Goal: Information Seeking & Learning: Check status

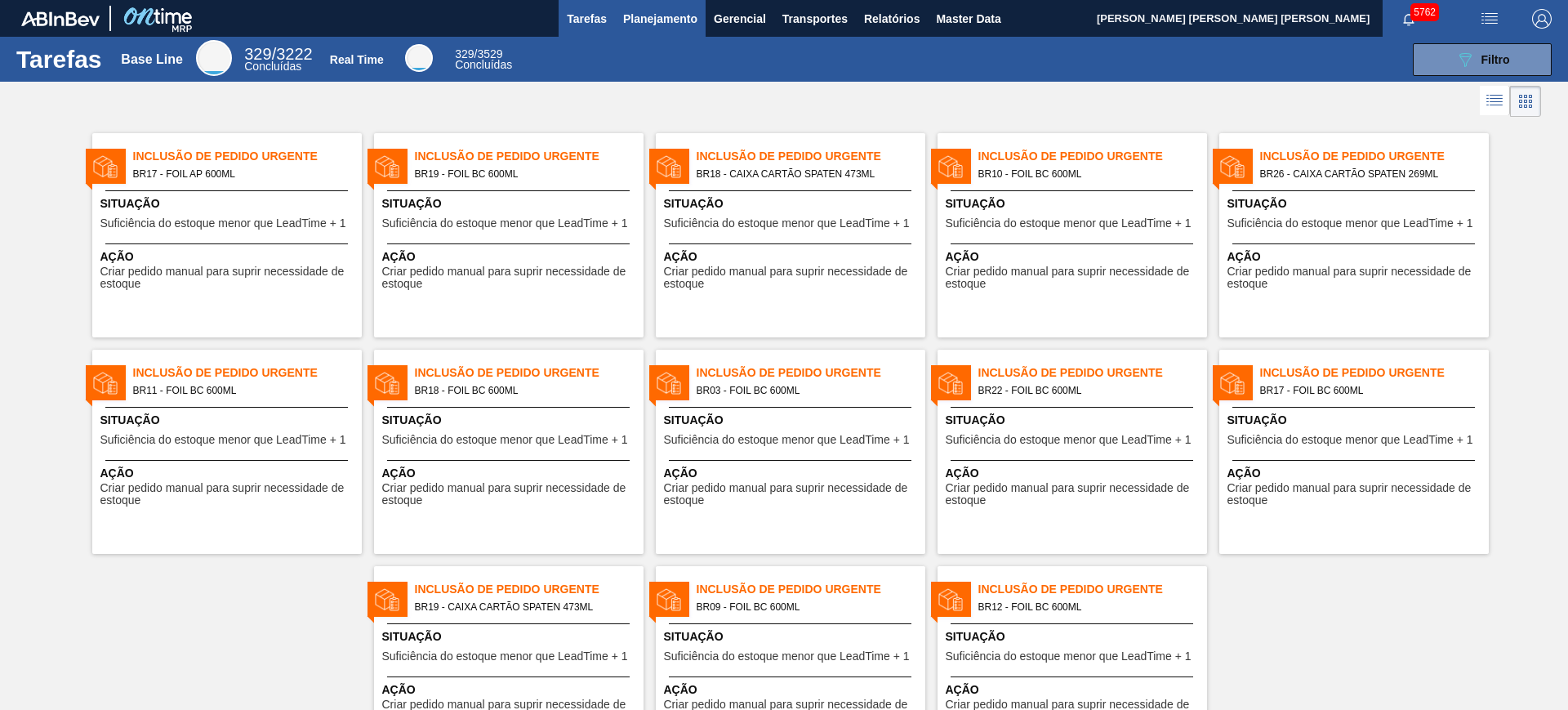
click at [666, 11] on span "Planejamento" at bounding box center [660, 19] width 75 height 20
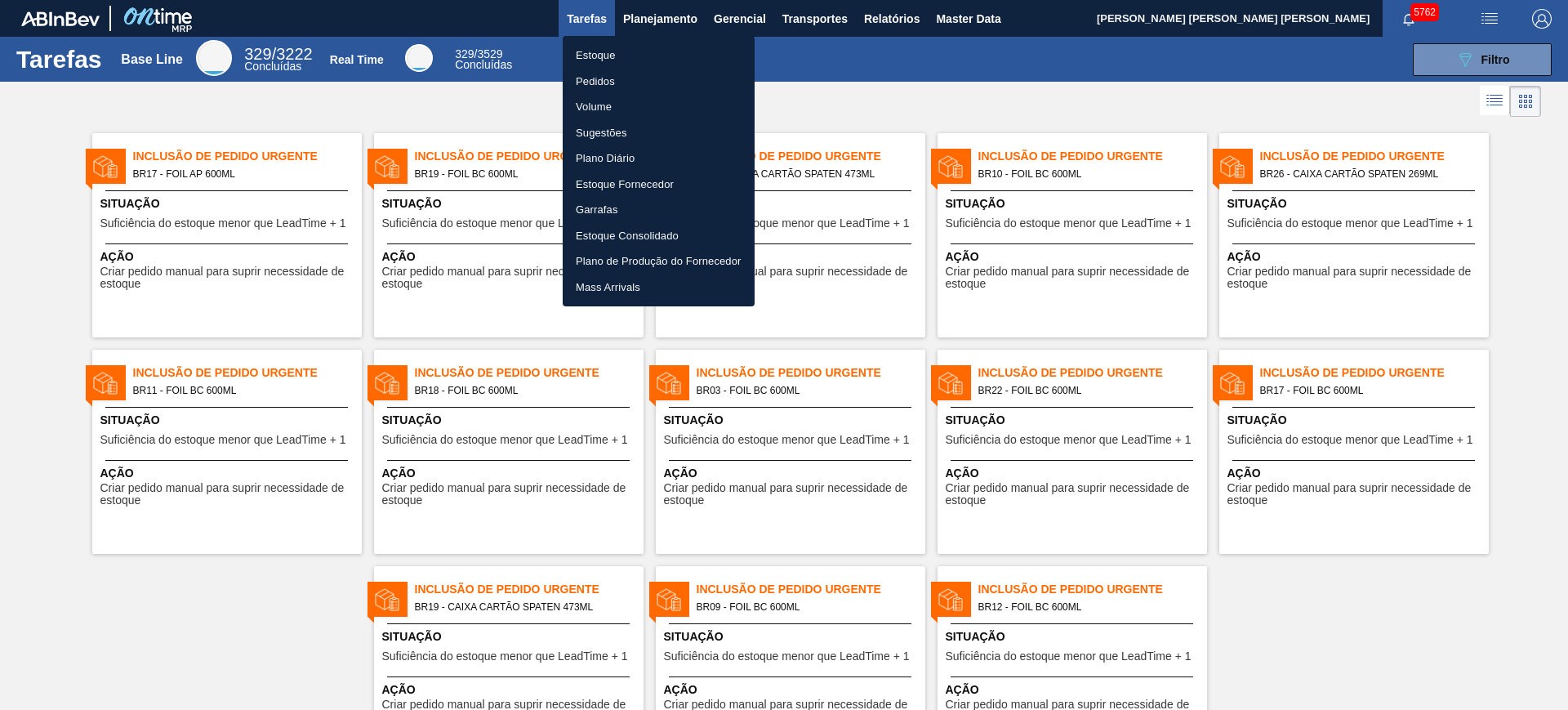
click at [637, 54] on li "Estoque" at bounding box center [658, 55] width 192 height 26
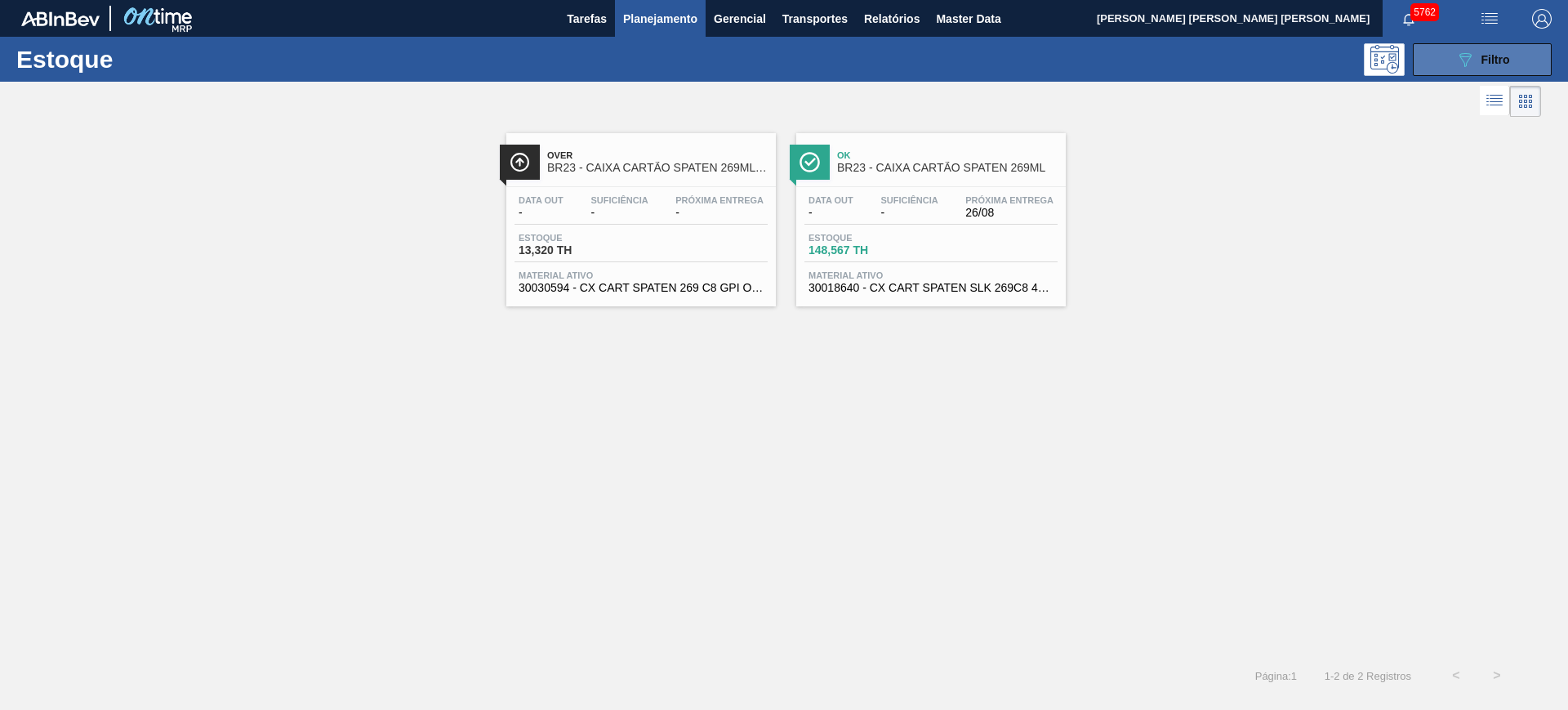
click at [1254, 59] on span "Filtro" at bounding box center [1496, 59] width 29 height 14
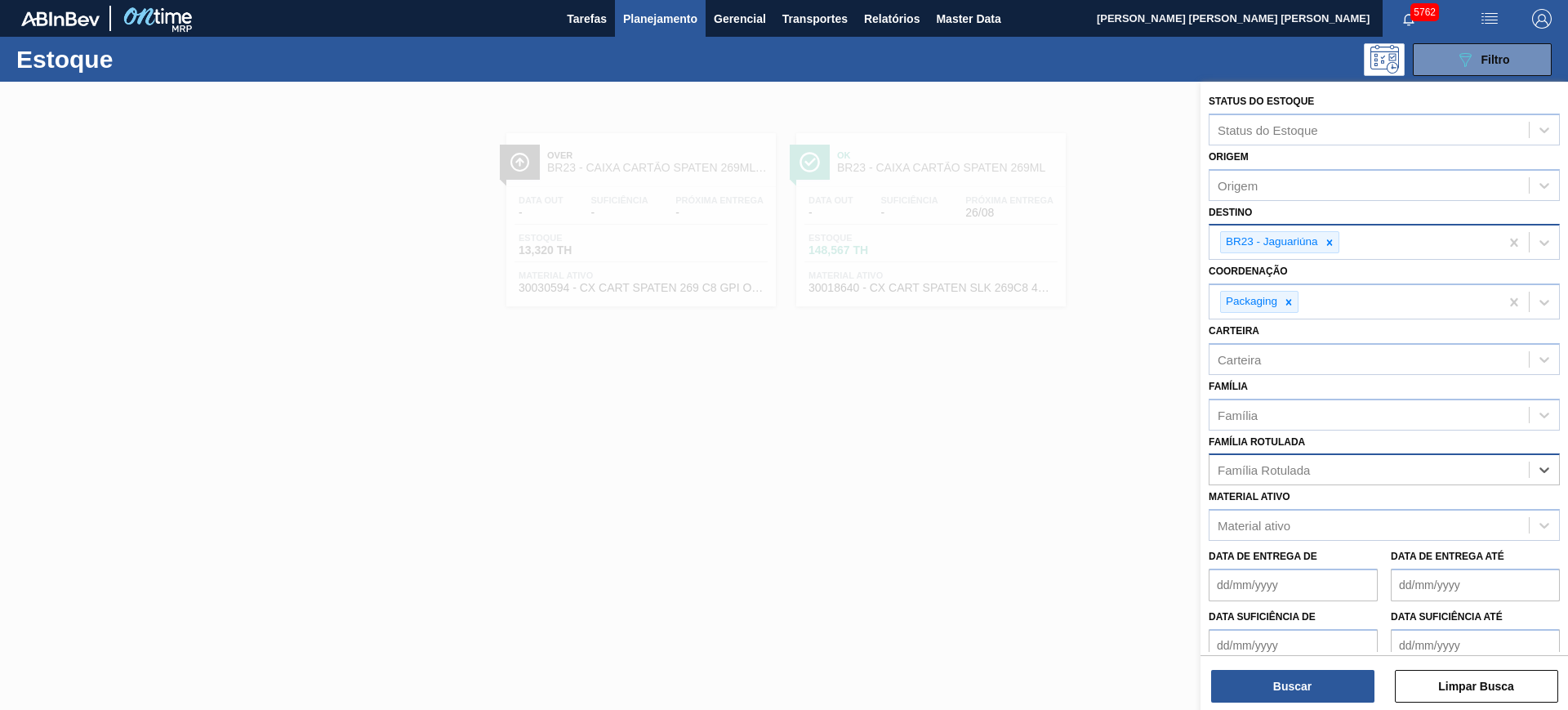
click at [1254, 242] on icon at bounding box center [1329, 242] width 5 height 5
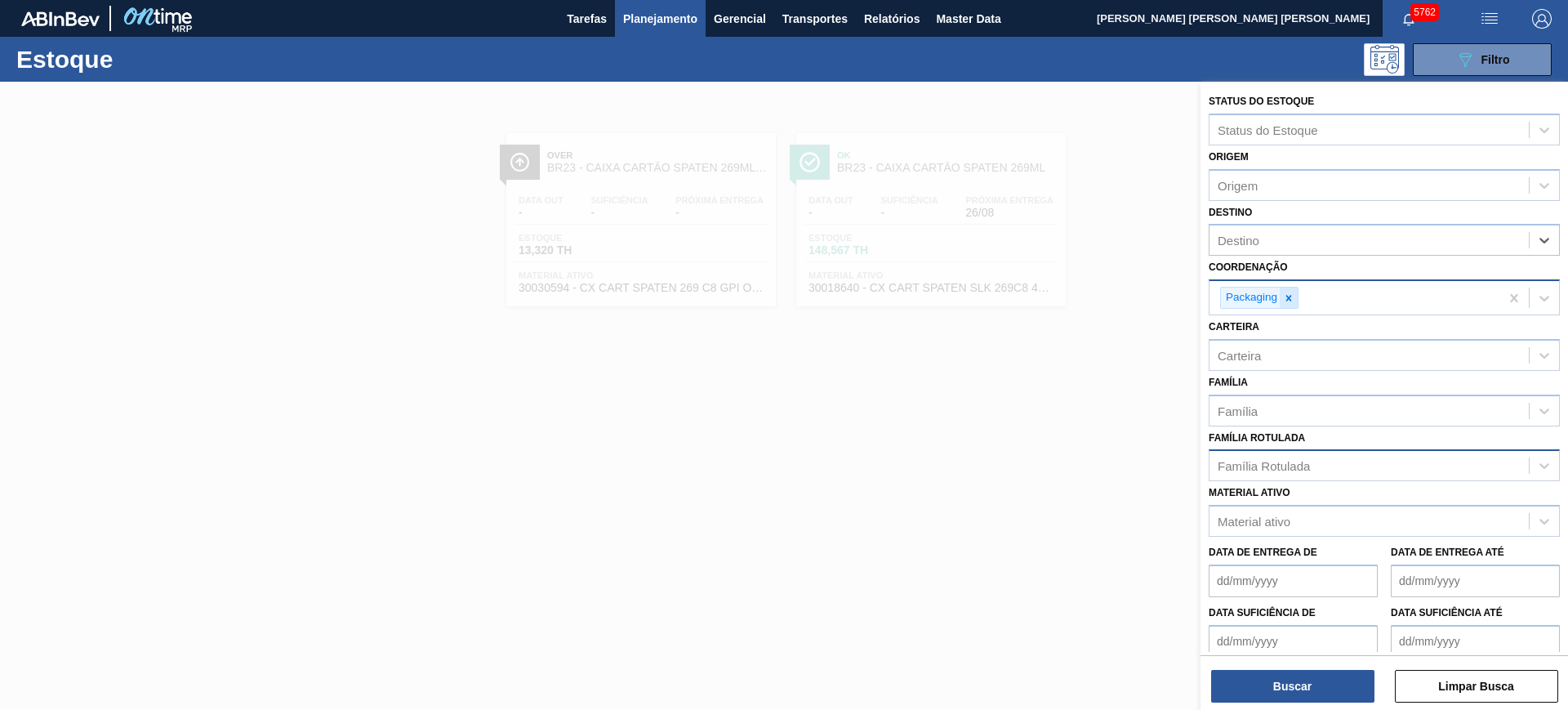
click at [1254, 299] on icon at bounding box center [1289, 298] width 12 height 12
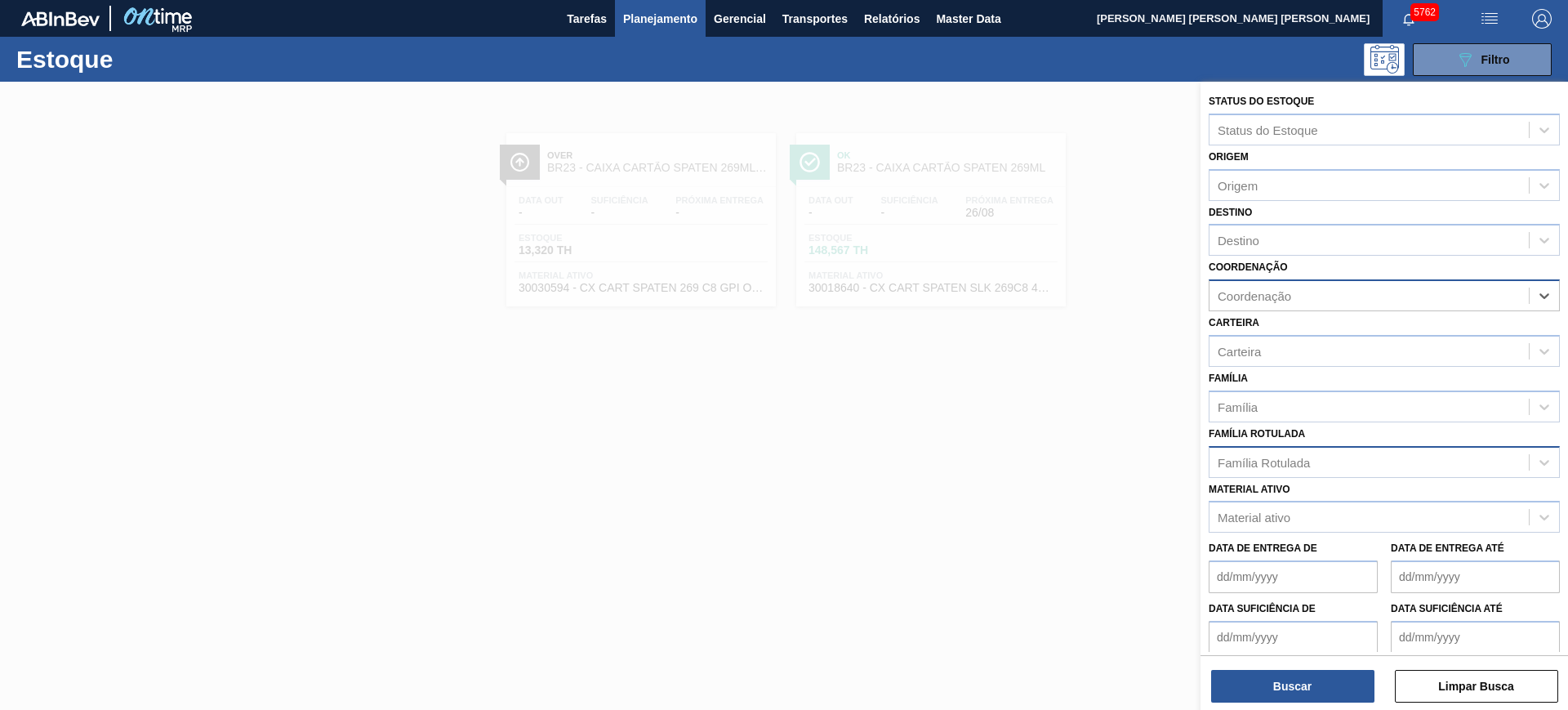
click at [1254, 469] on div "Família Rotulada" at bounding box center [1264, 461] width 92 height 14
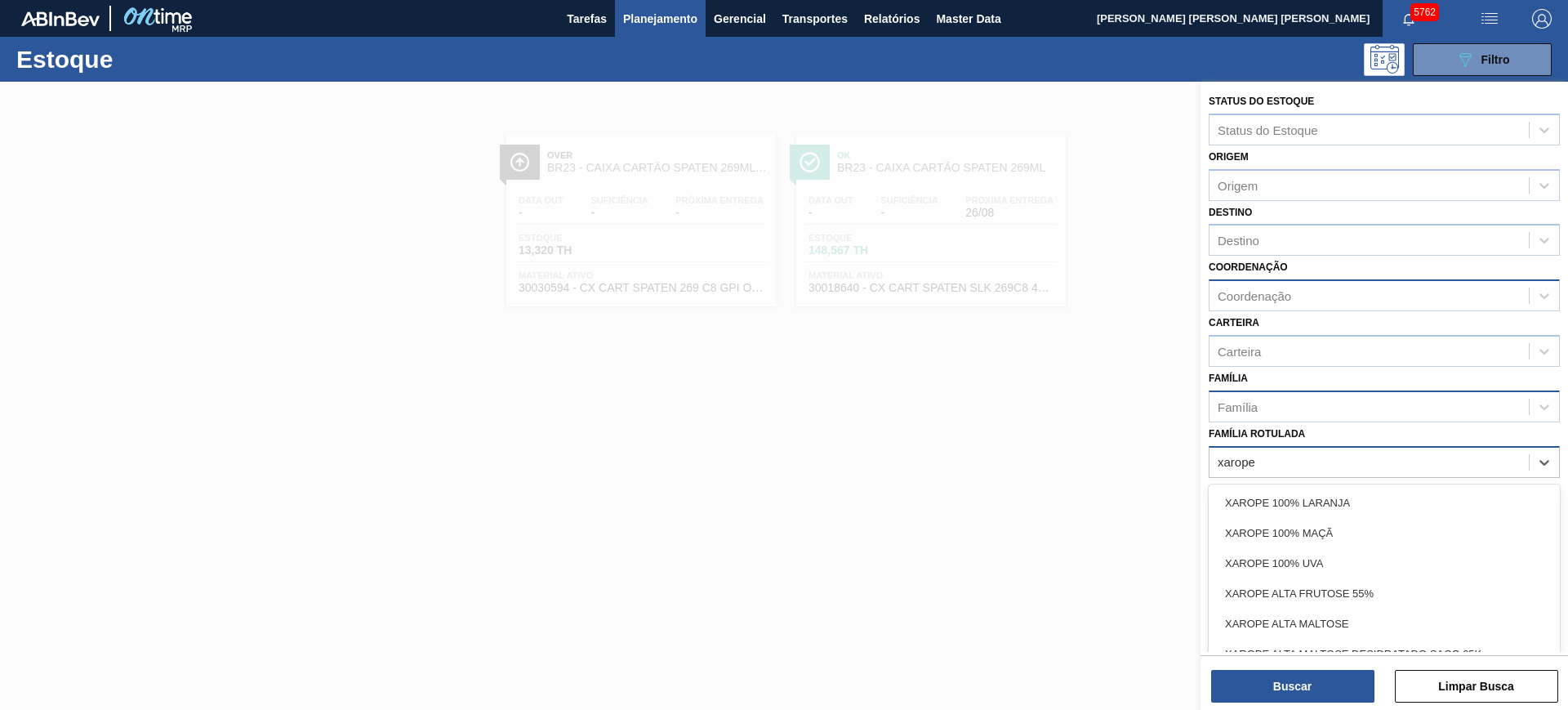
type Rotulada "xarope a"
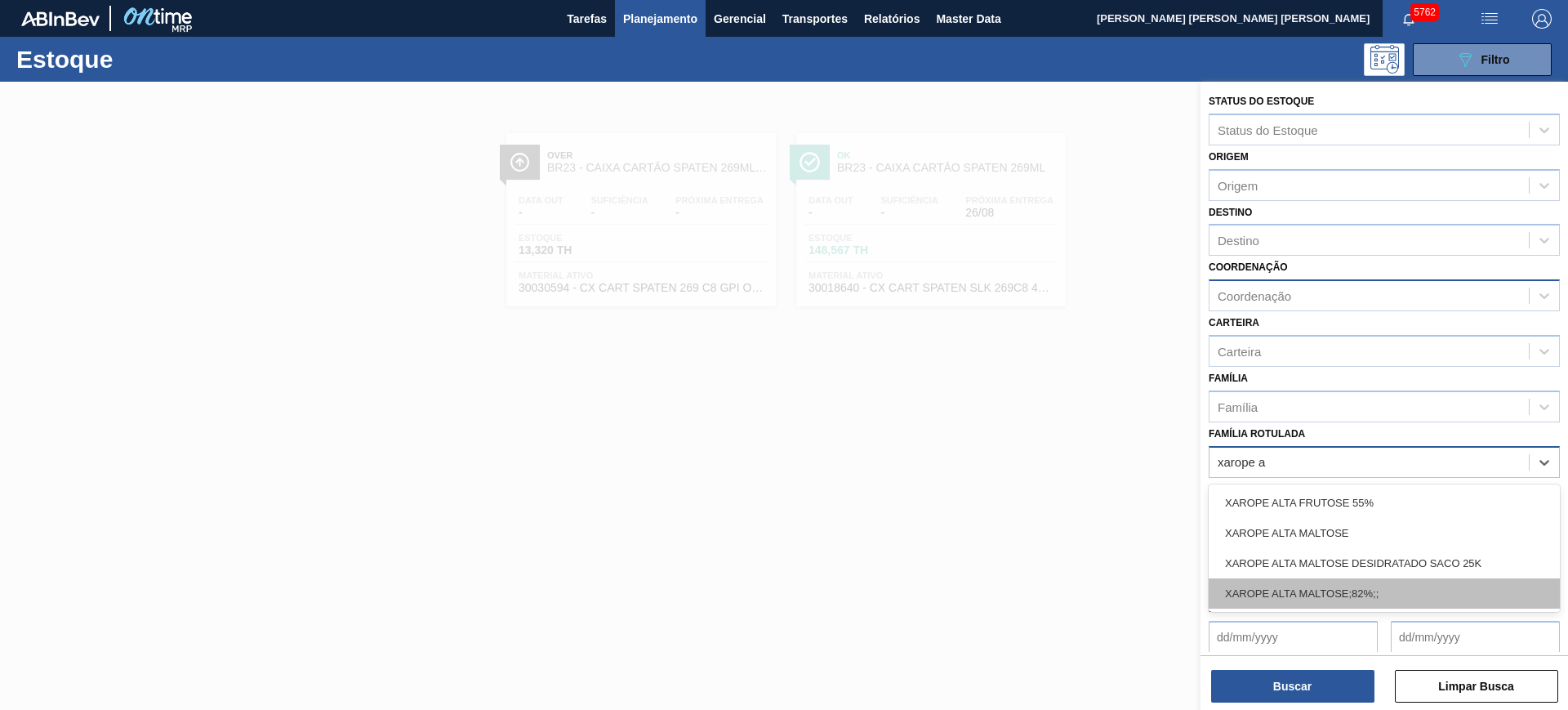
click at [1254, 567] on div "XAROPE ALTA MALTOSE;82%;;" at bounding box center [1384, 594] width 351 height 31
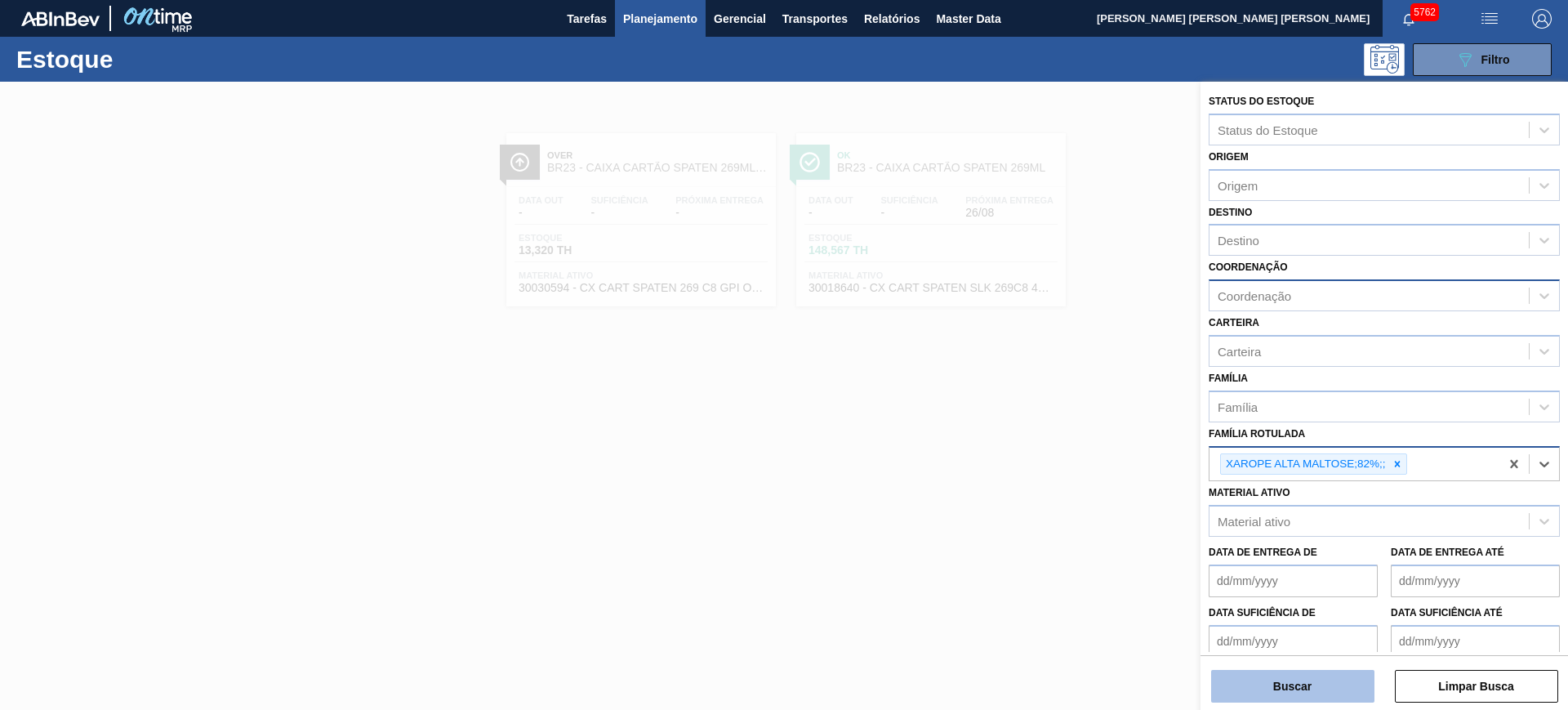
click at [1254, 567] on button "Buscar" at bounding box center [1292, 687] width 163 height 32
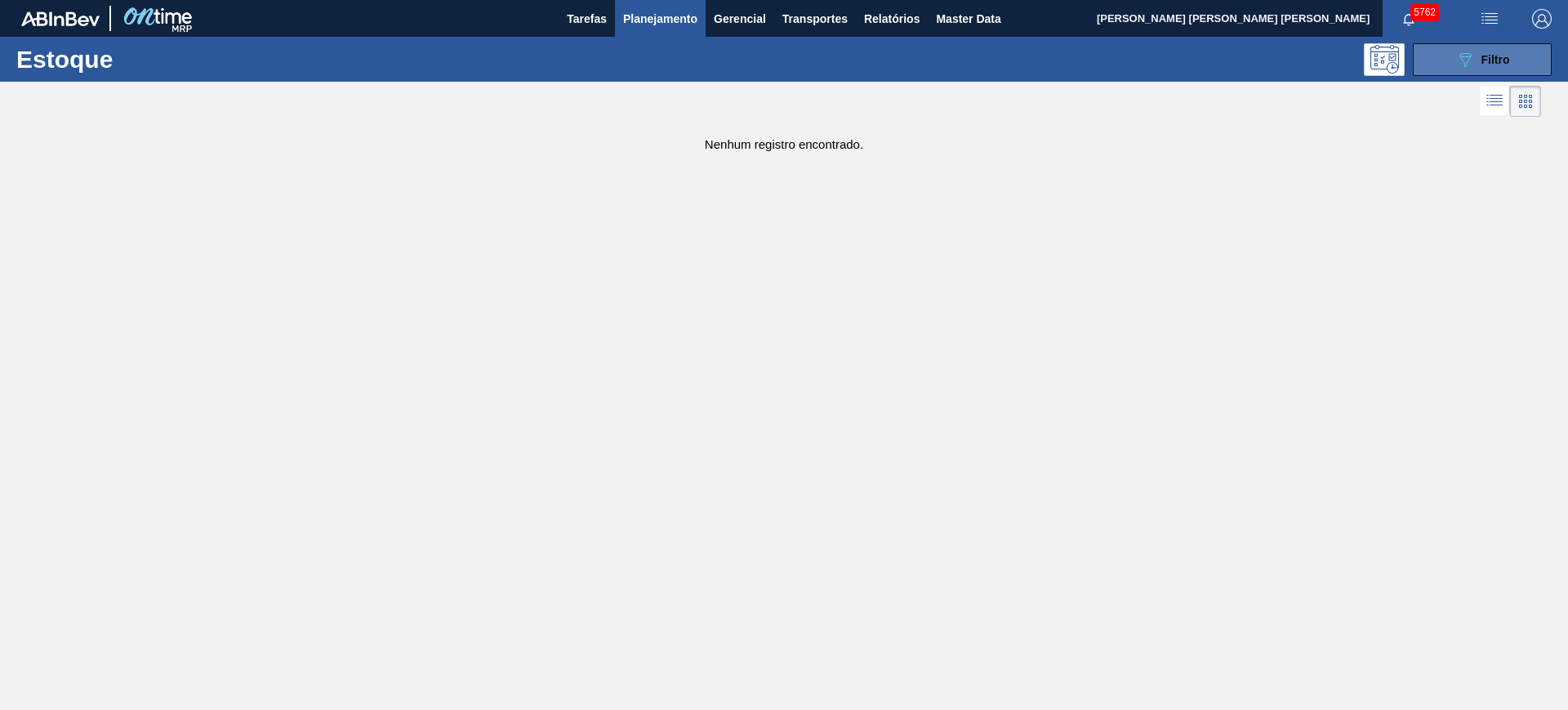
click at [1254, 58] on span "Filtro" at bounding box center [1496, 59] width 29 height 14
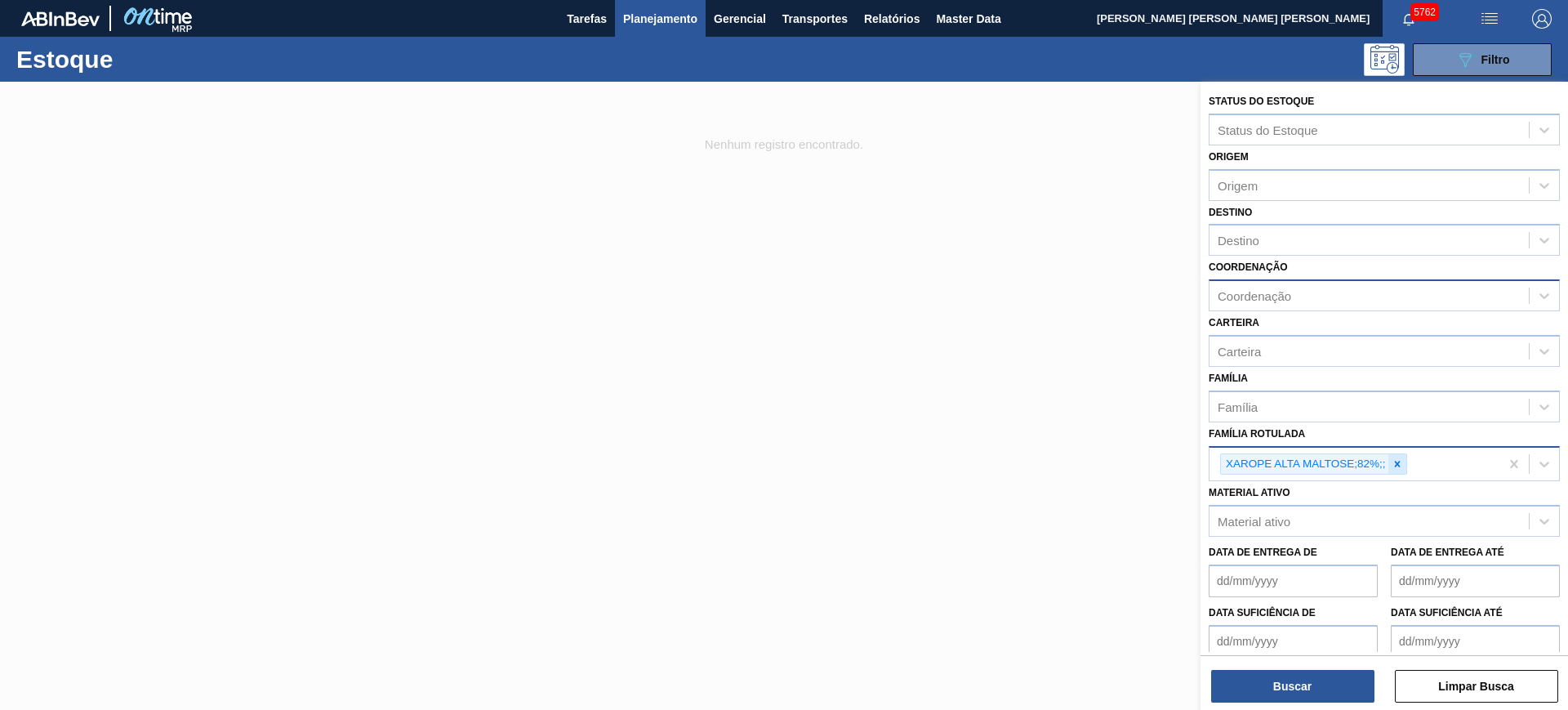
click at [1254, 467] on icon at bounding box center [1397, 464] width 12 height 12
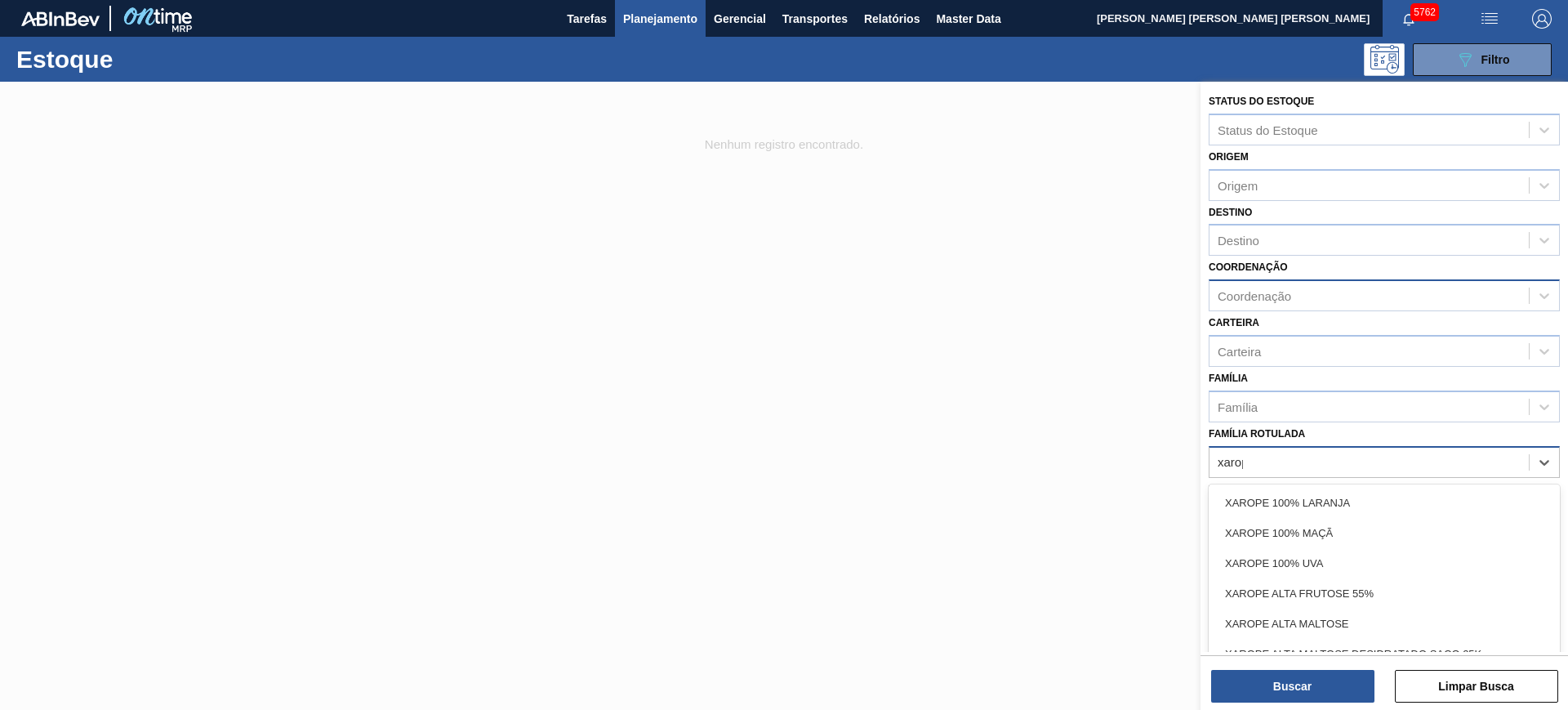
type Rotulada "xarope"
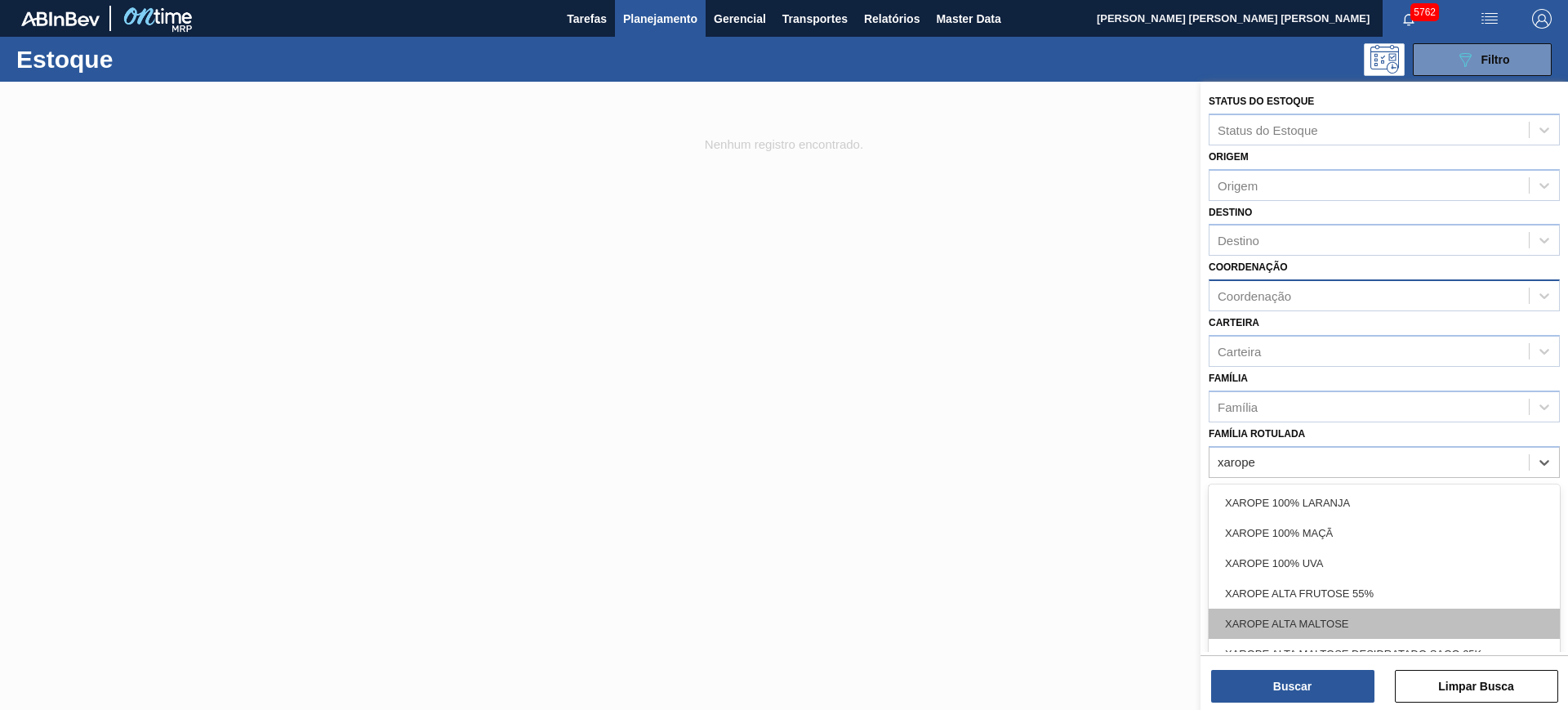
click at [1254, 567] on div "XAROPE ALTA MALTOSE" at bounding box center [1384, 624] width 351 height 31
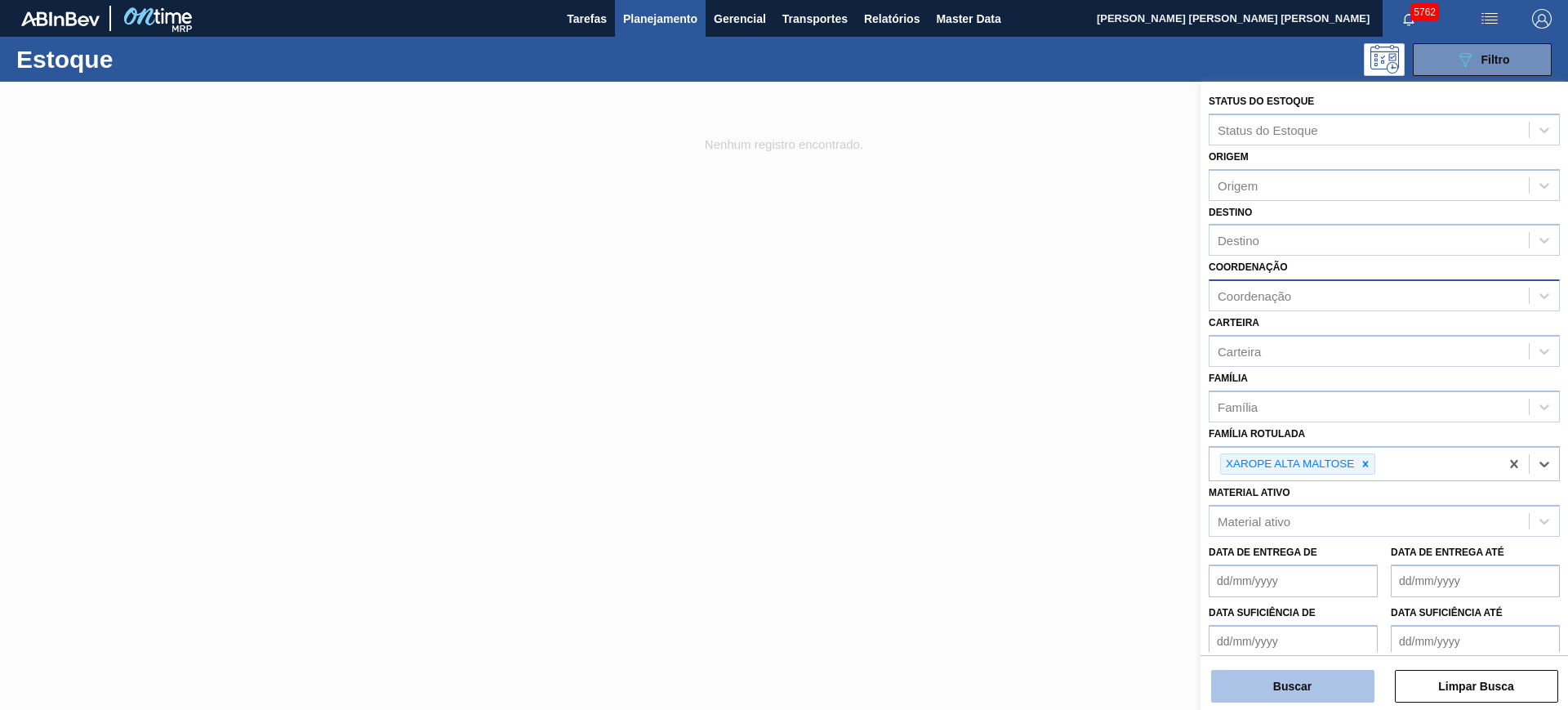
click at [1254, 567] on button "Buscar" at bounding box center [1292, 687] width 163 height 32
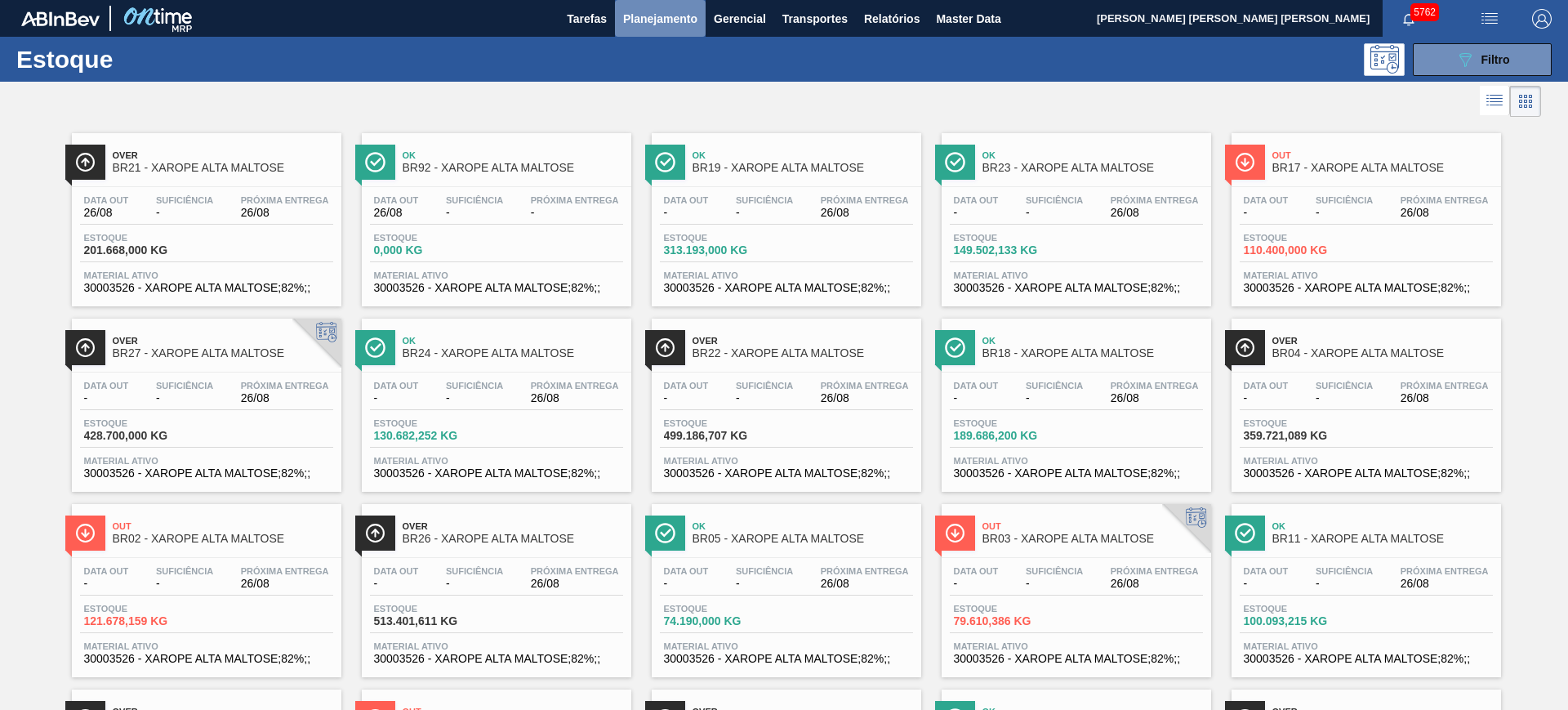
click at [632, 21] on span "Planejamento" at bounding box center [660, 19] width 75 height 20
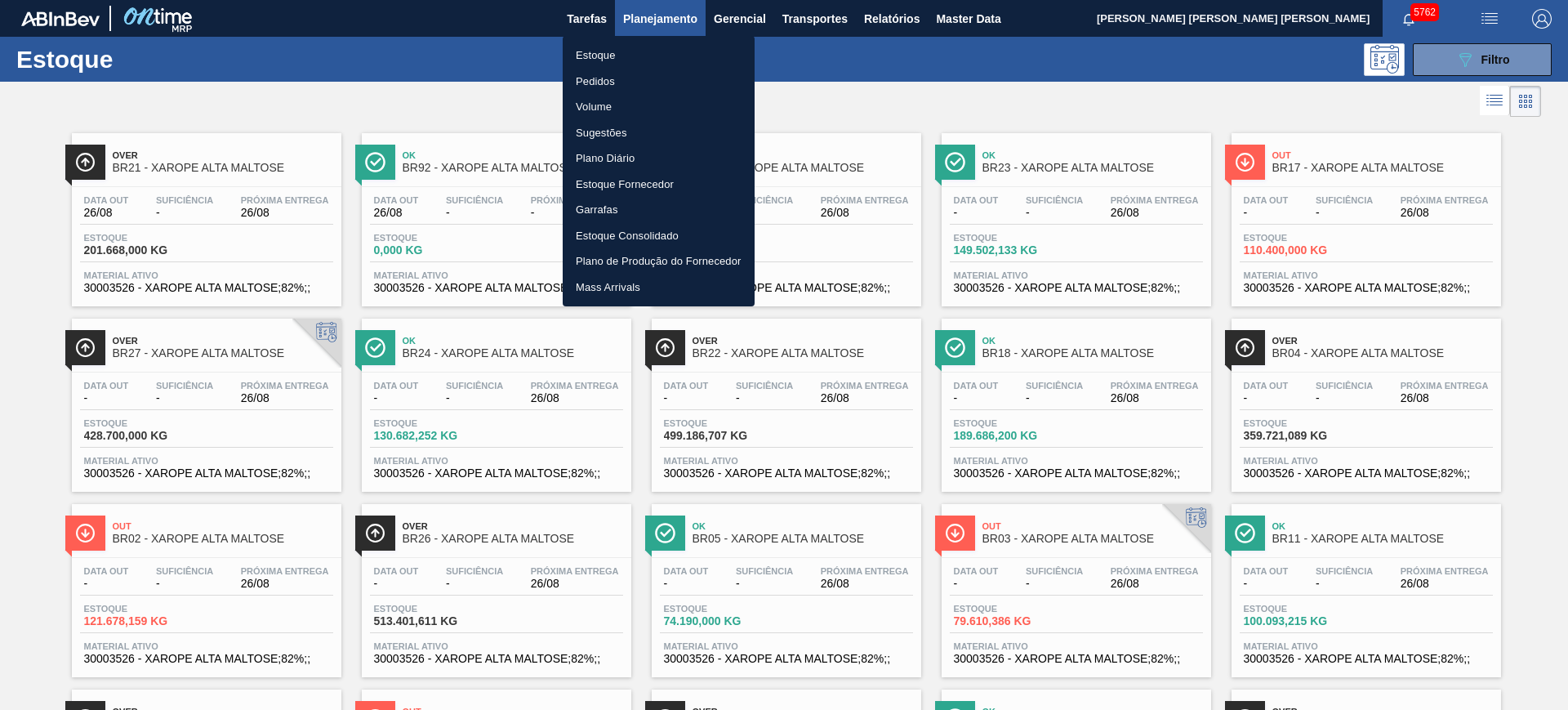
click at [802, 73] on div at bounding box center [784, 355] width 1568 height 710
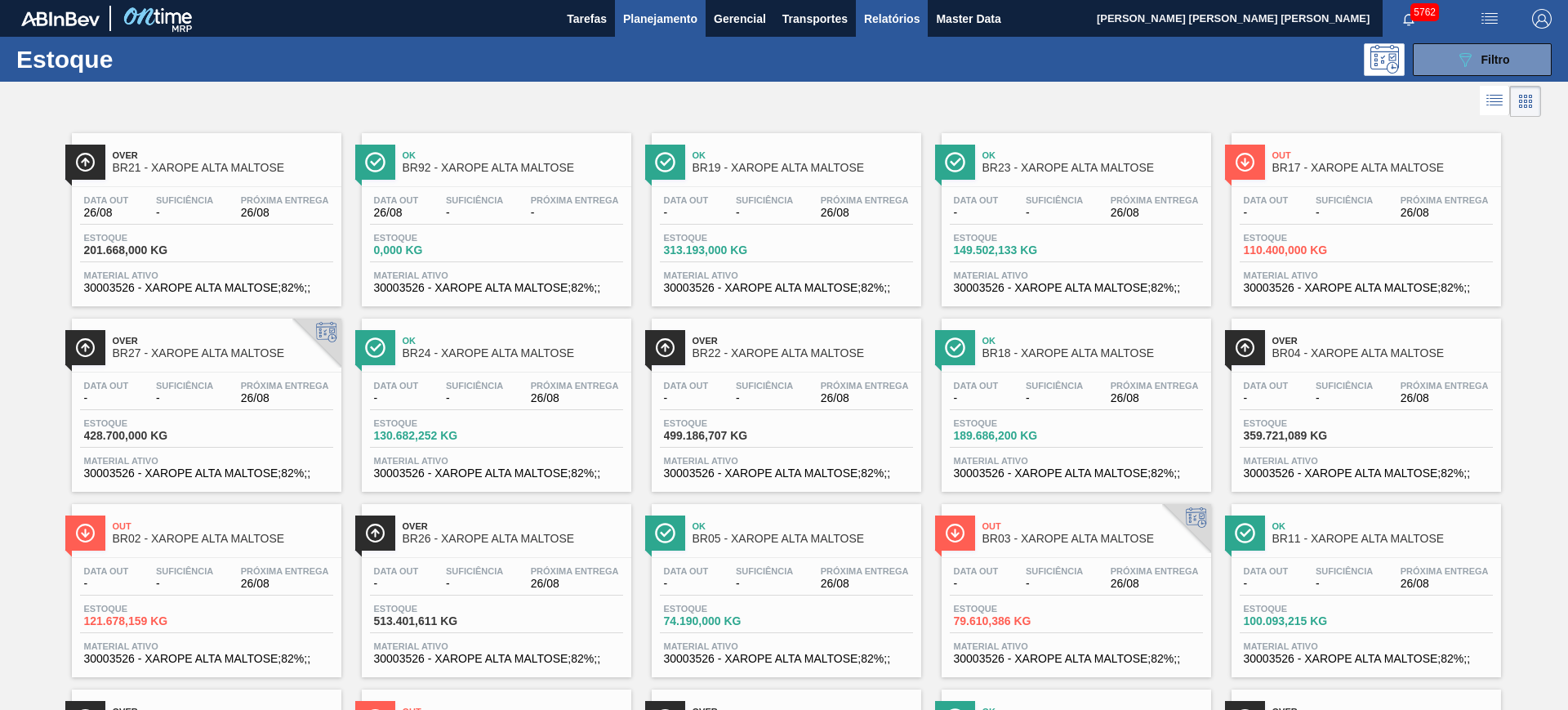
click at [886, 30] on button "Relatórios" at bounding box center [892, 18] width 72 height 37
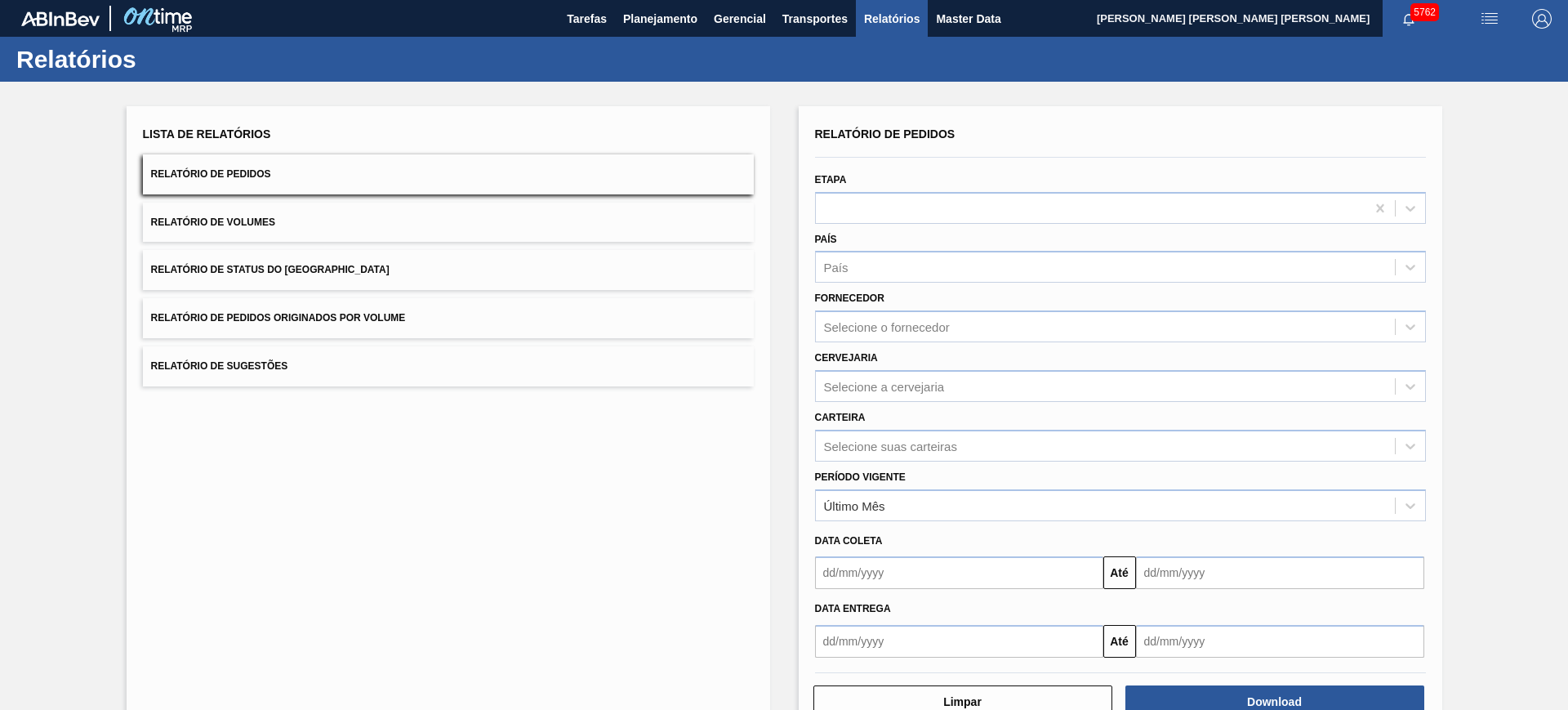
click at [603, 278] on button "Relatório de Status do [GEOGRAPHIC_DATA]" at bounding box center [449, 270] width 611 height 40
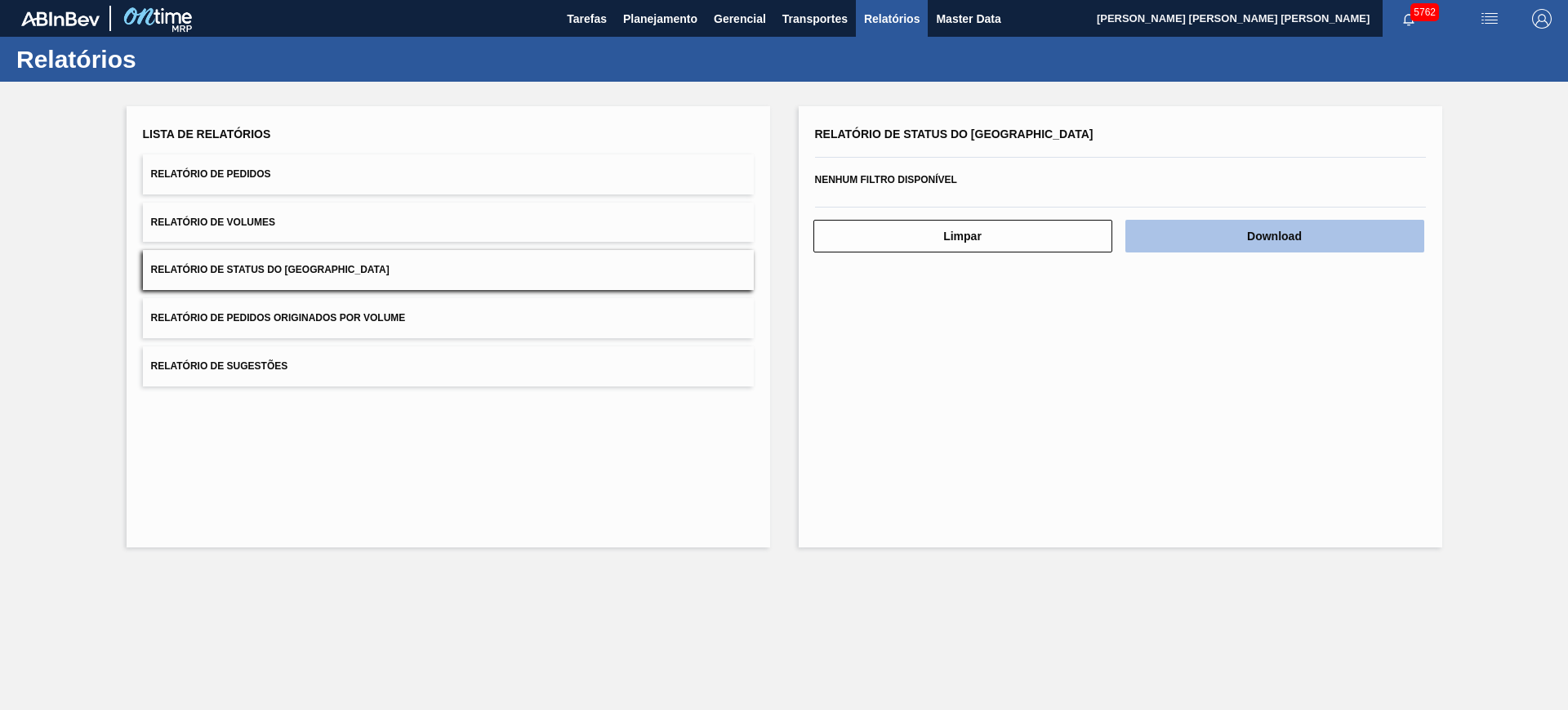
click at [1236, 231] on button "Download" at bounding box center [1275, 236] width 299 height 32
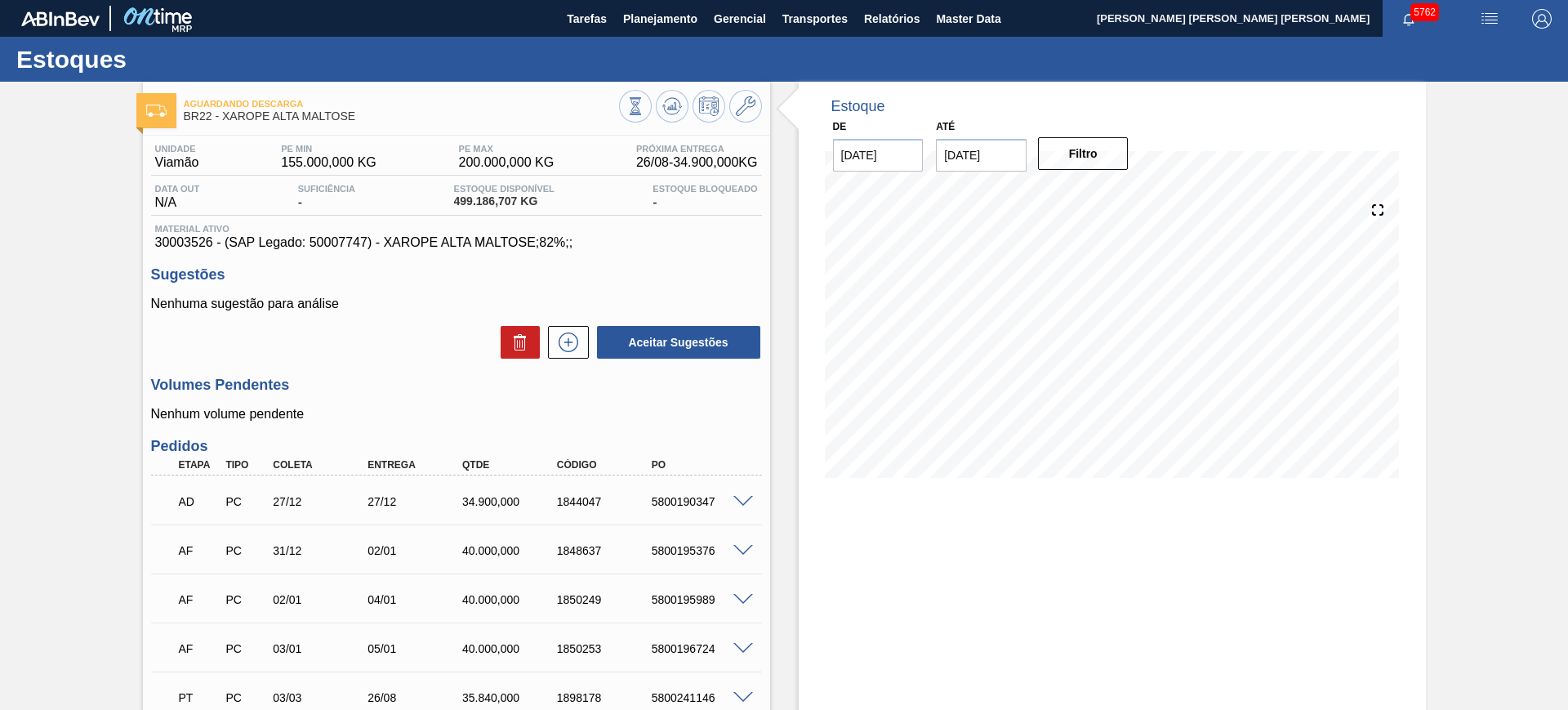
click at [1488, 18] on img "button" at bounding box center [1490, 19] width 20 height 20
click at [1451, 81] on div at bounding box center [784, 355] width 1568 height 710
click at [1442, 0] on body "Tarefas Planejamento Gerencial Transportes Relatórios Master Data CEZAR LEAO PE…" at bounding box center [784, 0] width 1568 height 0
click at [1493, 21] on img "button" at bounding box center [1490, 19] width 20 height 20
click at [1464, 81] on div at bounding box center [784, 355] width 1568 height 710
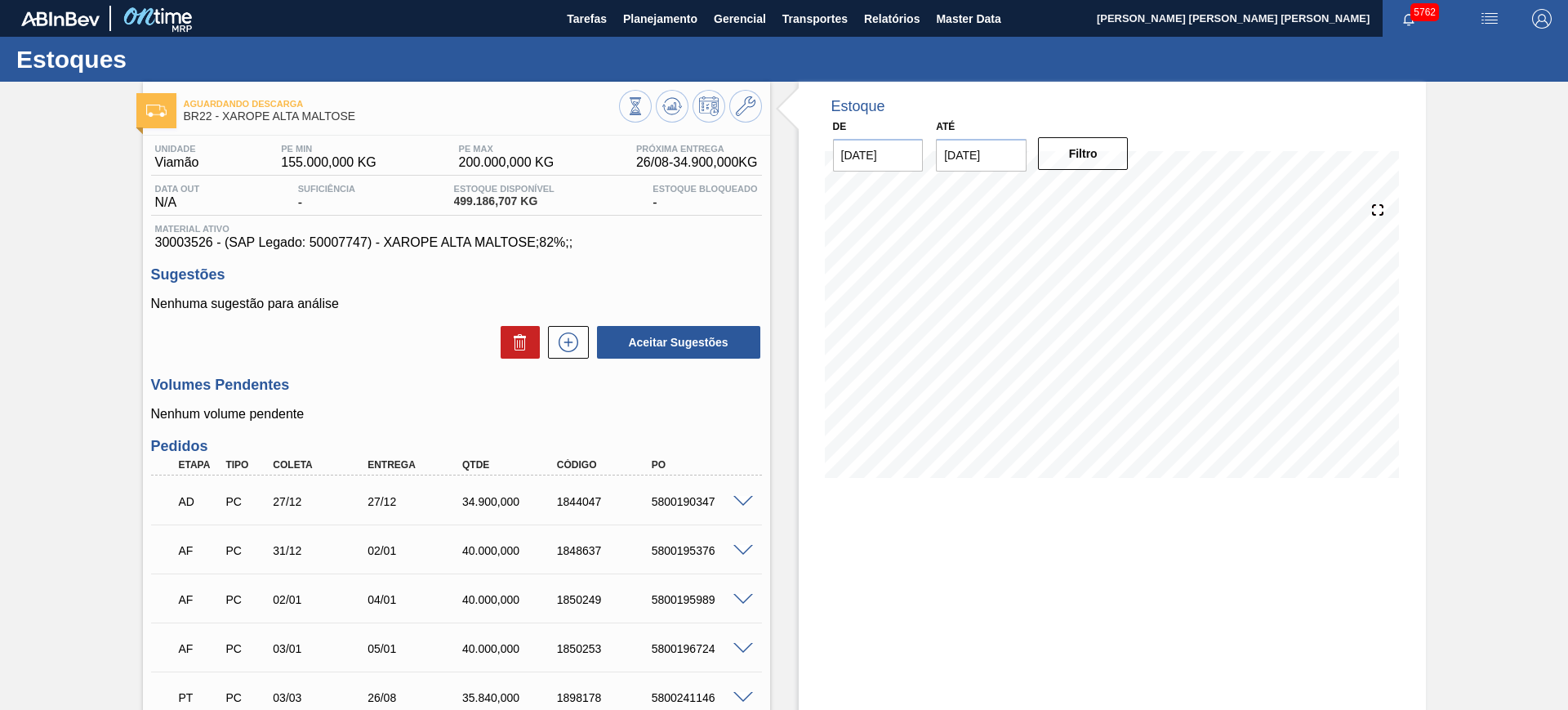
click at [1444, 61] on div "Estoques" at bounding box center [784, 59] width 1568 height 45
click at [1490, 19] on img "button" at bounding box center [1490, 19] width 20 height 20
drag, startPoint x: 1464, startPoint y: 53, endPoint x: 1433, endPoint y: 67, distance: 34.0
click at [1463, 53] on li "Upload de Volumes" at bounding box center [1484, 58] width 141 height 30
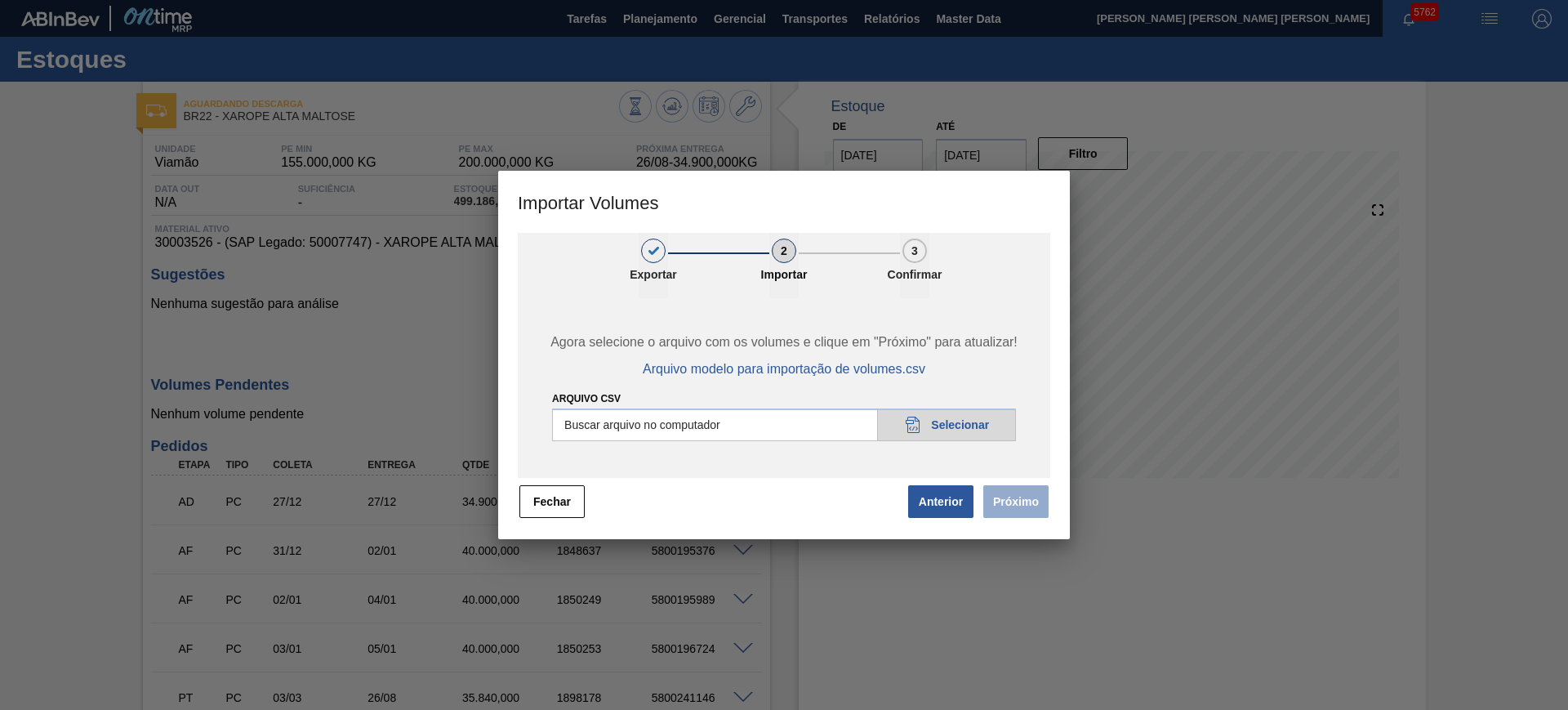
click at [759, 421] on input "Arquivo csv" at bounding box center [784, 424] width 464 height 32
type input "C:\fakepath\PedidoVolumeModeloImportacao (3).csv"
click at [1019, 503] on button "Próximo" at bounding box center [1016, 502] width 66 height 32
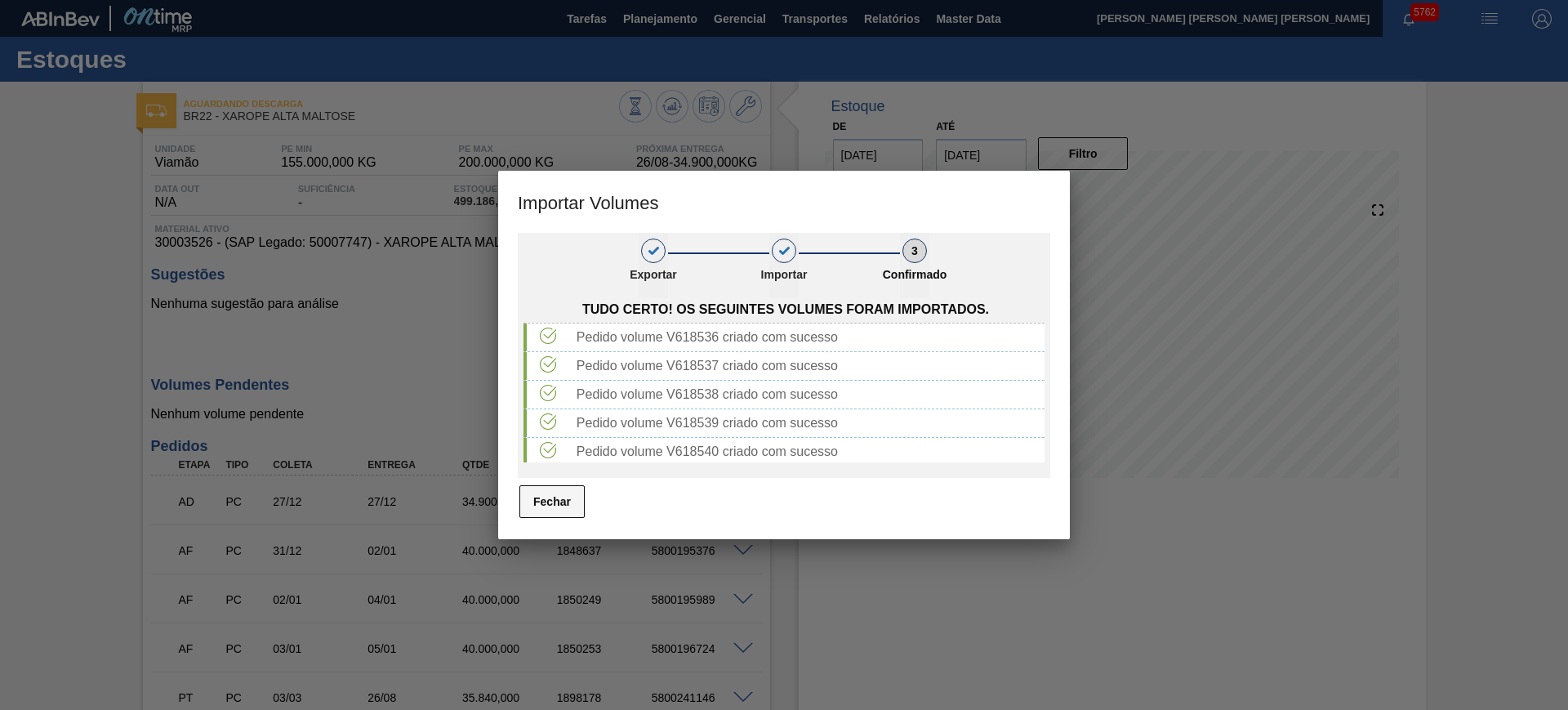
click at [557, 495] on button "Fechar" at bounding box center [552, 502] width 66 height 32
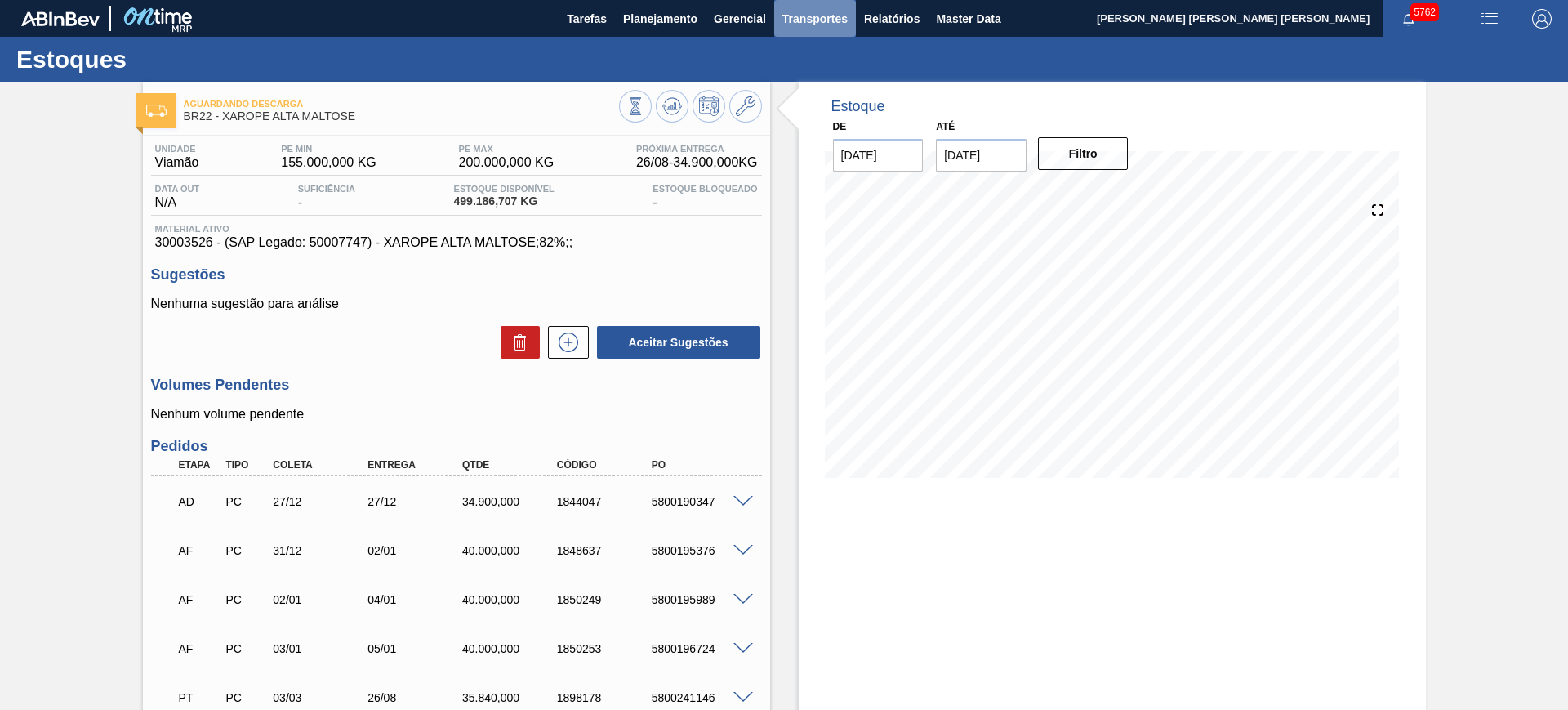
click at [794, 21] on span "Transportes" at bounding box center [815, 19] width 66 height 20
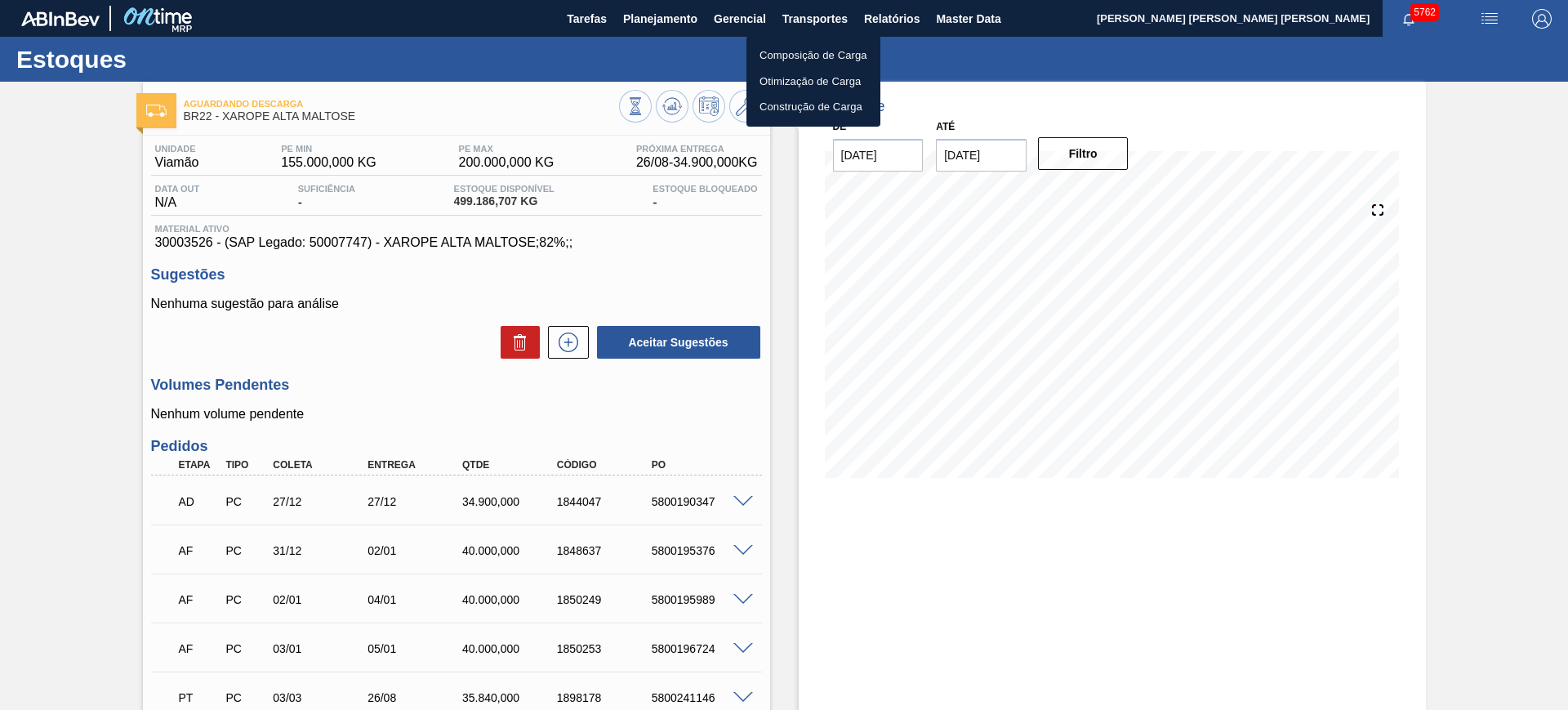
click at [799, 76] on li "Otimização de Carga" at bounding box center [813, 81] width 134 height 26
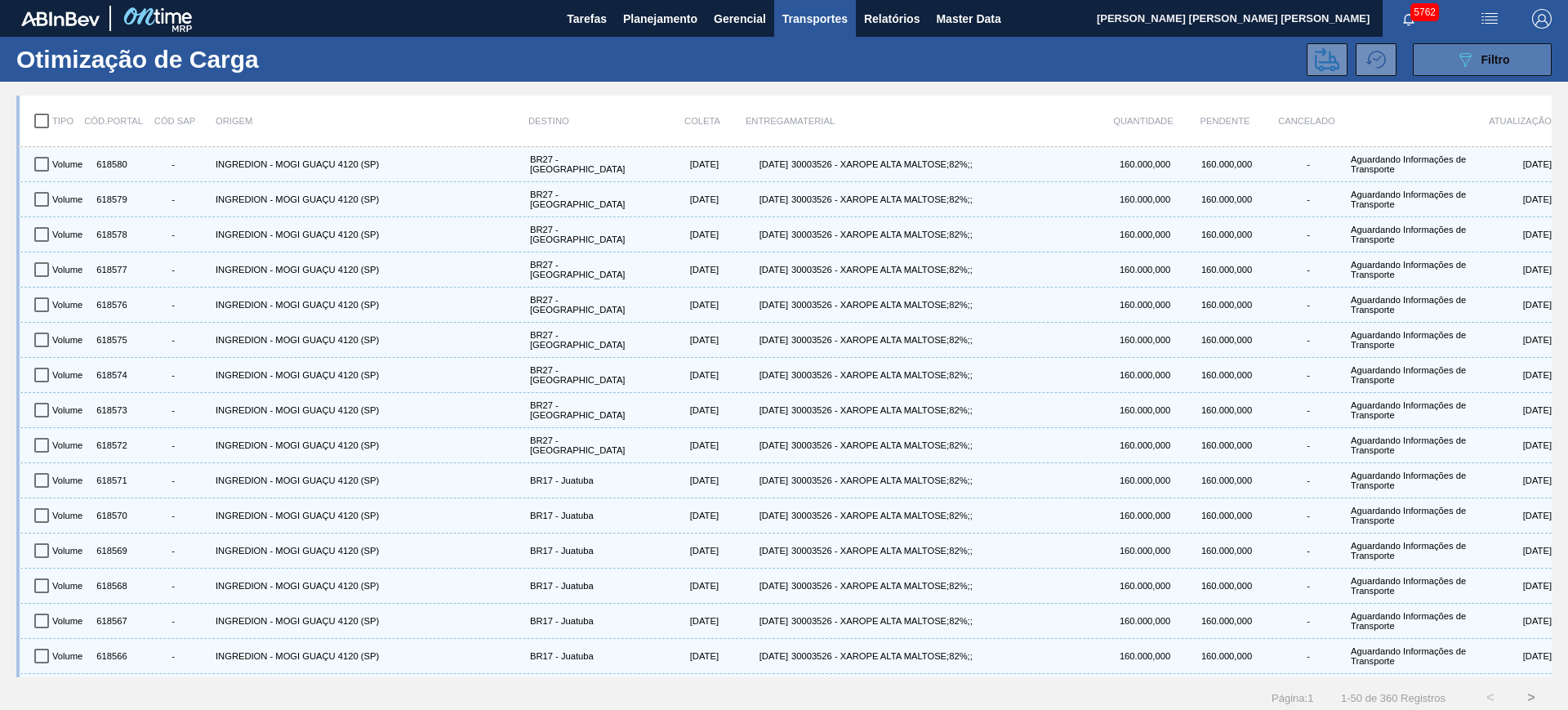
click at [1465, 65] on icon "089F7B8B-B2A5-4AFE-B5C0-19BA573D28AC" at bounding box center [1465, 59] width 20 height 20
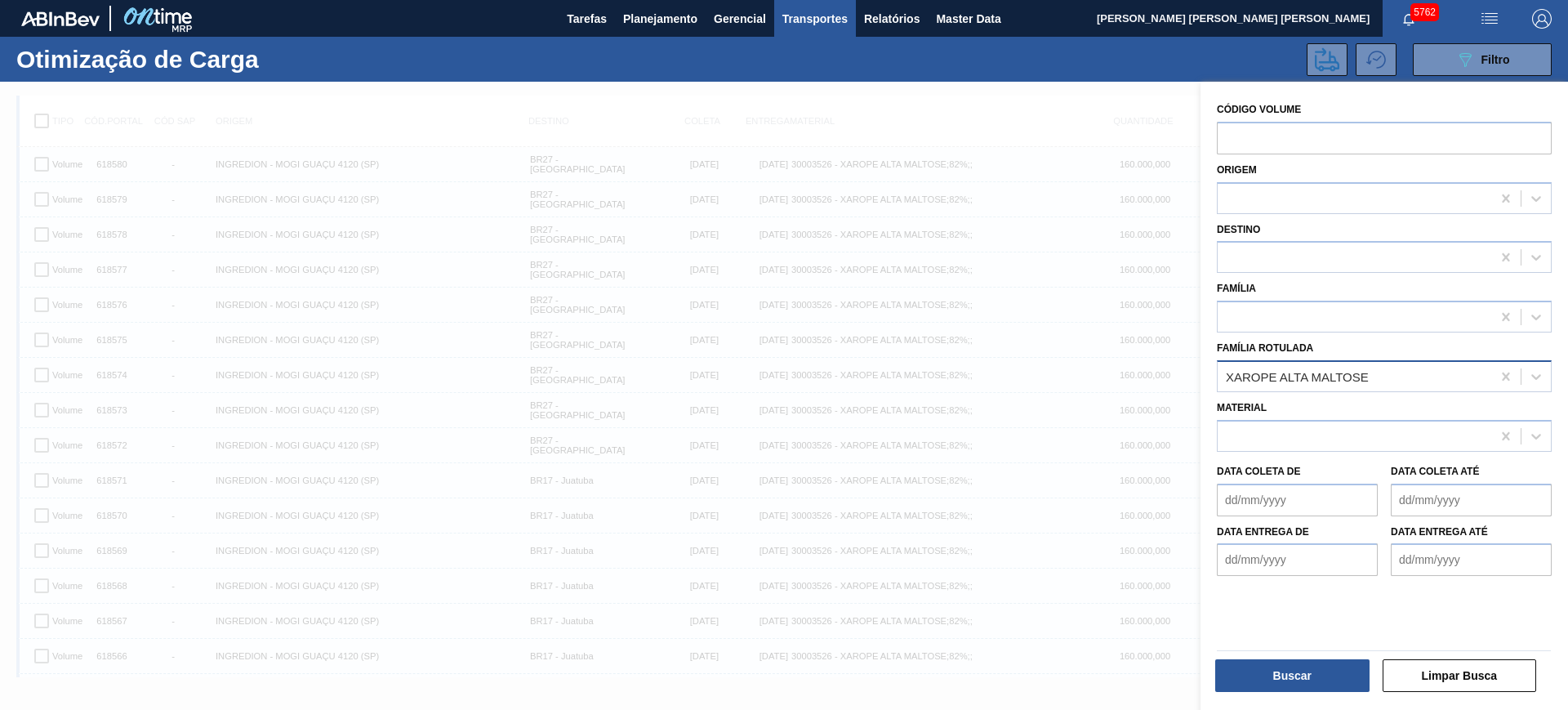
click at [1411, 373] on div "XAROPE ALTA MALTOSE" at bounding box center [1355, 376] width 274 height 23
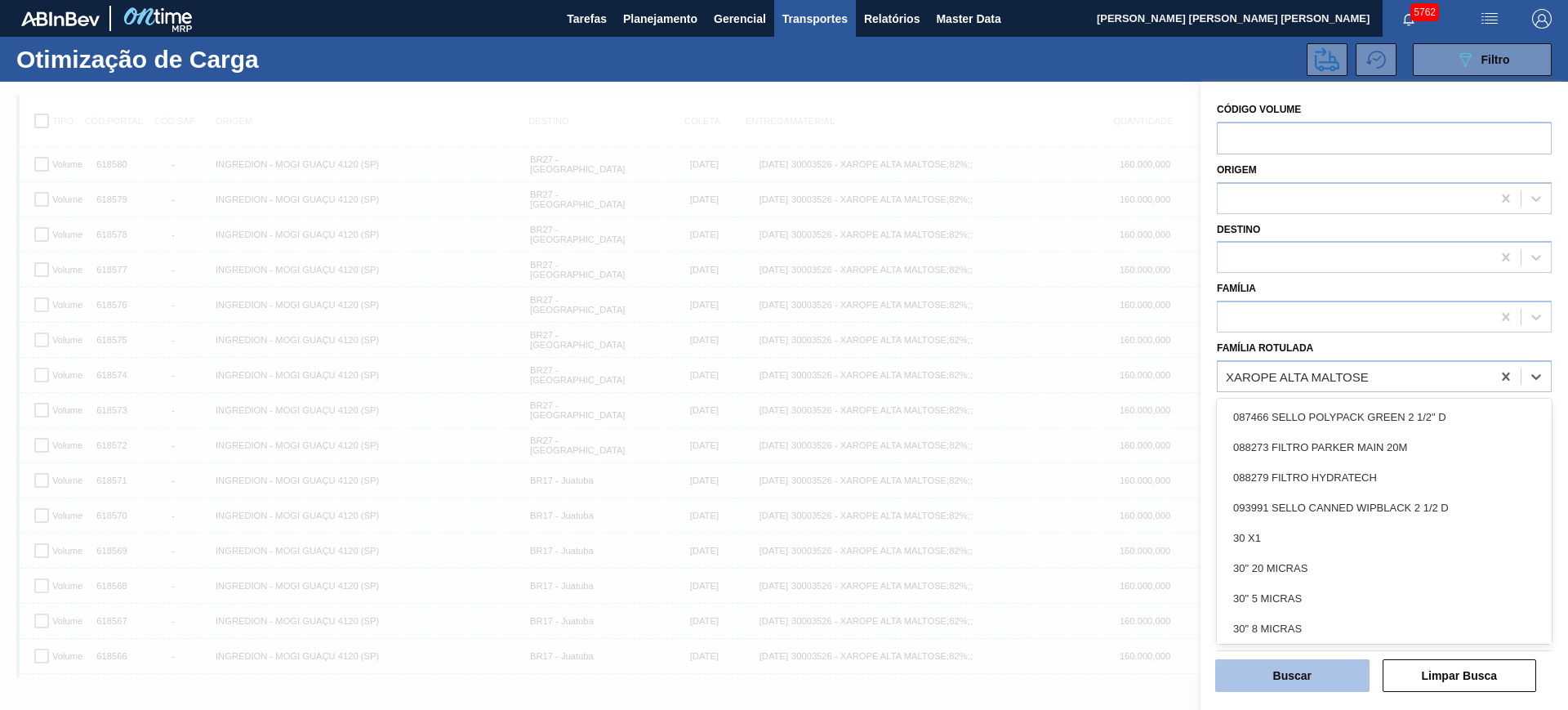
click at [1335, 672] on button "Buscar" at bounding box center [1292, 676] width 154 height 32
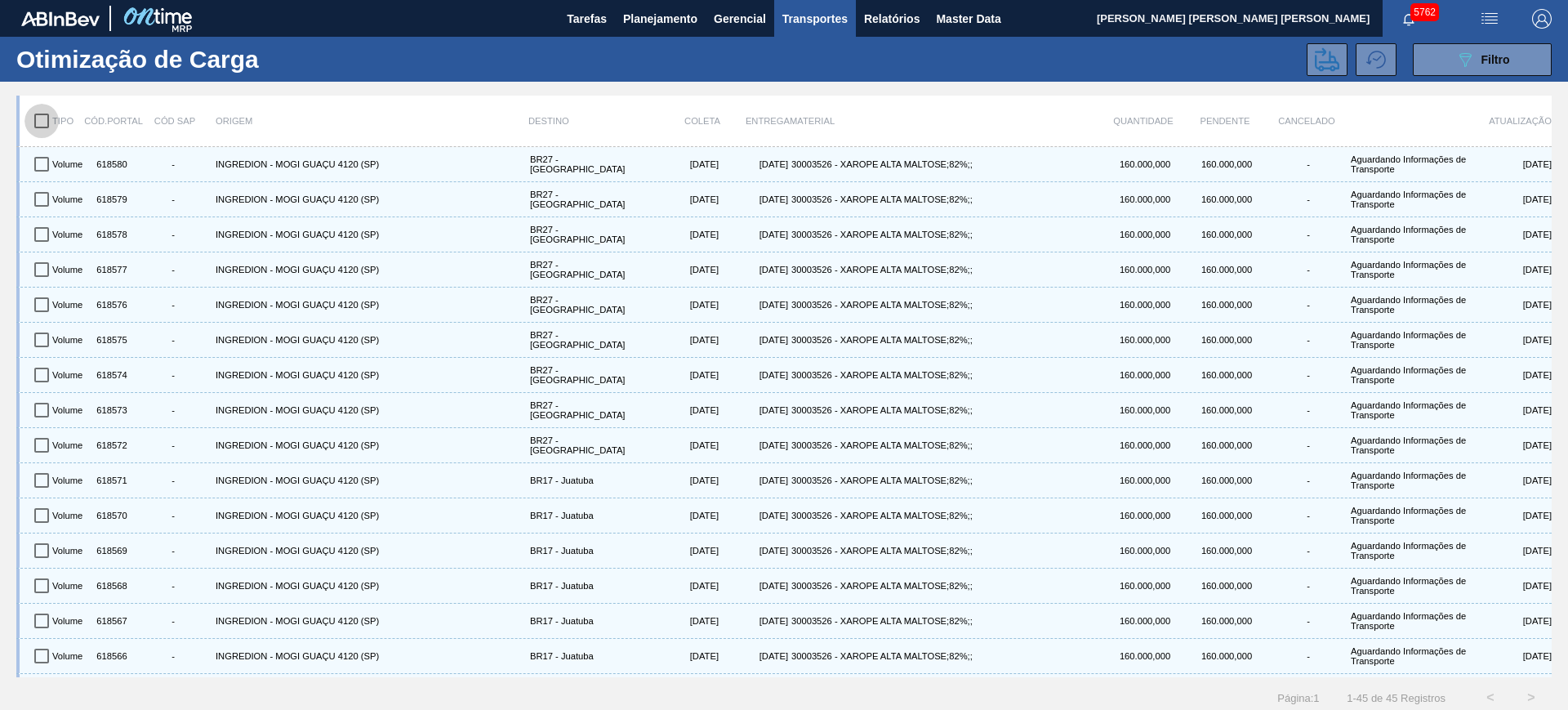
click at [41, 120] on input "checkbox" at bounding box center [41, 121] width 34 height 34
checkbox input "true"
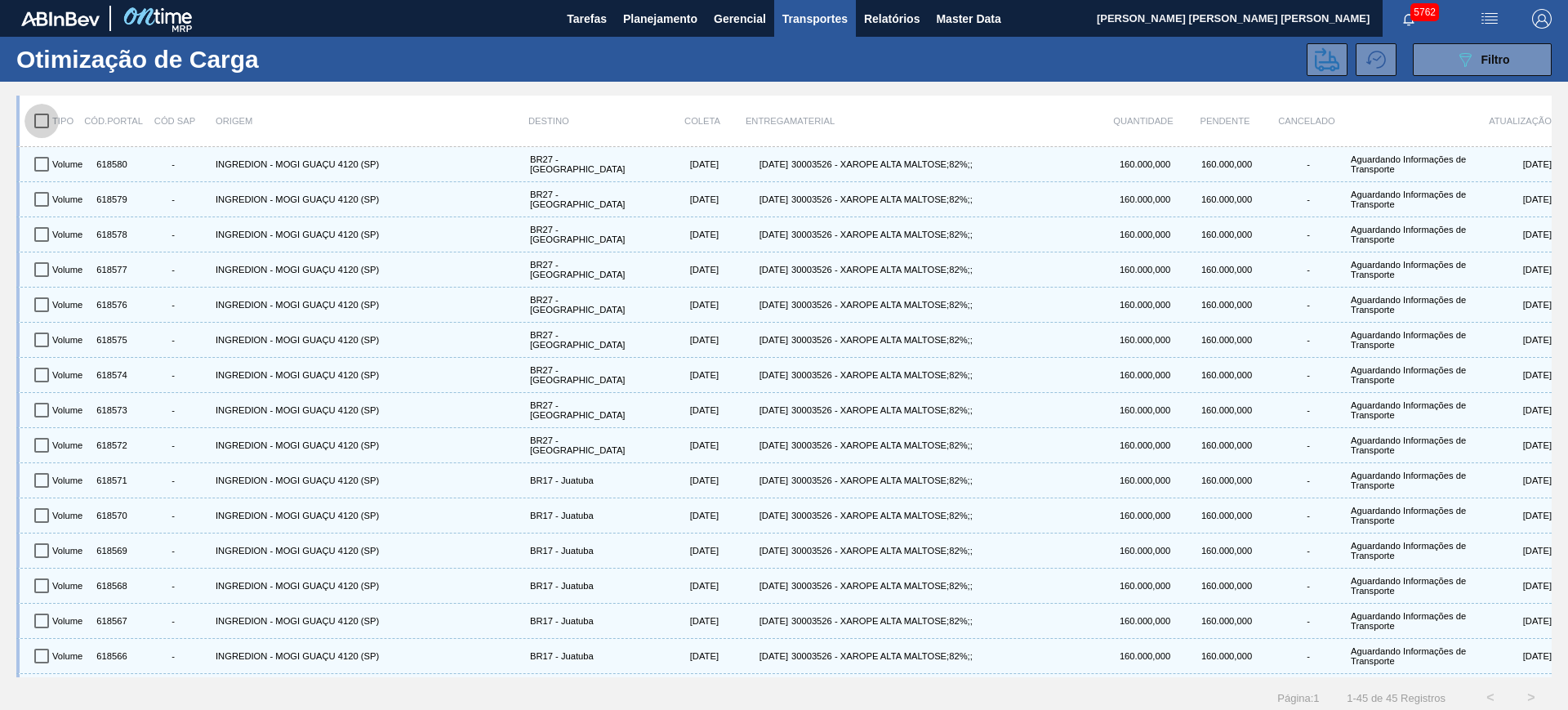
checkbox input "true"
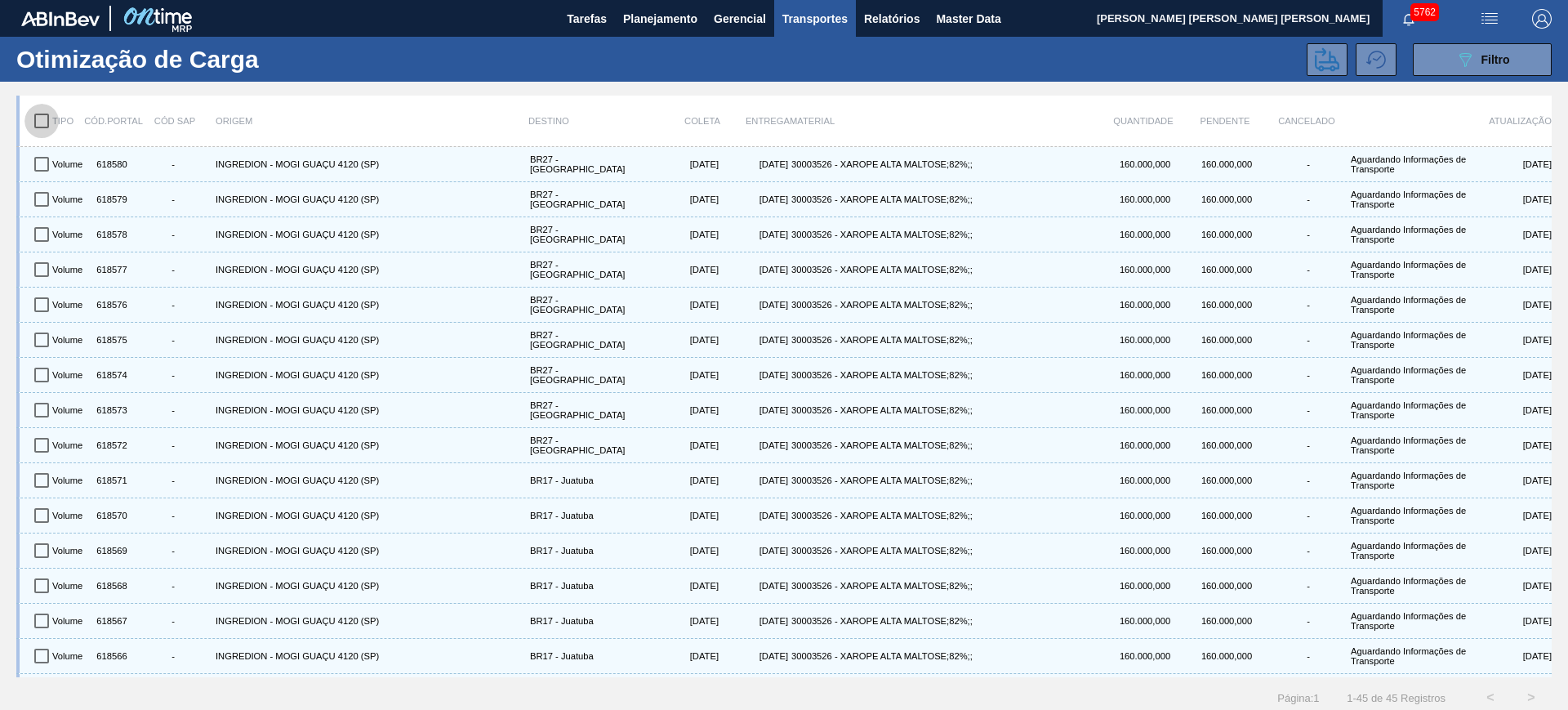
checkbox input "true"
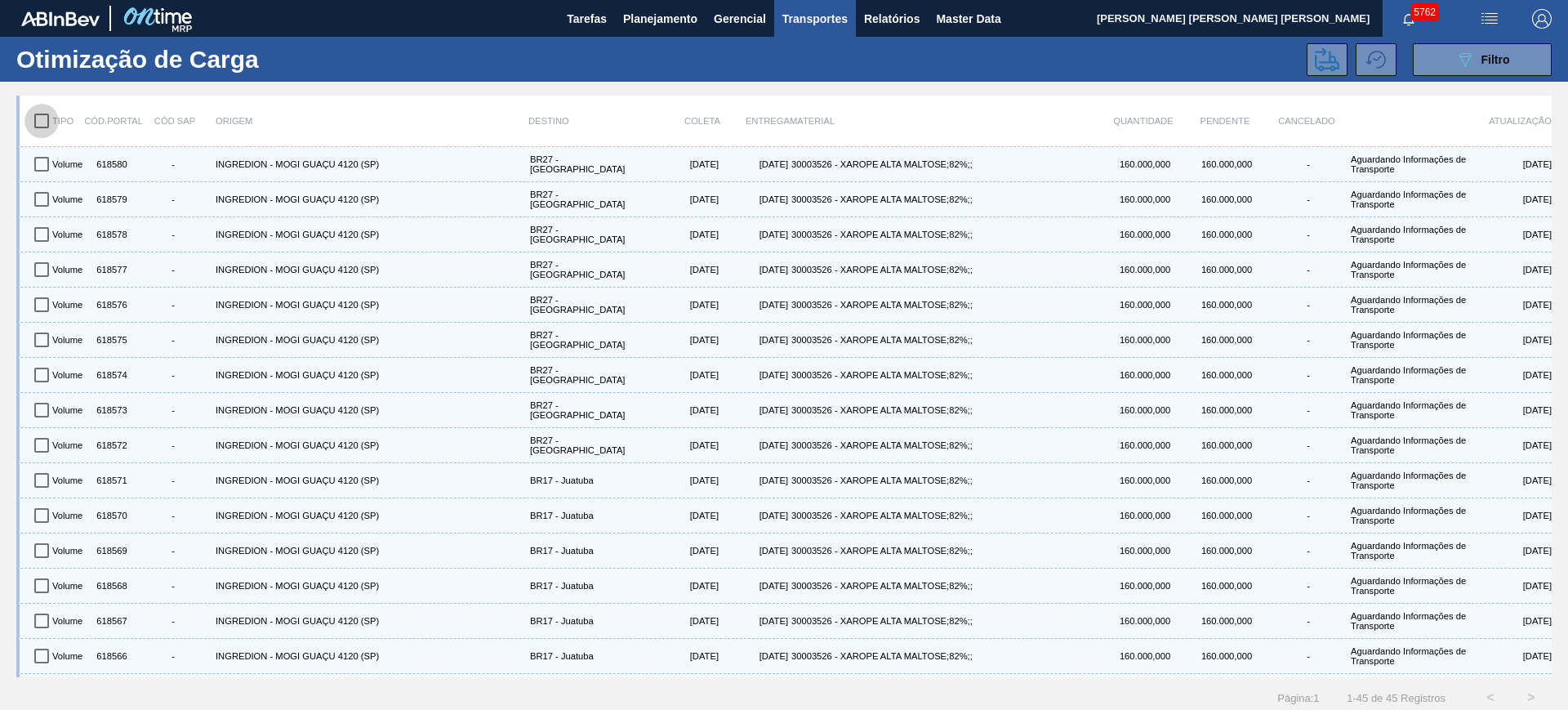
checkbox input "true"
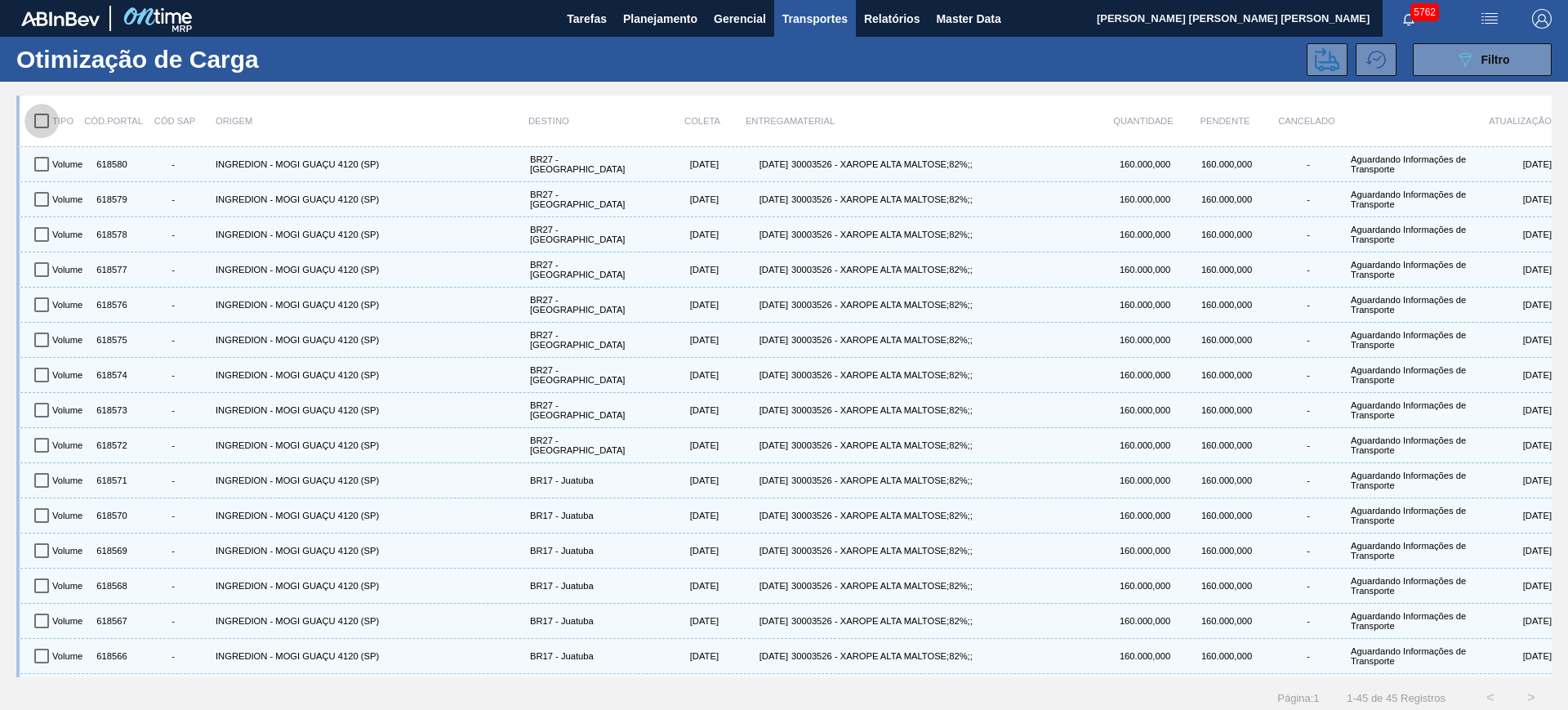
checkbox input "true"
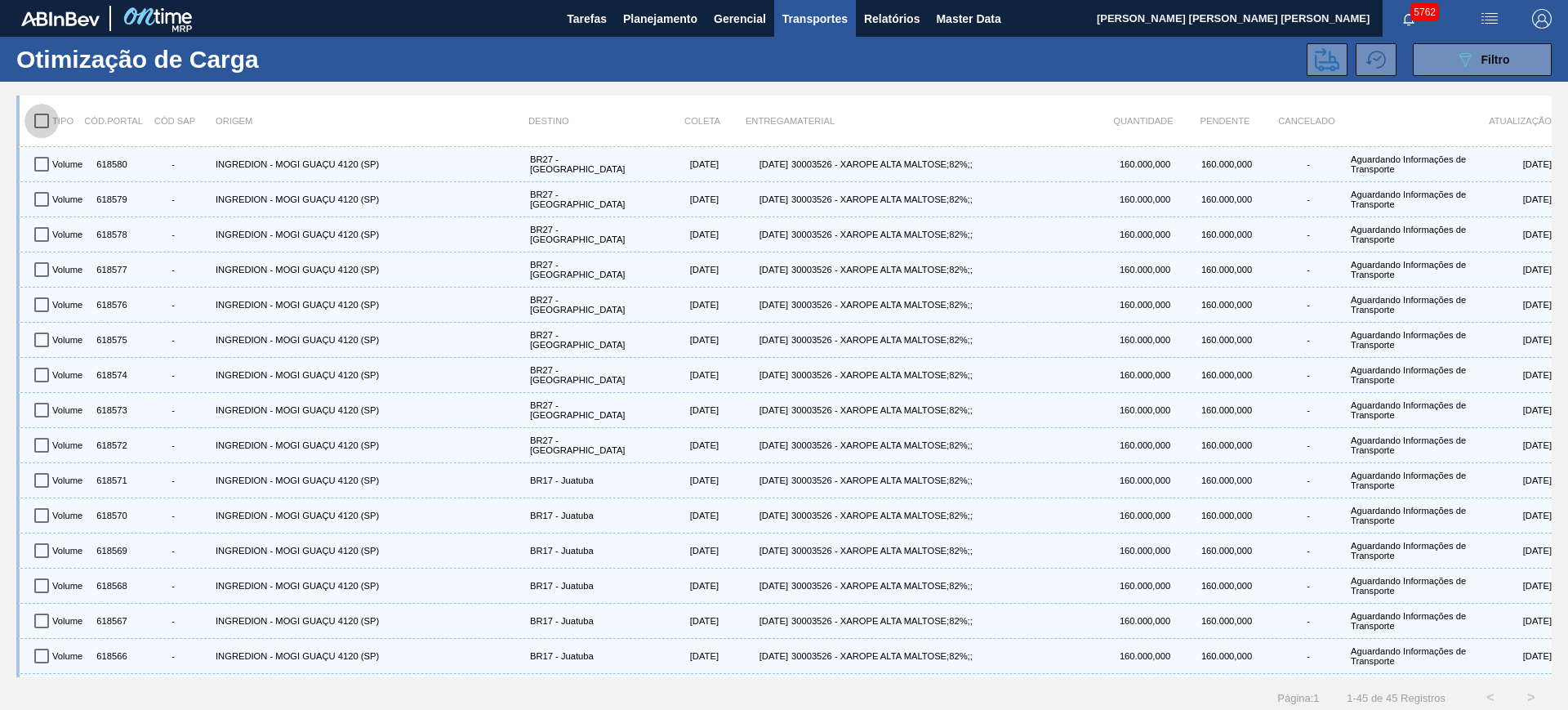
checkbox input "true"
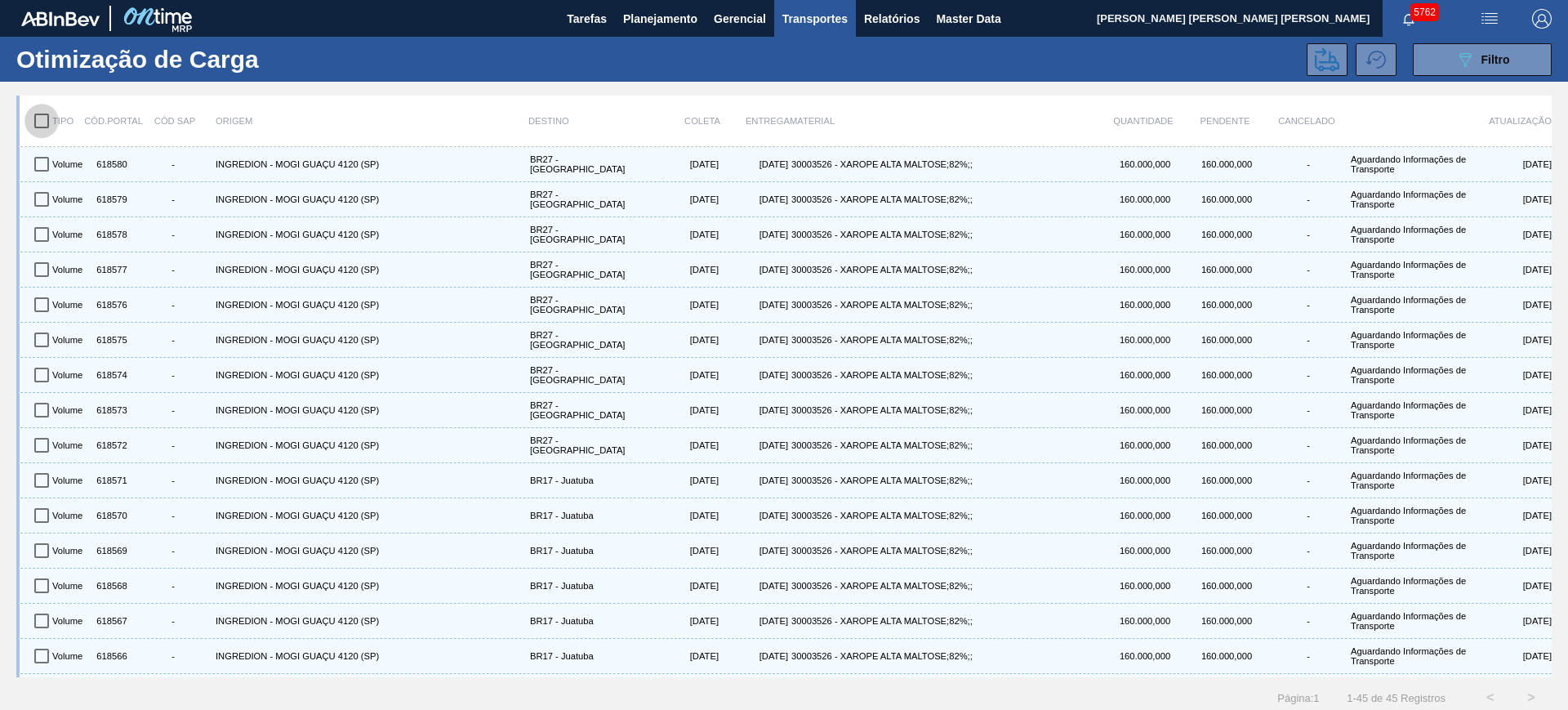
checkbox input "true"
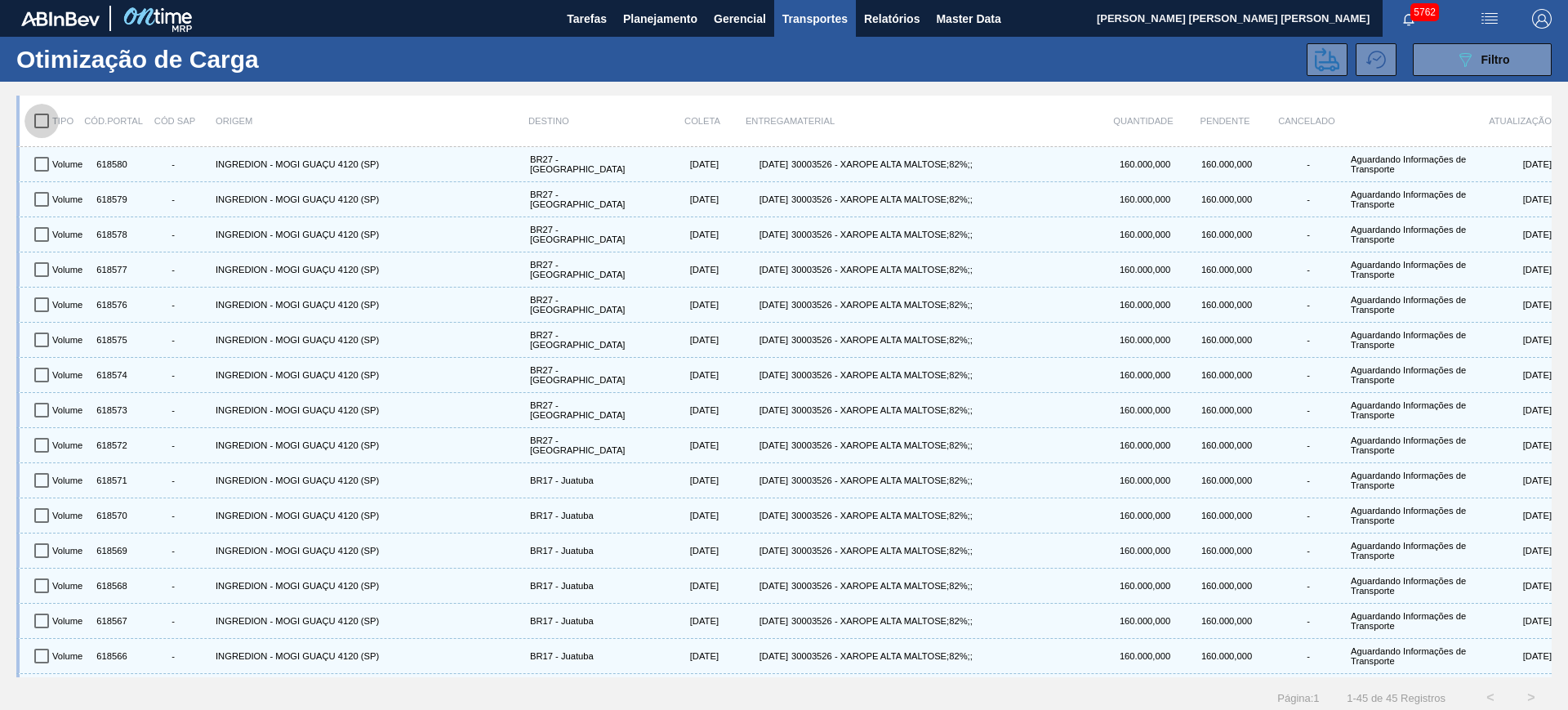
checkbox input "true"
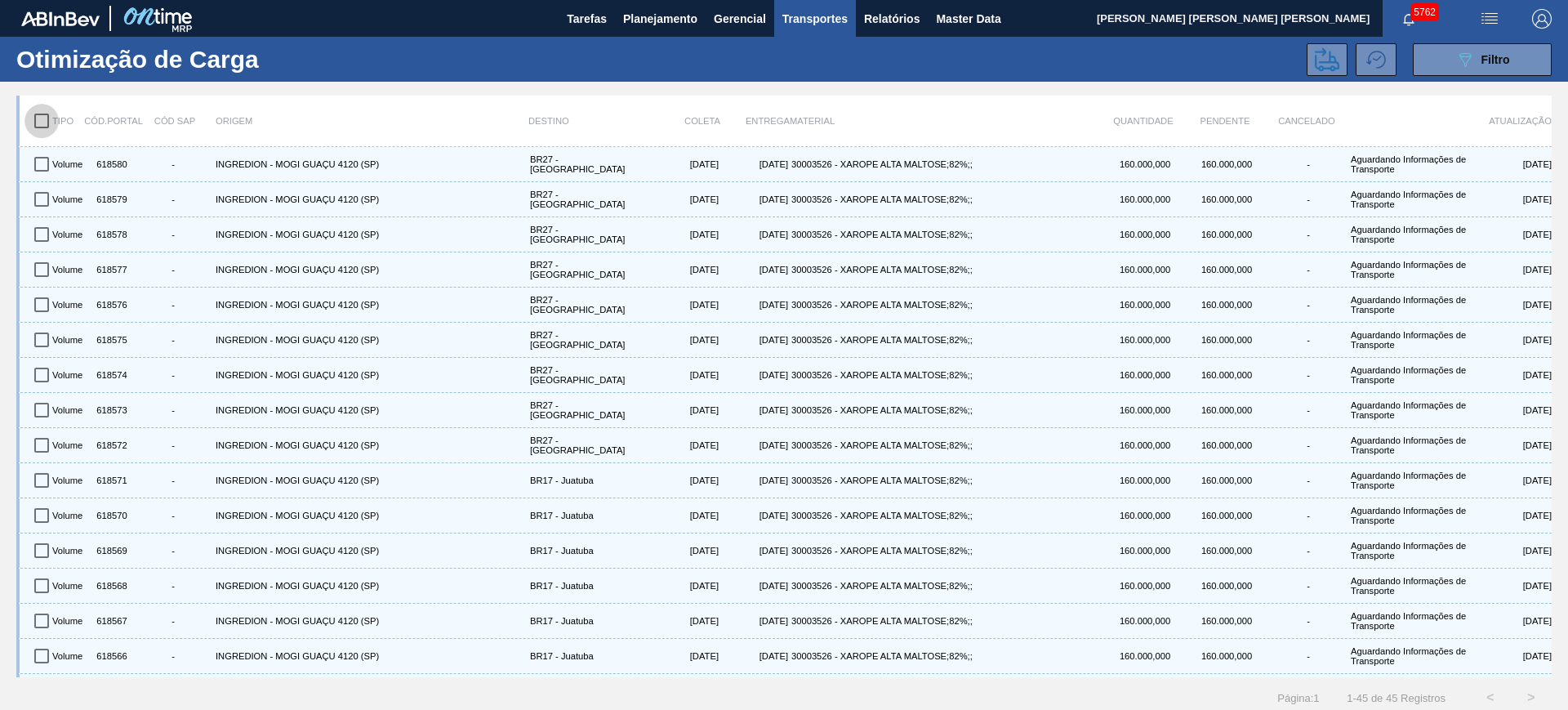
checkbox input "true"
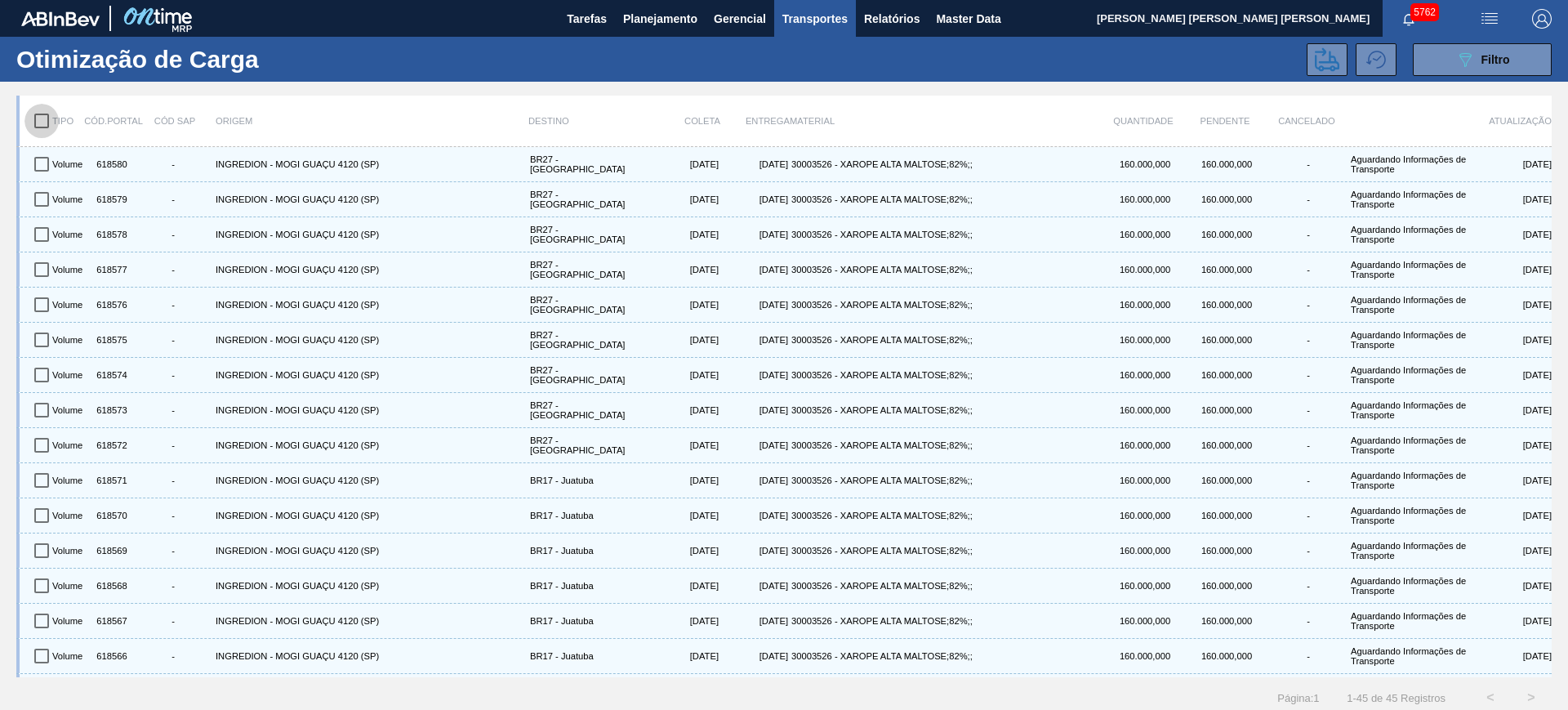
checkbox input "true"
click at [1315, 62] on icon at bounding box center [1327, 59] width 24 height 24
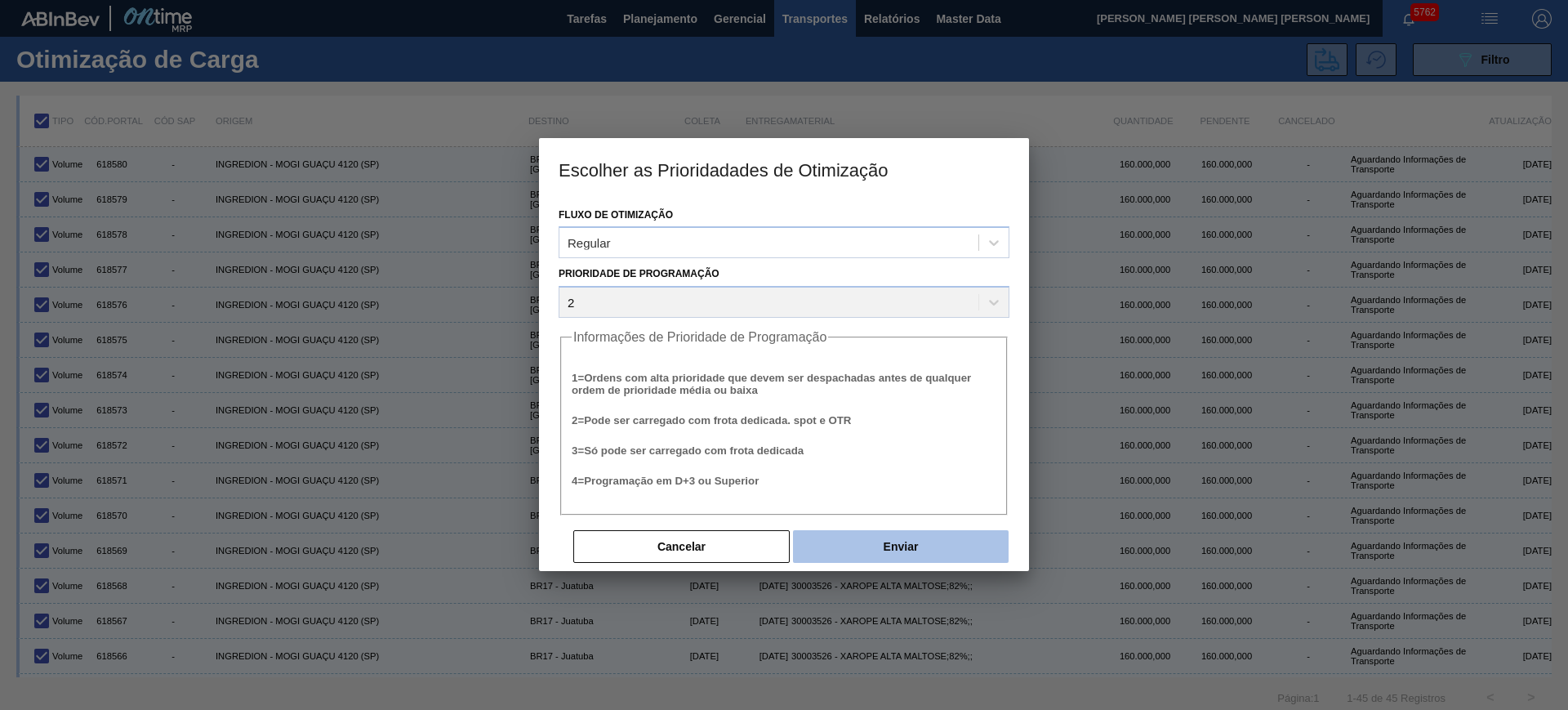
click at [871, 544] on button "Enviar" at bounding box center [901, 547] width 215 height 32
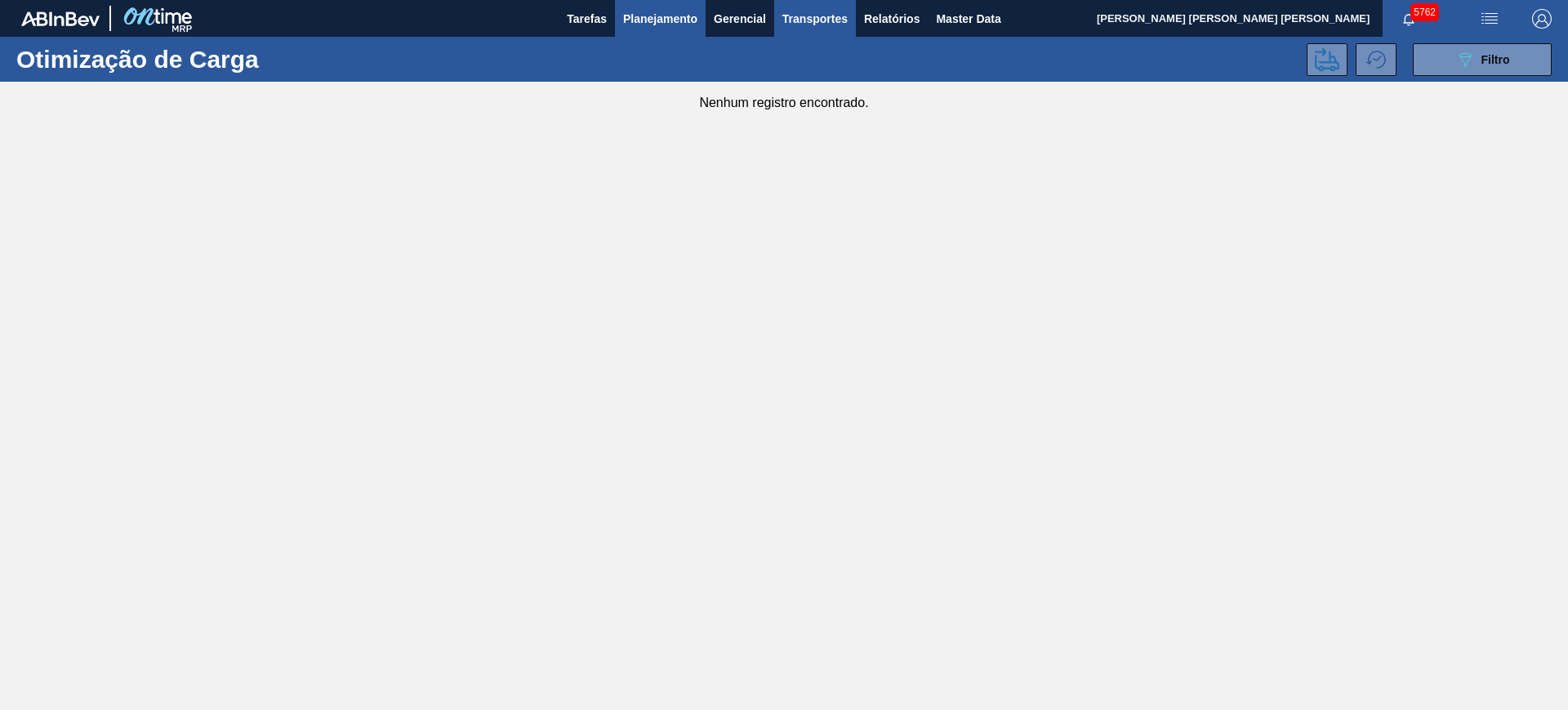
click at [651, 13] on span "Planejamento" at bounding box center [660, 19] width 75 height 20
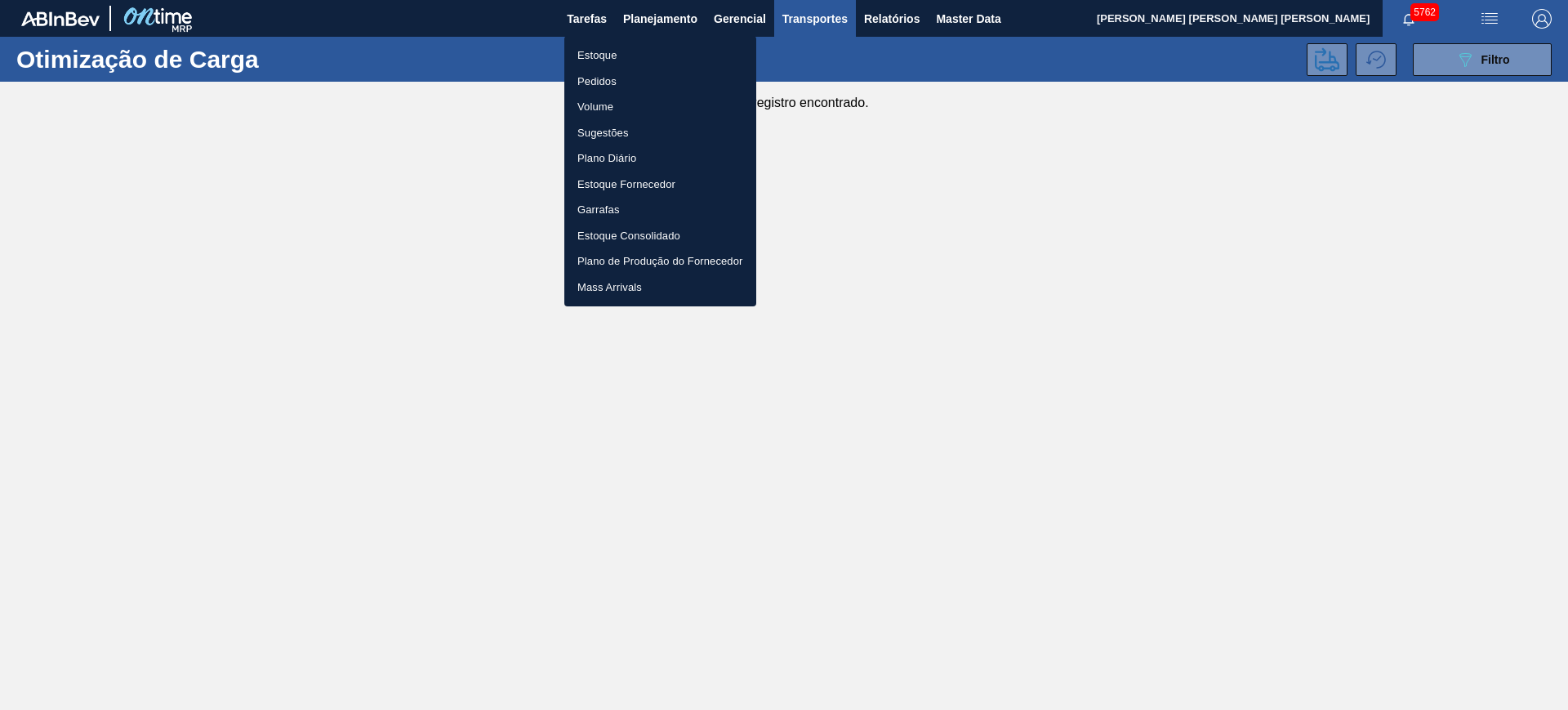
click at [597, 81] on li "Pedidos" at bounding box center [660, 81] width 192 height 26
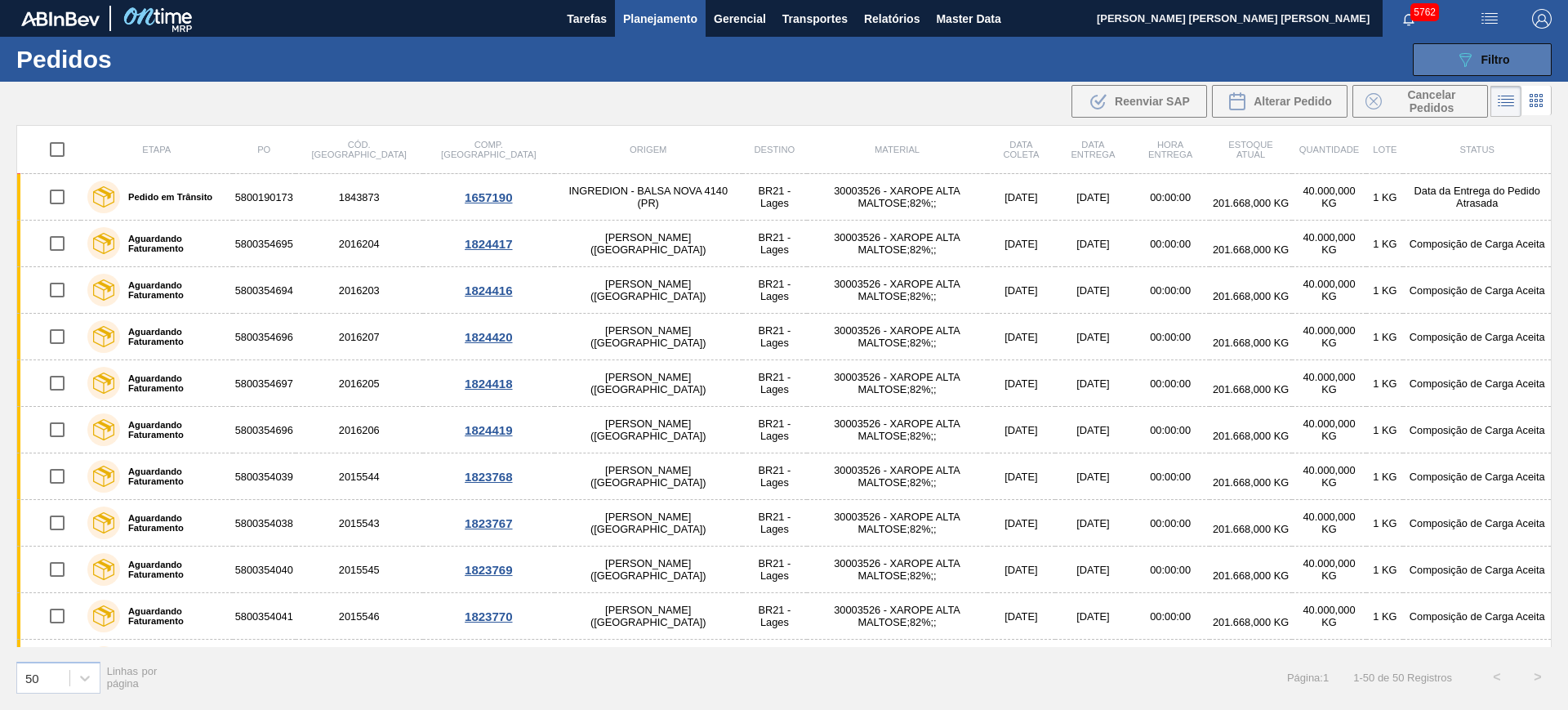
drag, startPoint x: 1477, startPoint y: 48, endPoint x: 1467, endPoint y: 72, distance: 26.0
click at [1477, 48] on button "089F7B8B-B2A5-4AFE-B5C0-19BA573D28AC Filtro" at bounding box center [1482, 59] width 139 height 32
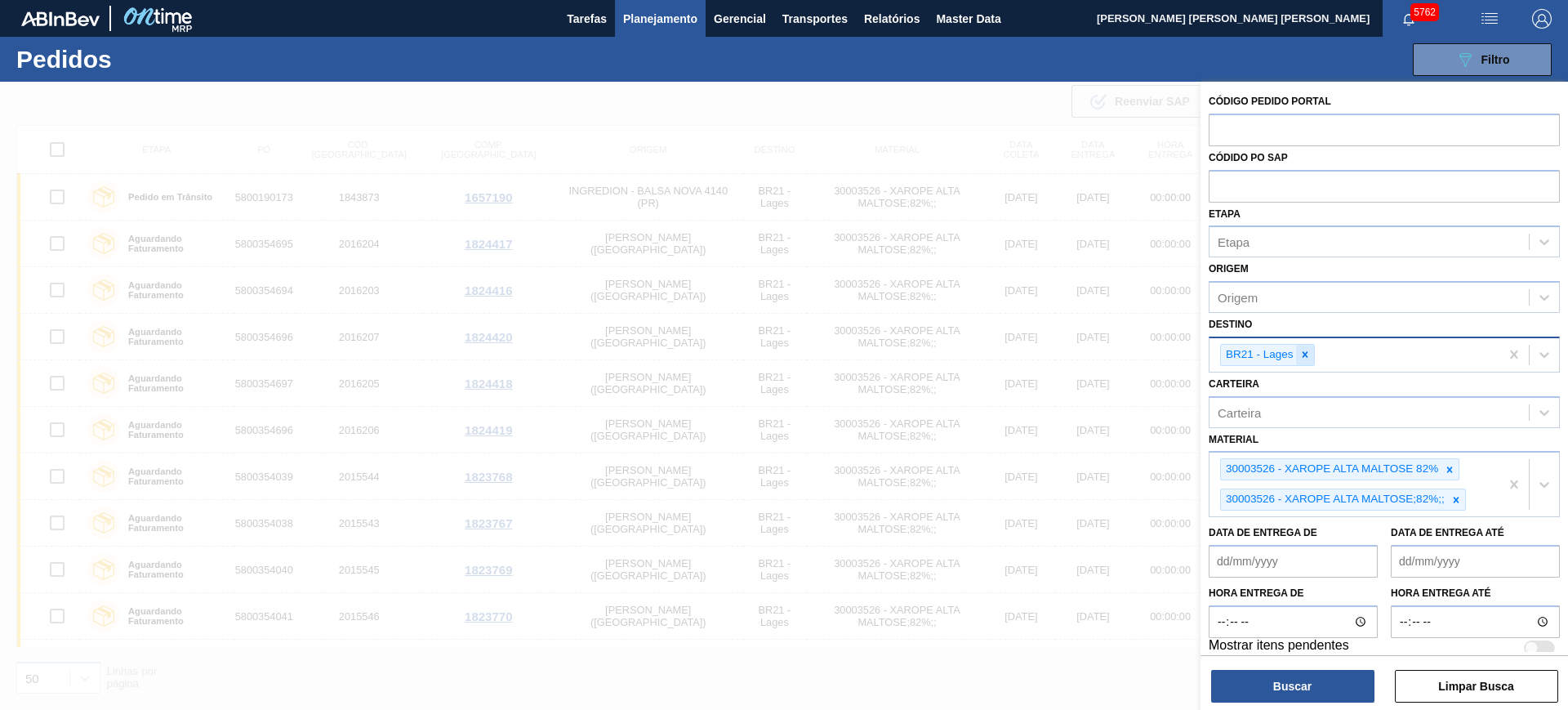
click at [1303, 358] on icon at bounding box center [1305, 354] width 12 height 12
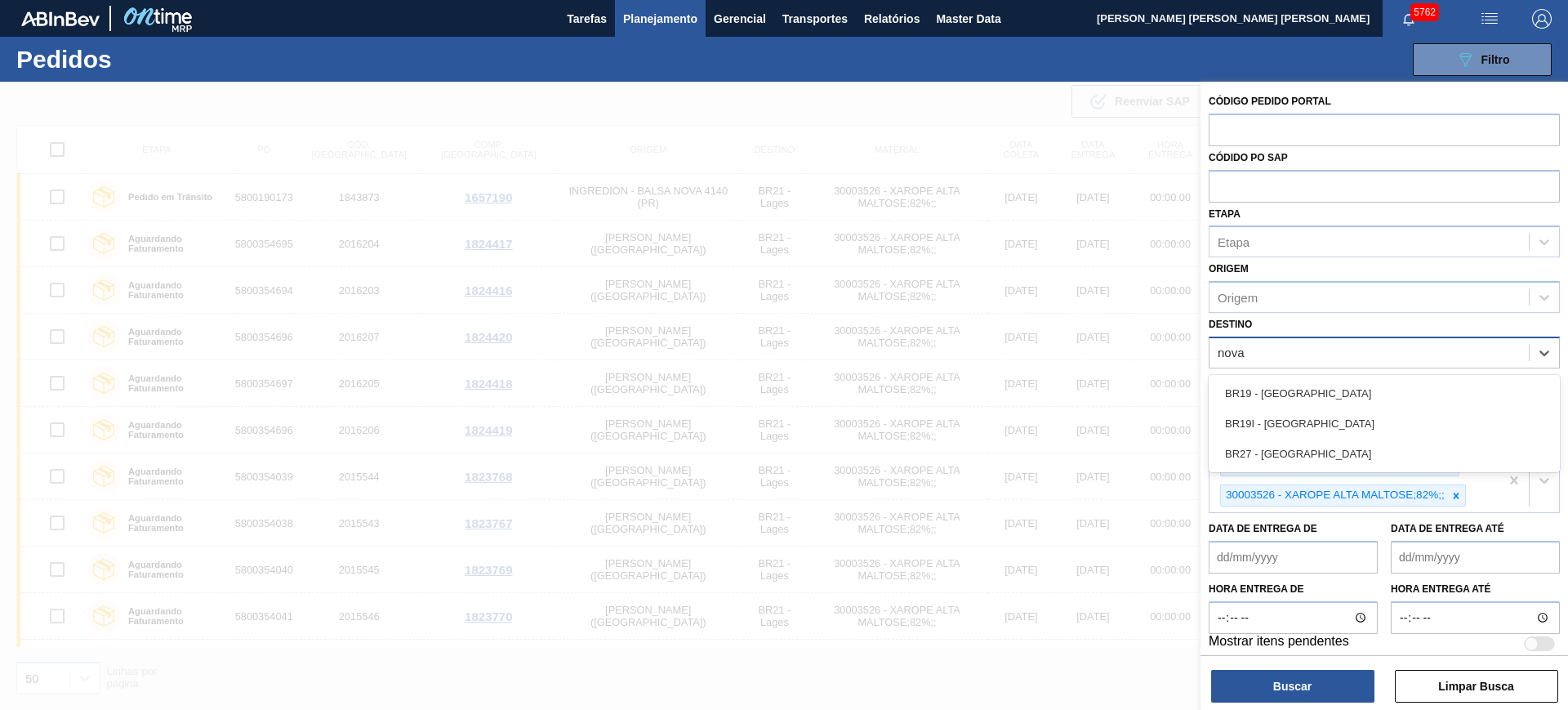
type input "nova m"
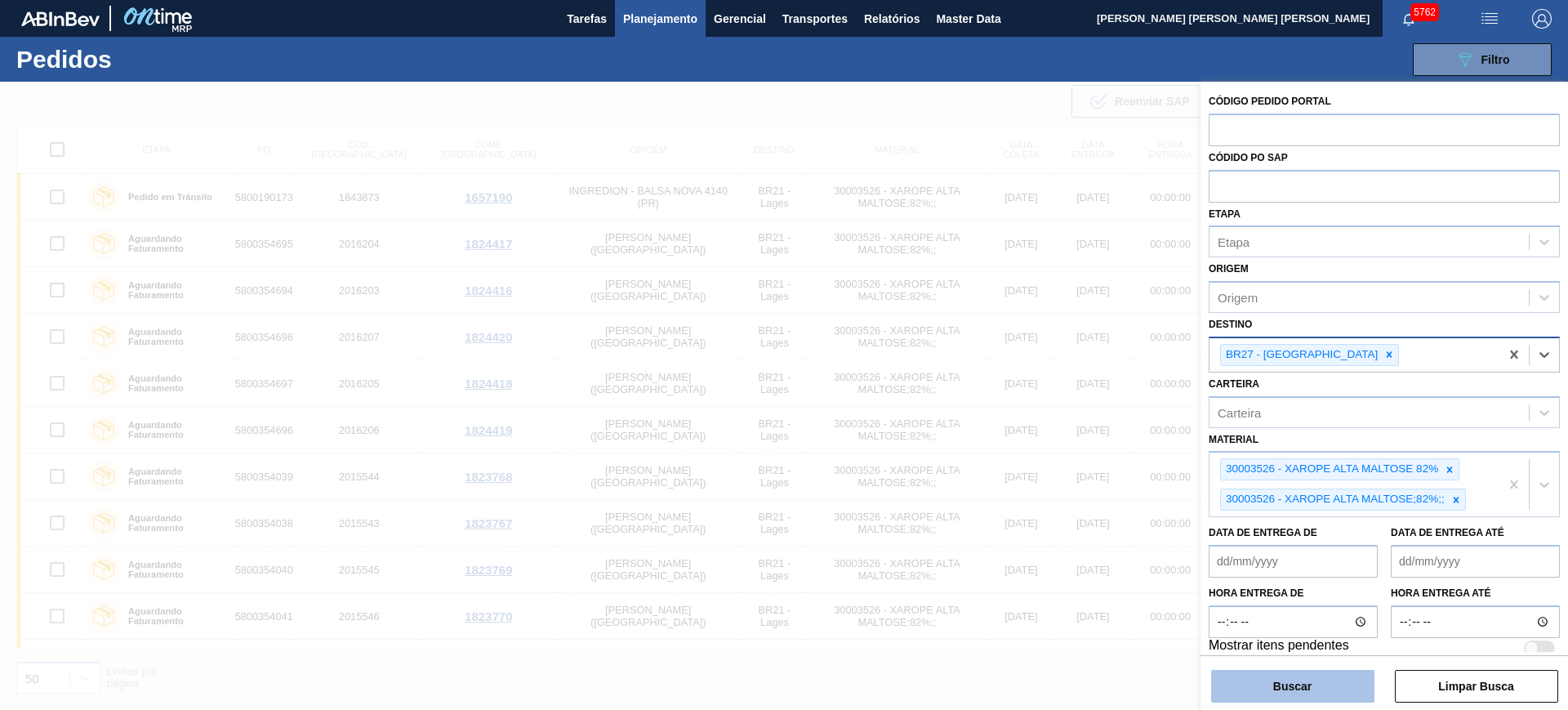
click at [1281, 689] on button "Buscar" at bounding box center [1292, 687] width 163 height 32
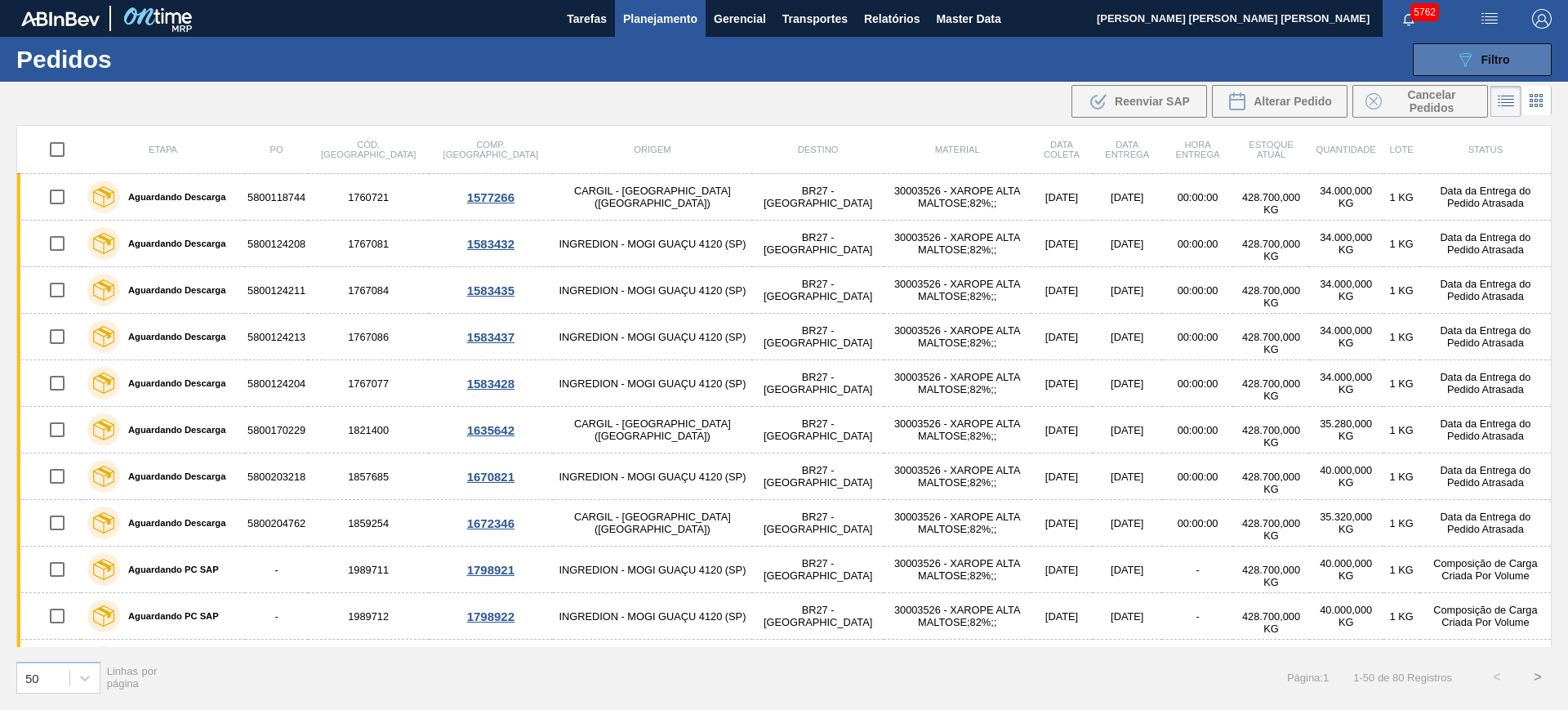
click at [1440, 53] on button "089F7B8B-B2A5-4AFE-B5C0-19BA573D28AC Filtro" at bounding box center [1482, 59] width 139 height 32
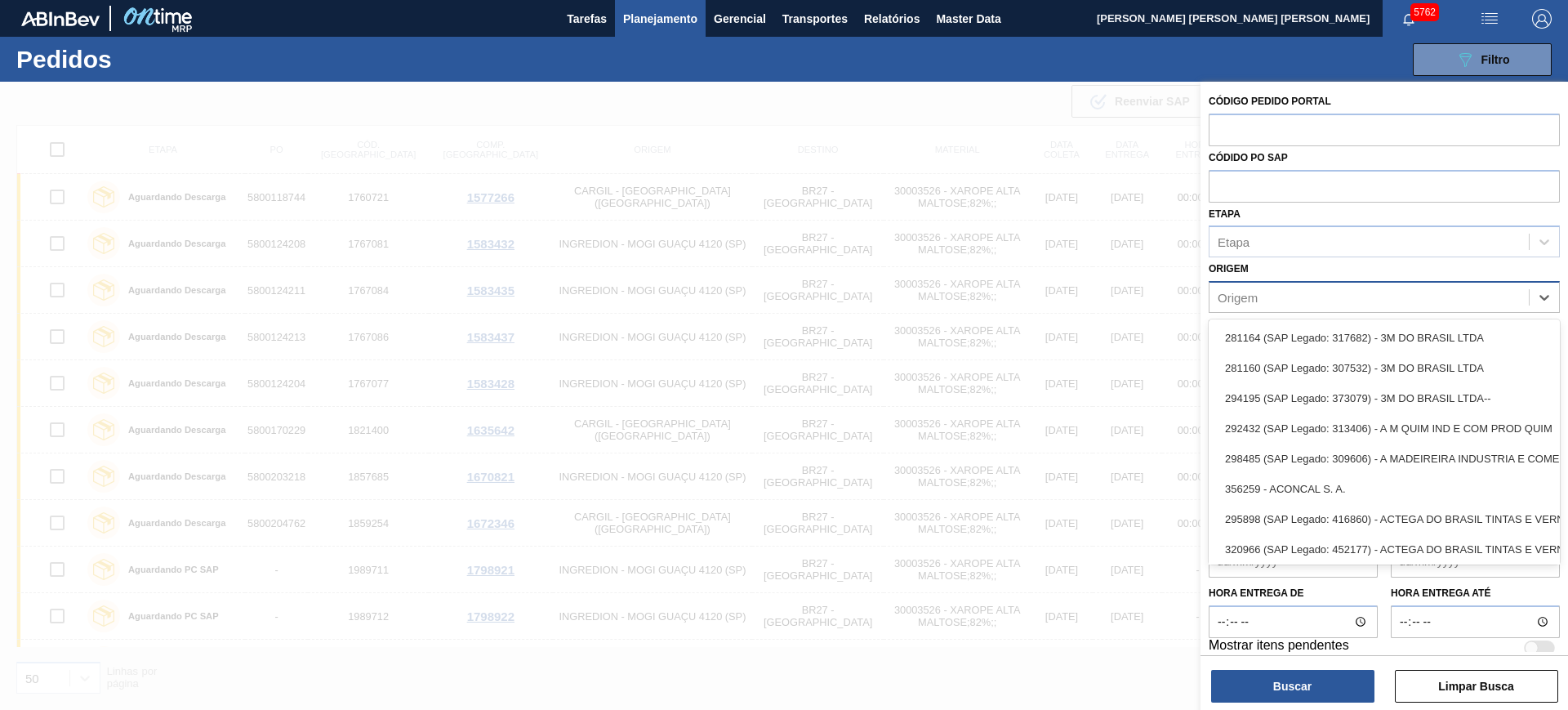
click at [1291, 295] on div "Origem" at bounding box center [1369, 297] width 320 height 23
paste input "303118"
type input "303118"
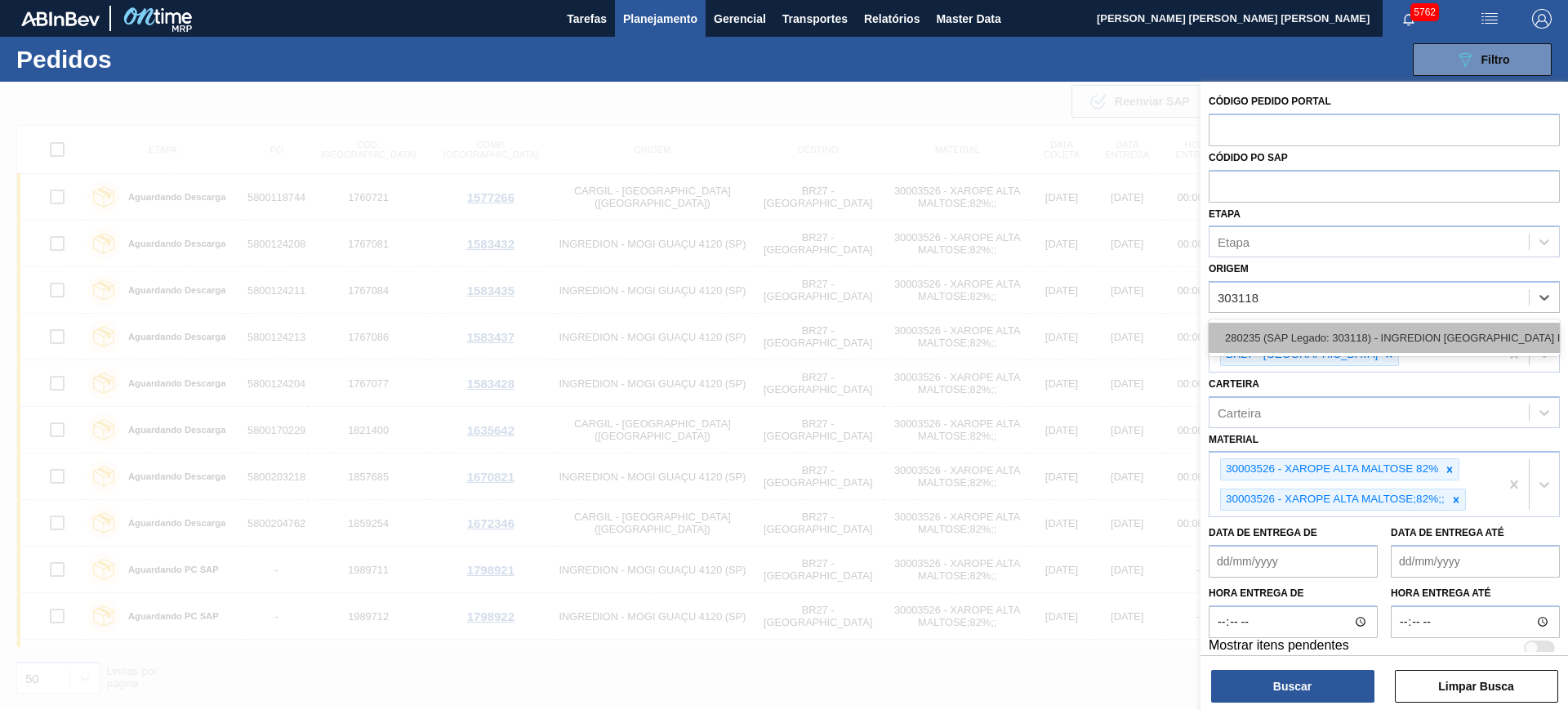
click at [1301, 339] on div "280235 (SAP Legado: 303118) - INGREDION BRASIL INGREDIENTES" at bounding box center [1384, 338] width 351 height 31
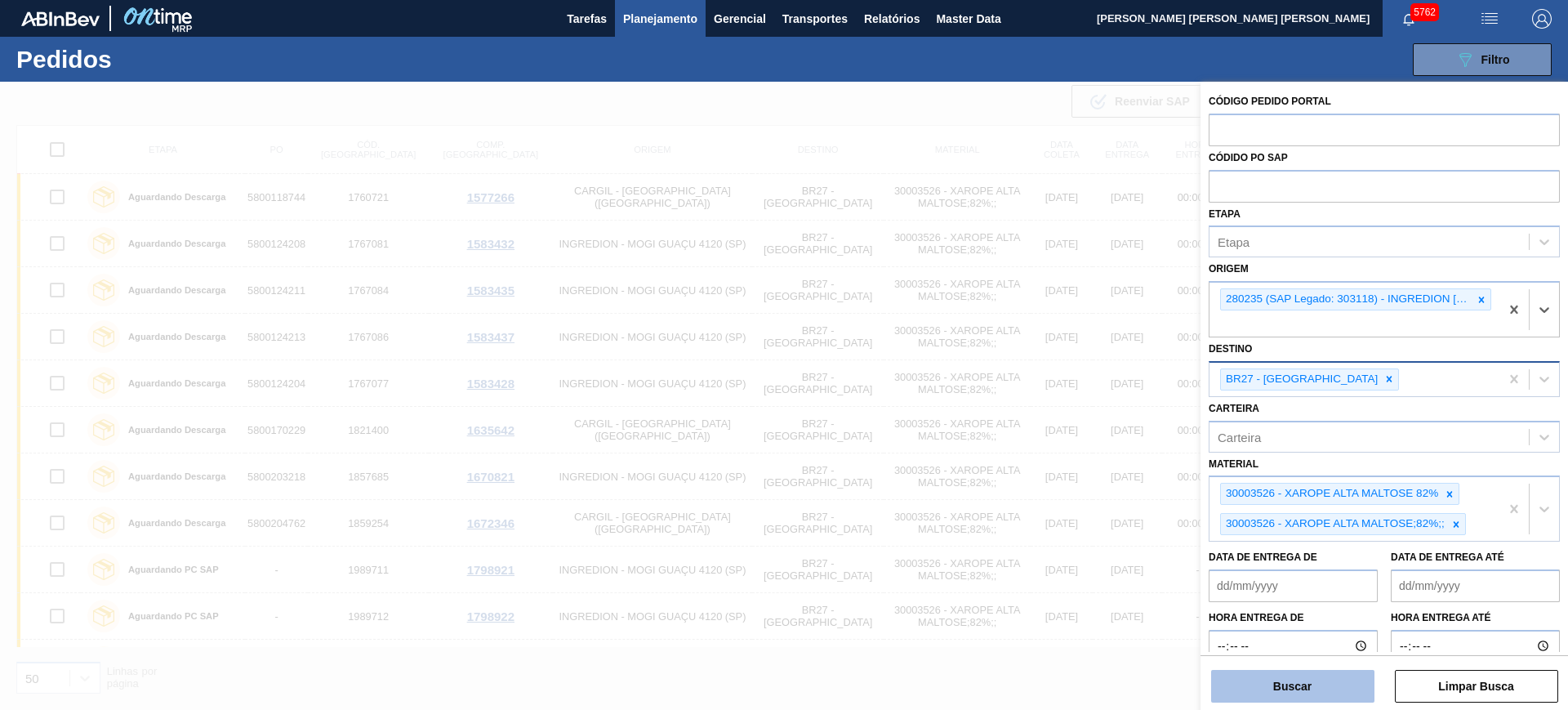
click at [1332, 679] on button "Buscar" at bounding box center [1292, 687] width 163 height 32
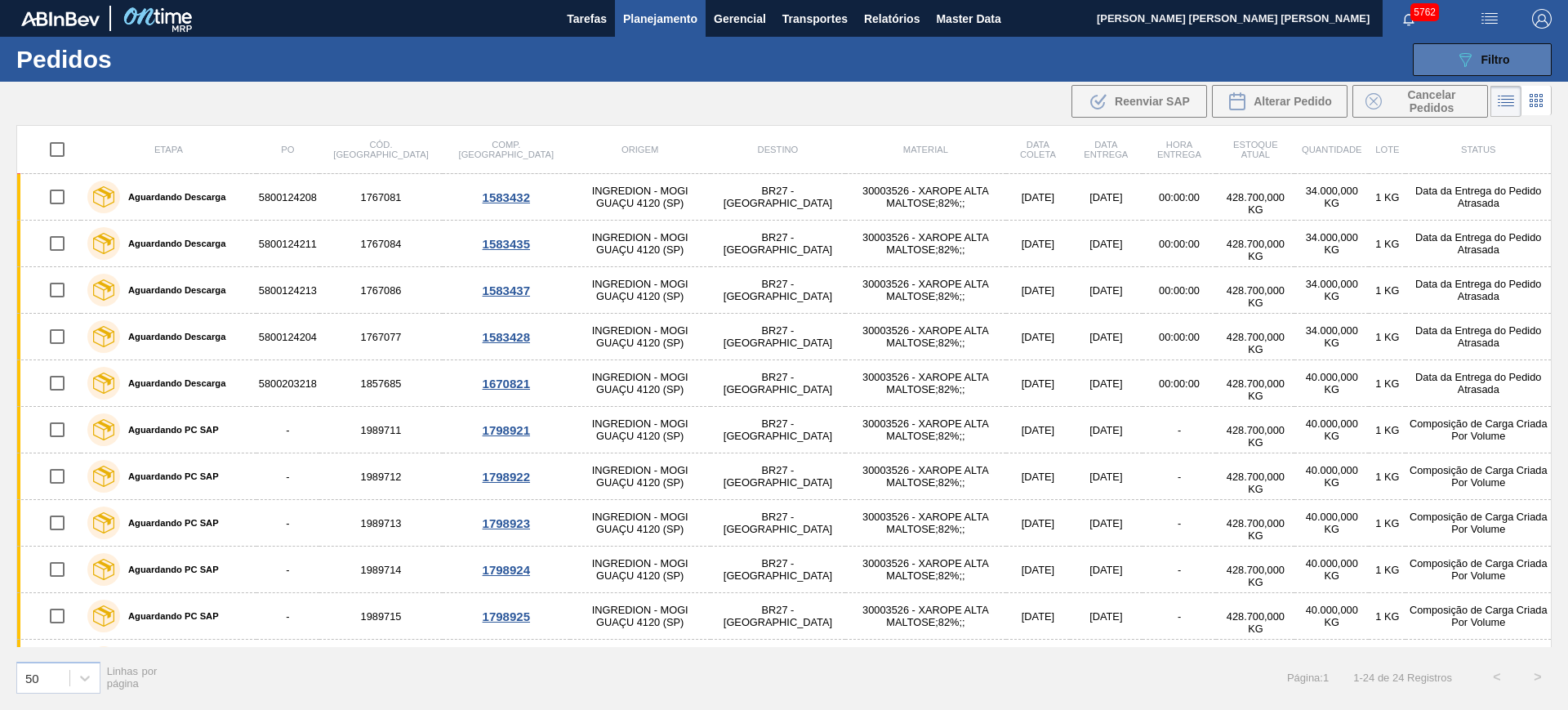
click at [1506, 57] on span "Filtro" at bounding box center [1496, 59] width 29 height 14
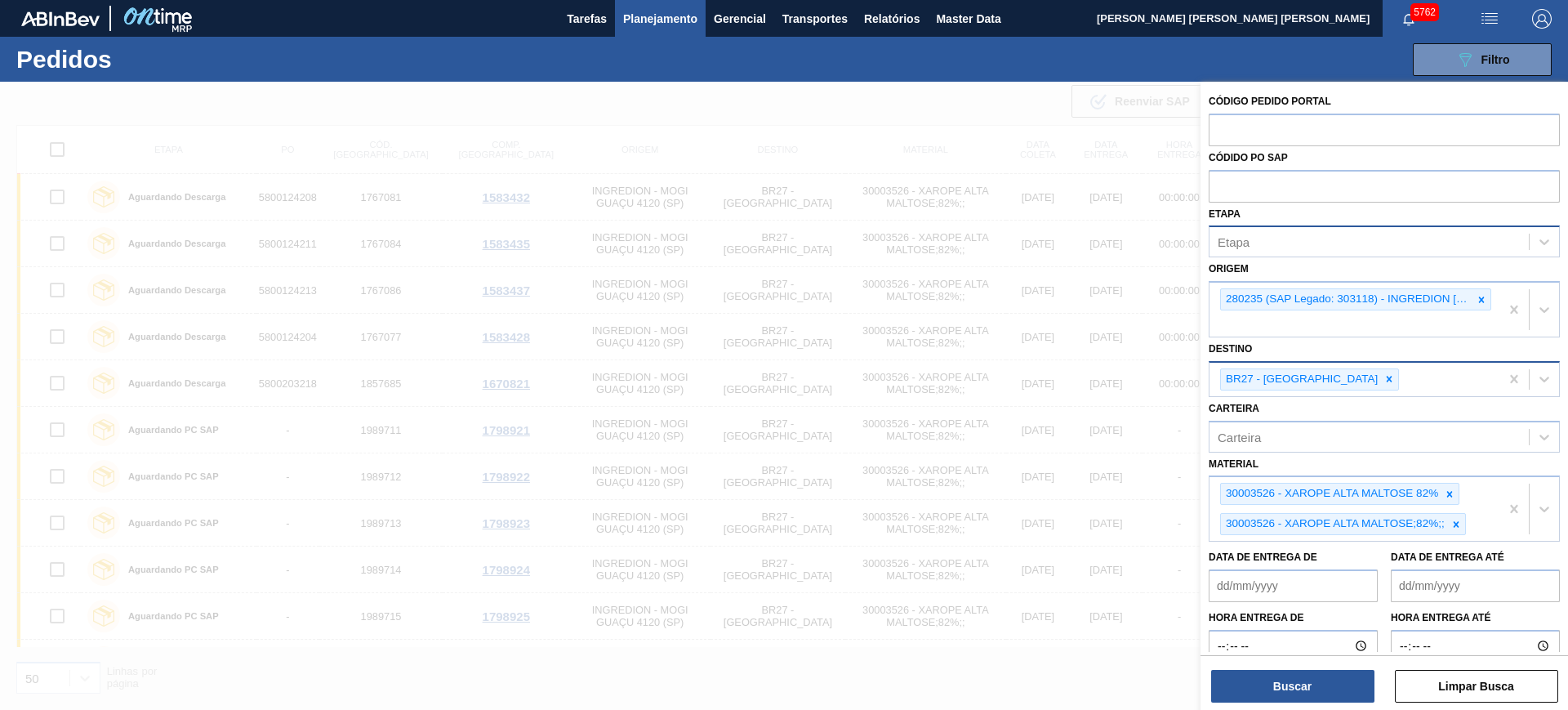
click at [1286, 232] on div "Etapa" at bounding box center [1369, 242] width 320 height 23
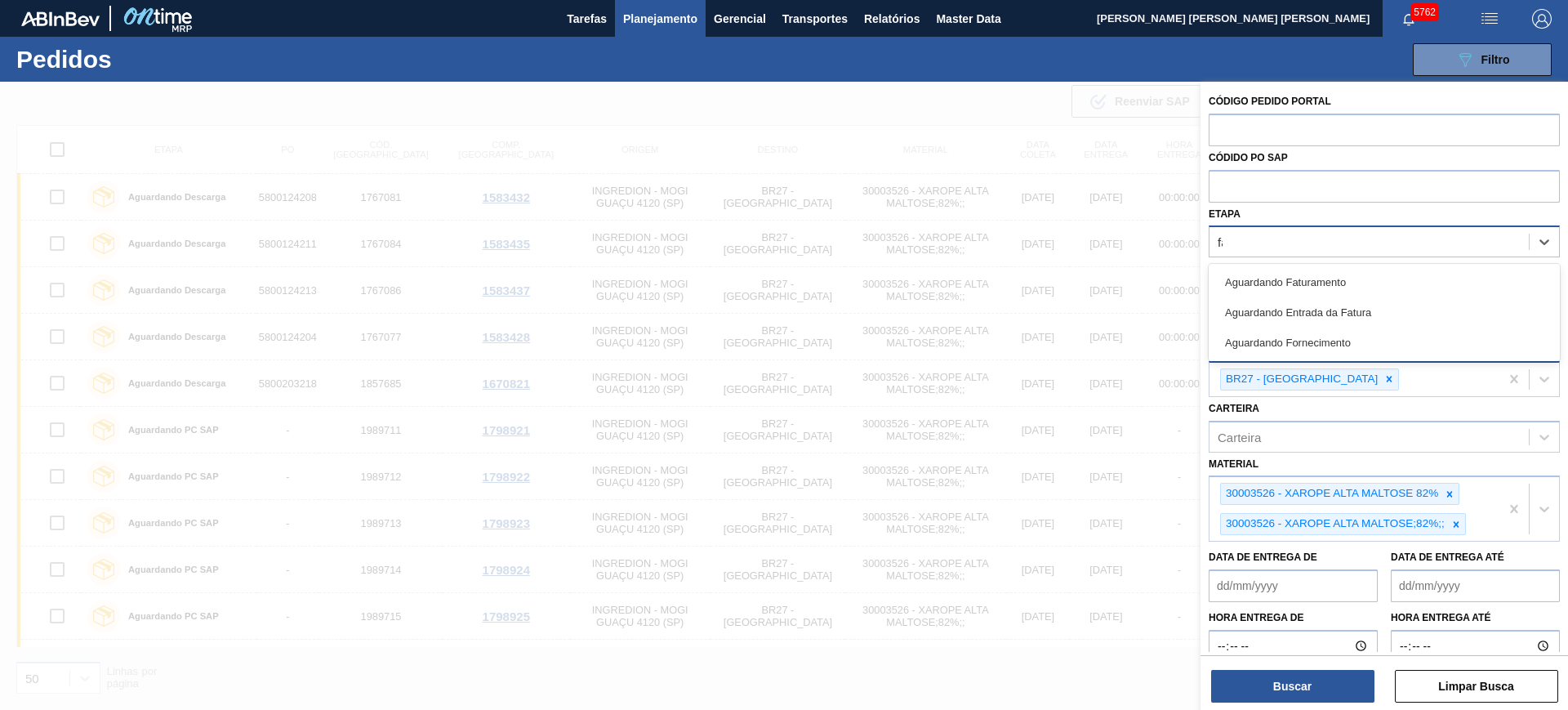
type input "fat"
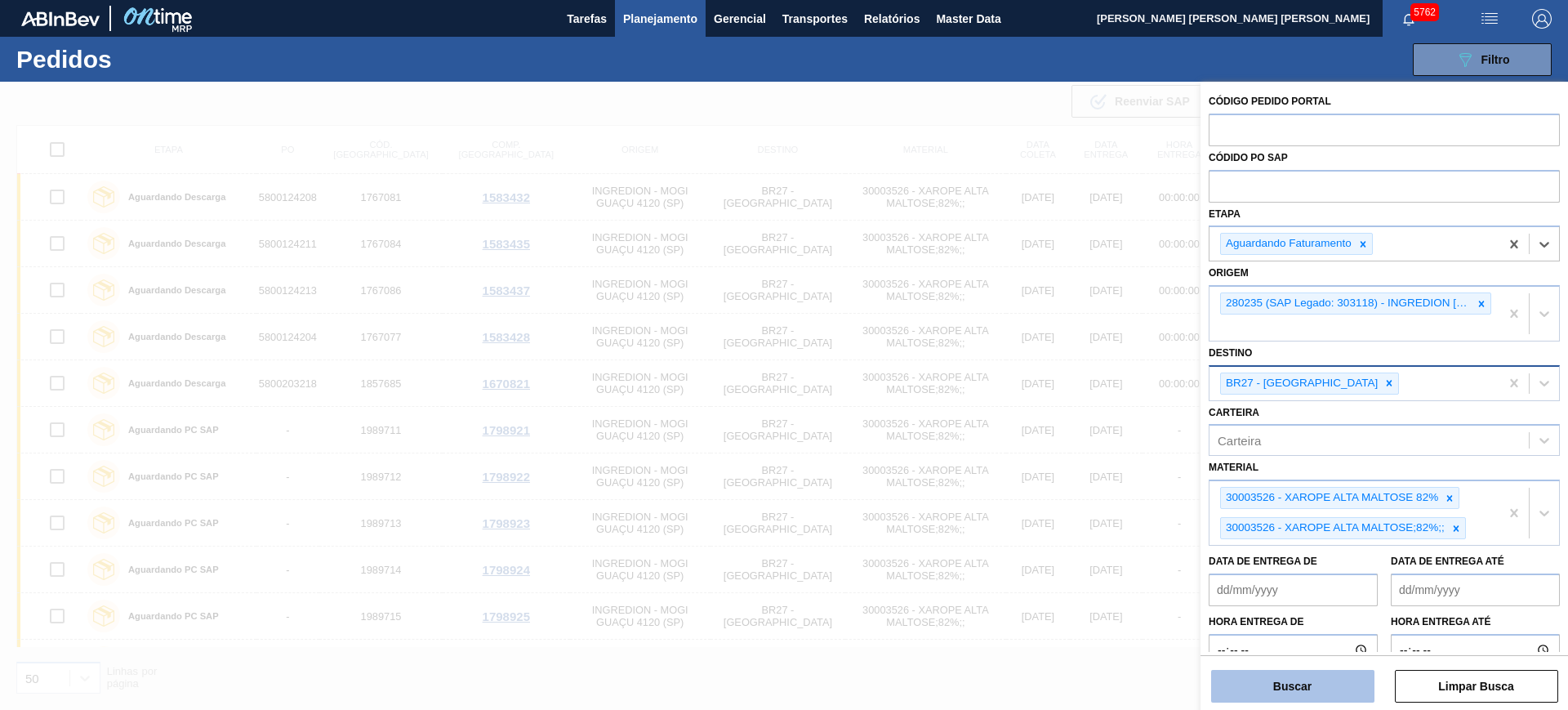
click at [1339, 677] on button "Buscar" at bounding box center [1292, 687] width 163 height 32
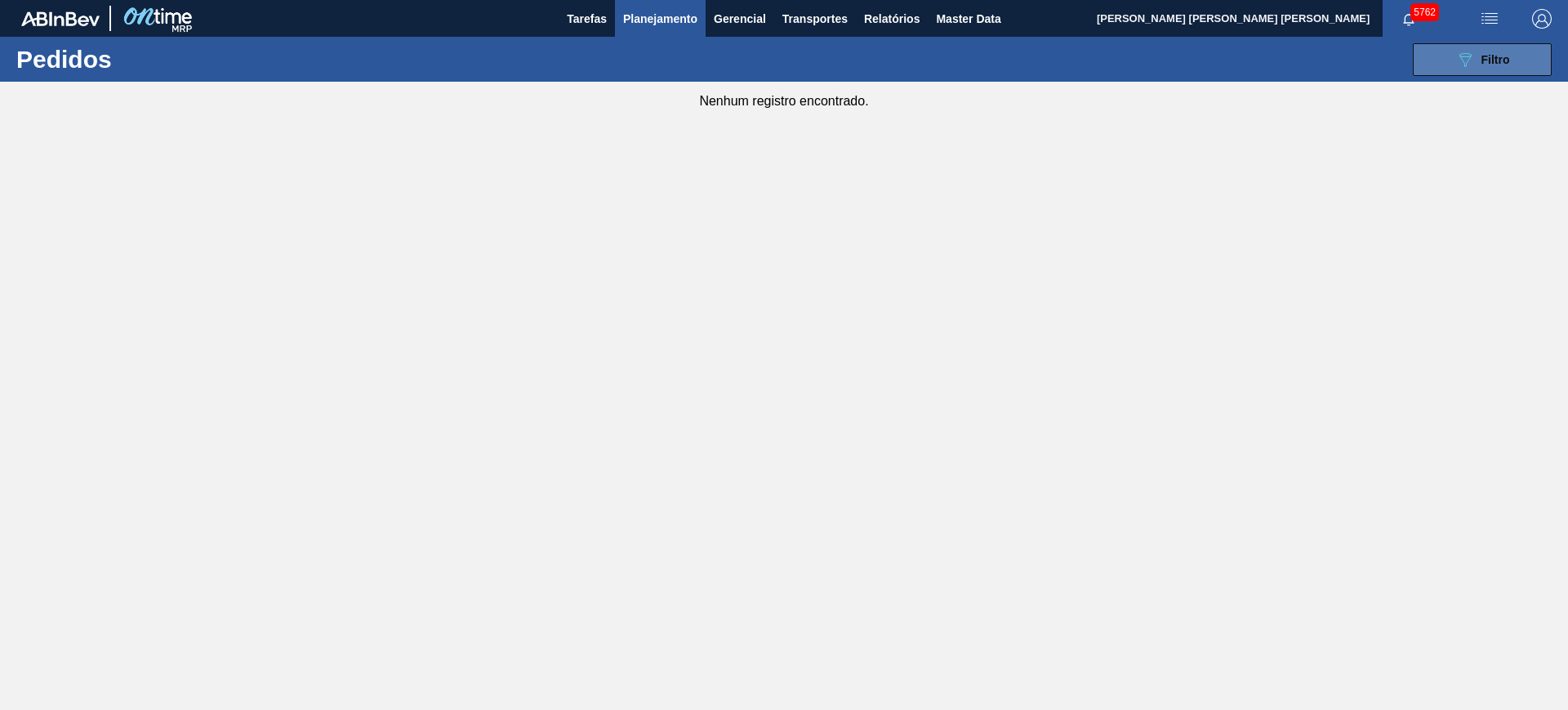
click at [1453, 50] on button "089F7B8B-B2A5-4AFE-B5C0-19BA573D28AC Filtro" at bounding box center [1482, 59] width 139 height 32
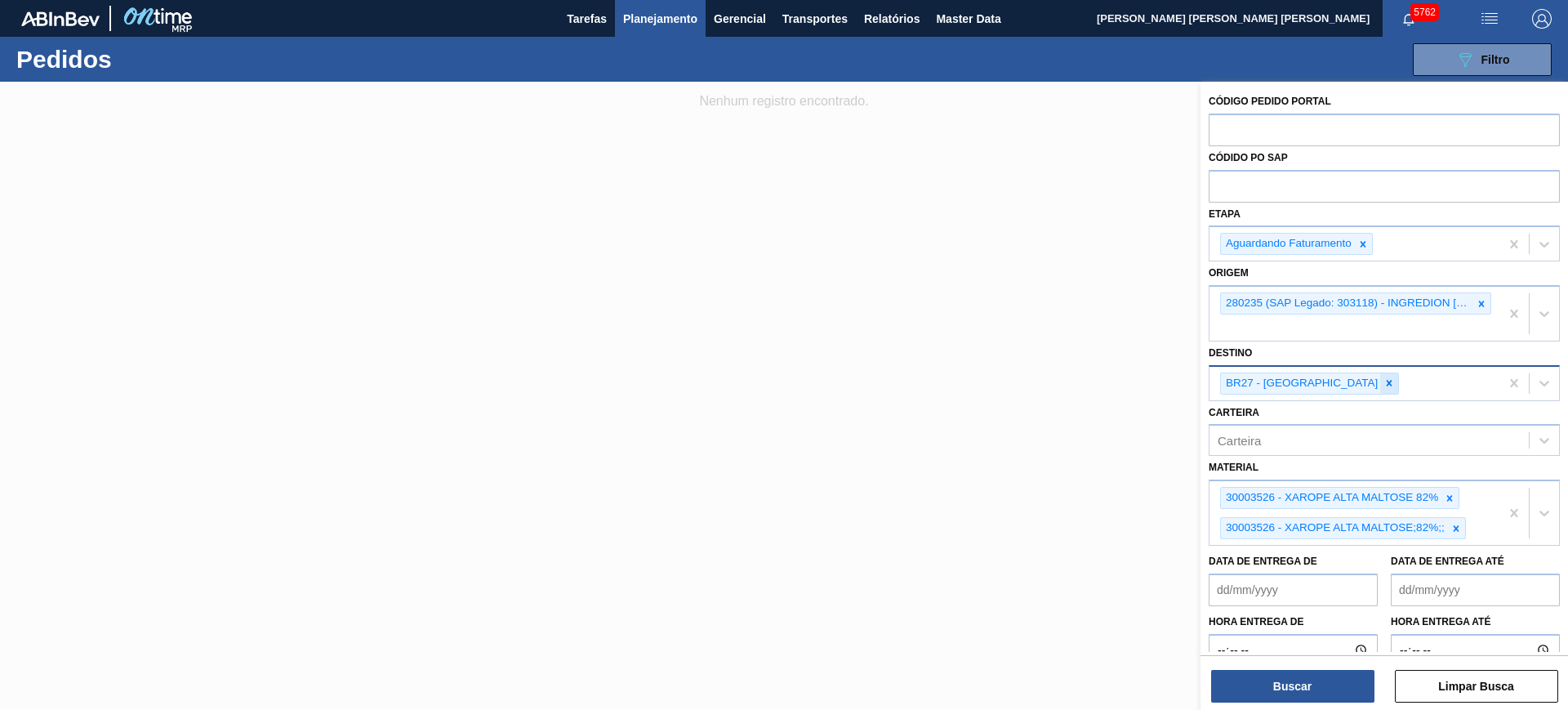
click at [1381, 390] on div at bounding box center [1390, 383] width 18 height 21
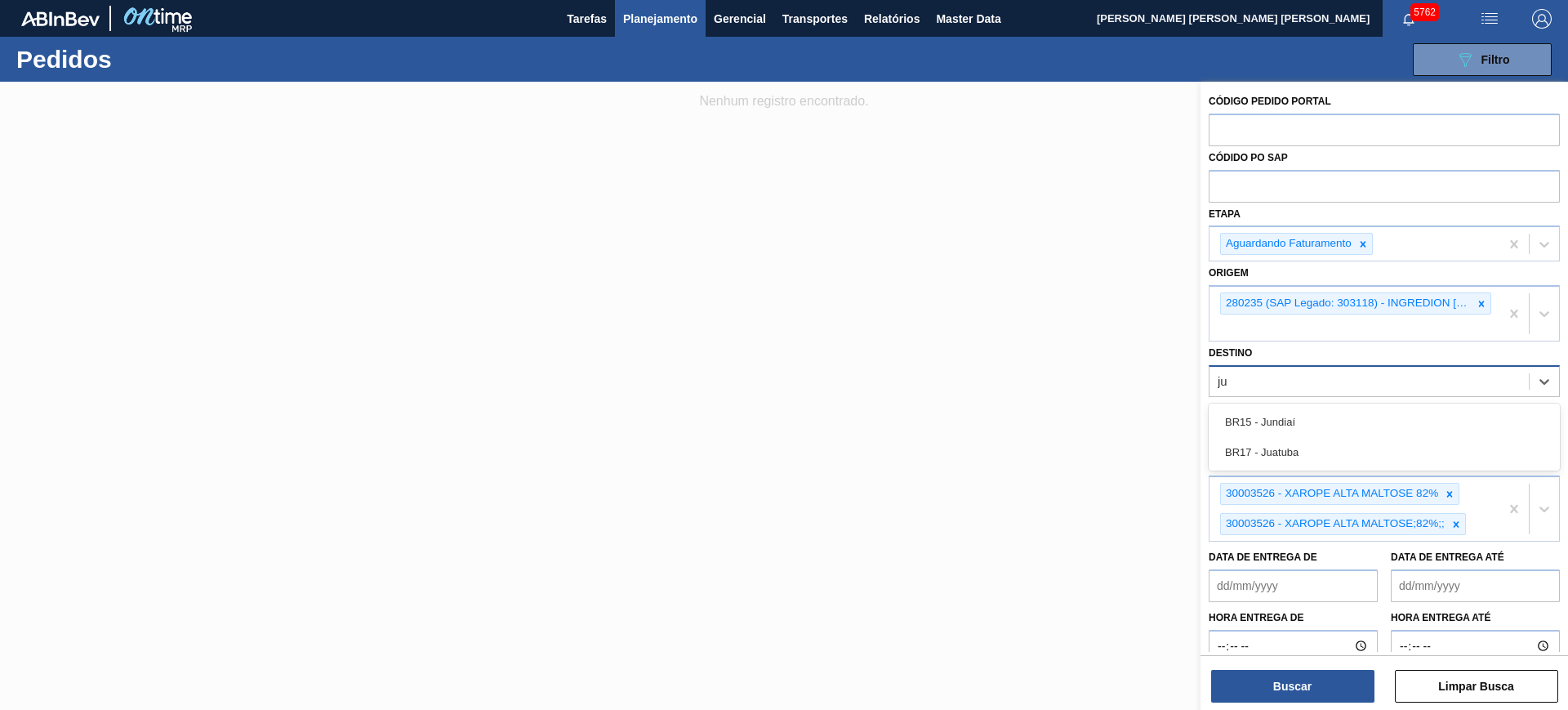
type input "jua"
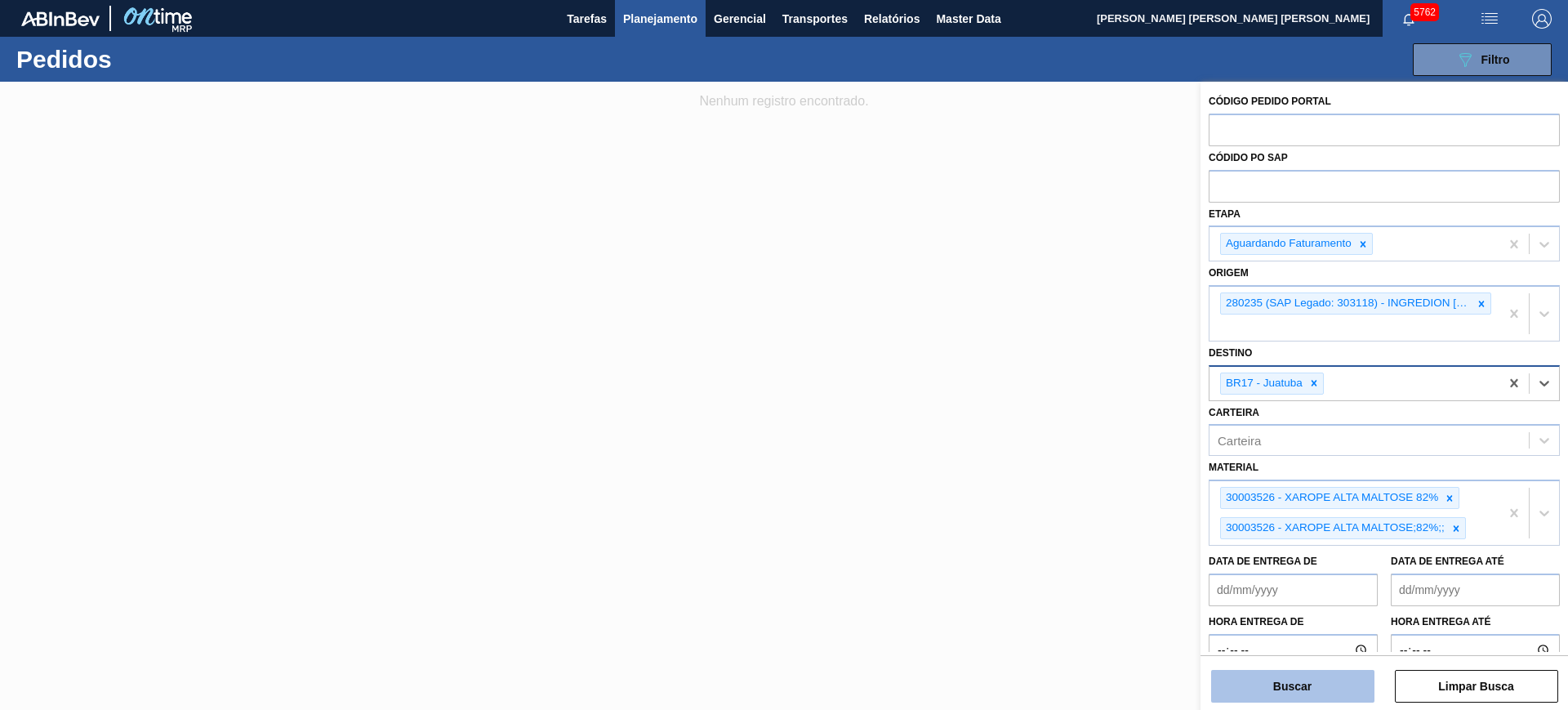
click at [1330, 685] on button "Buscar" at bounding box center [1292, 687] width 163 height 32
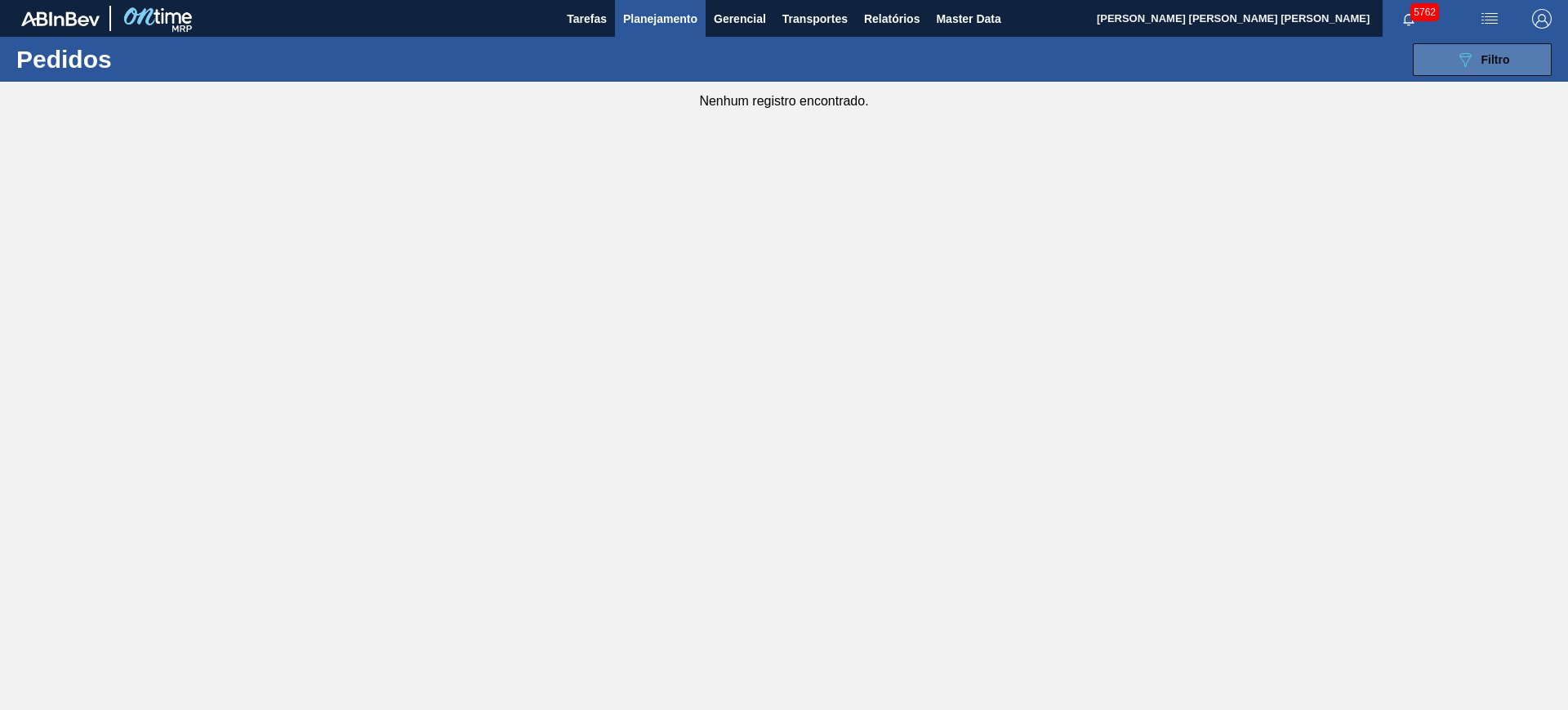
click at [1488, 68] on div "089F7B8B-B2A5-4AFE-B5C0-19BA573D28AC Filtro" at bounding box center [1482, 59] width 55 height 20
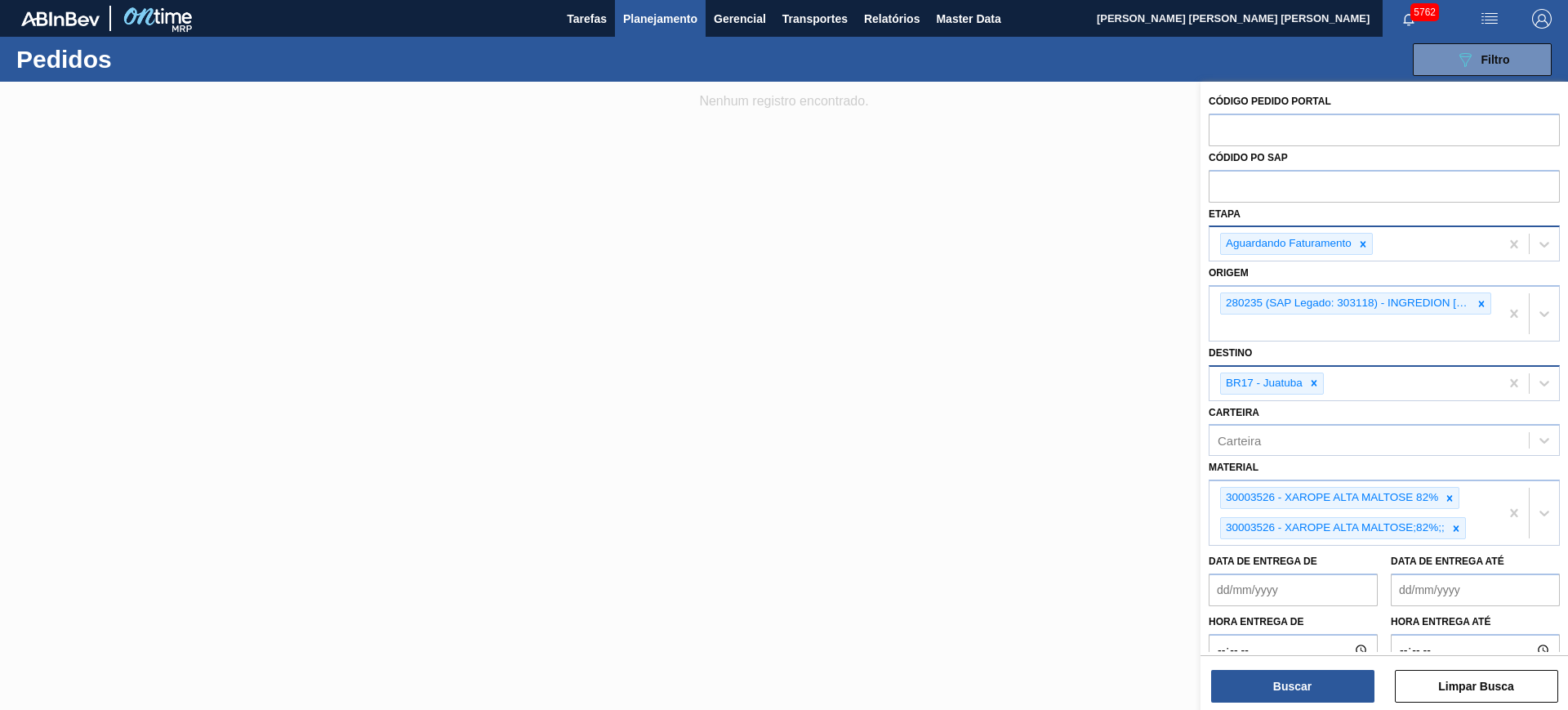
click at [1366, 241] on icon at bounding box center [1363, 244] width 12 height 12
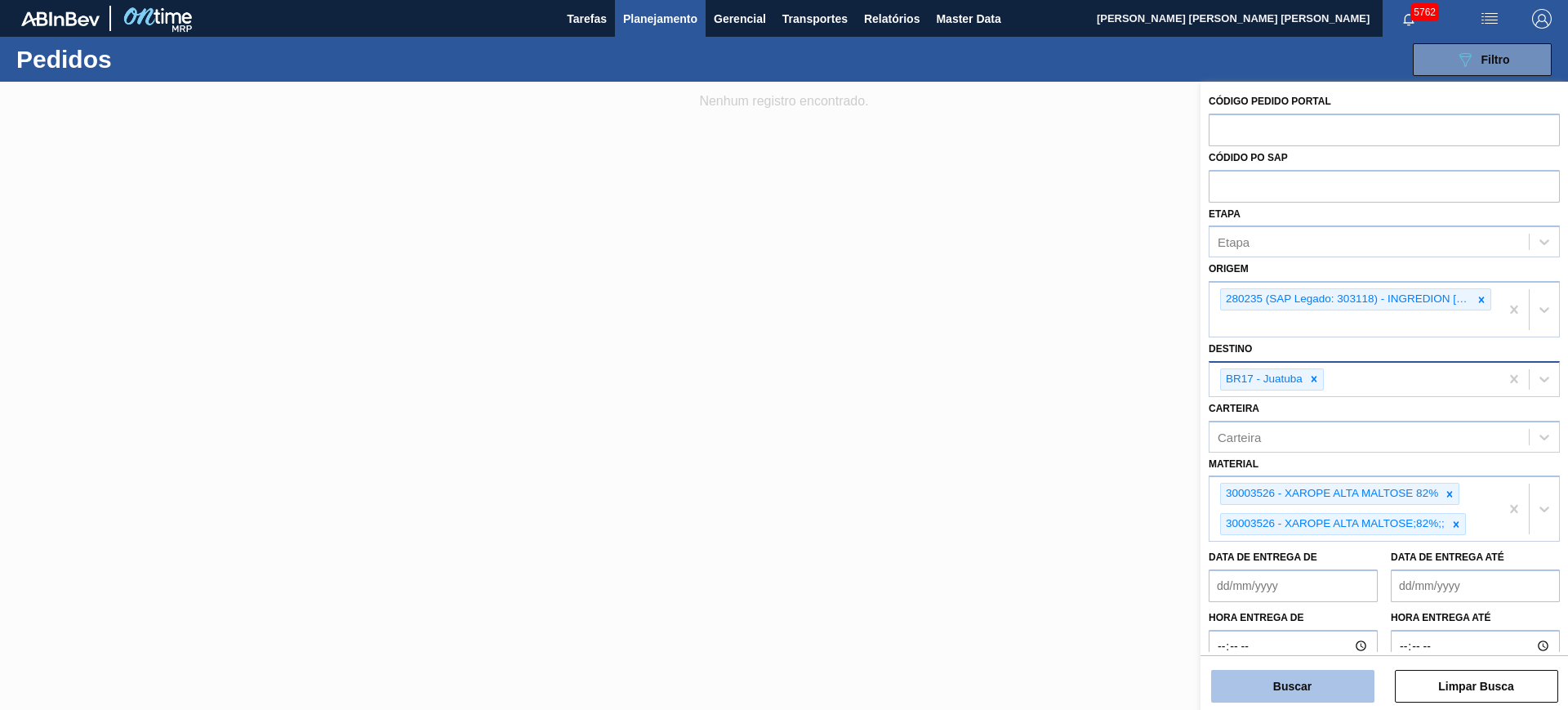
click at [1310, 678] on button "Buscar" at bounding box center [1292, 687] width 163 height 32
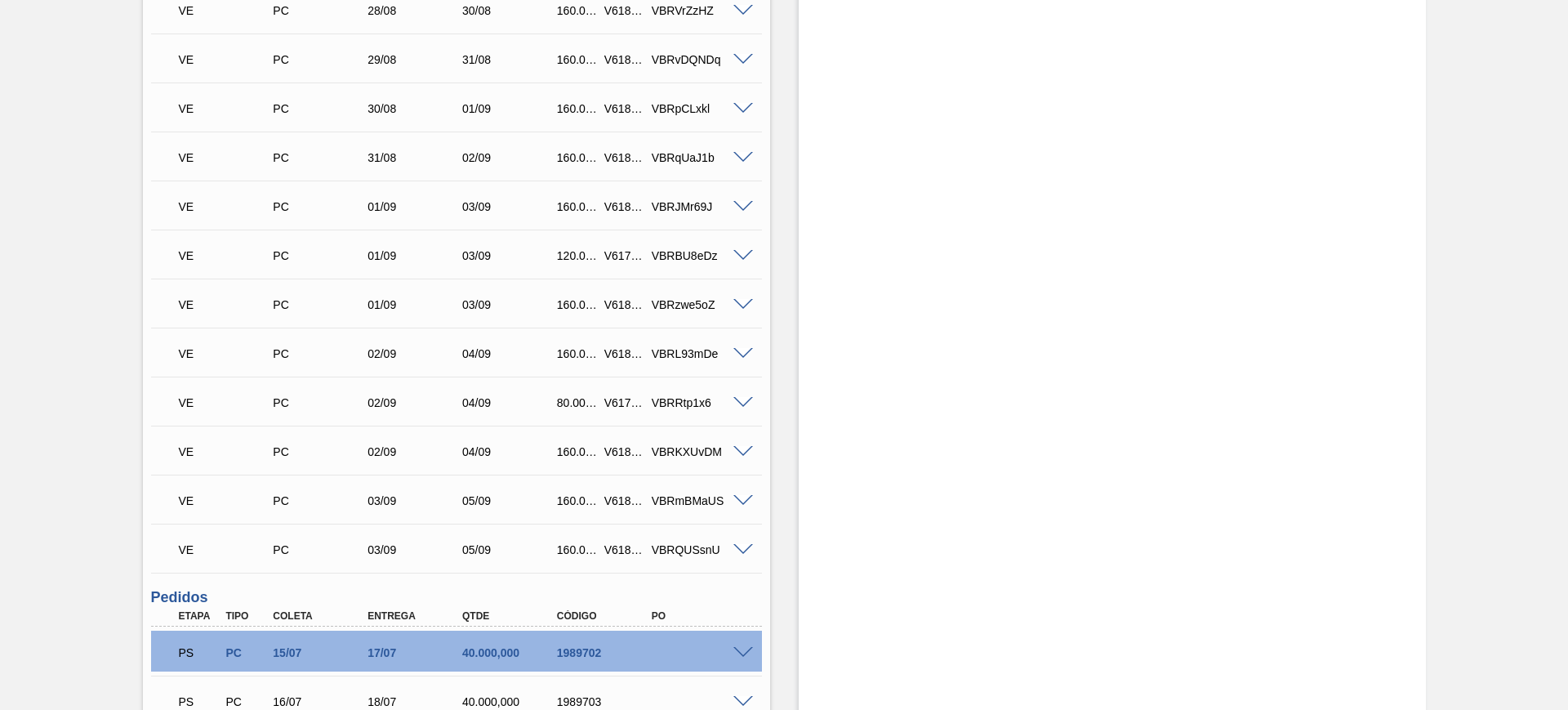
scroll to position [715, 0]
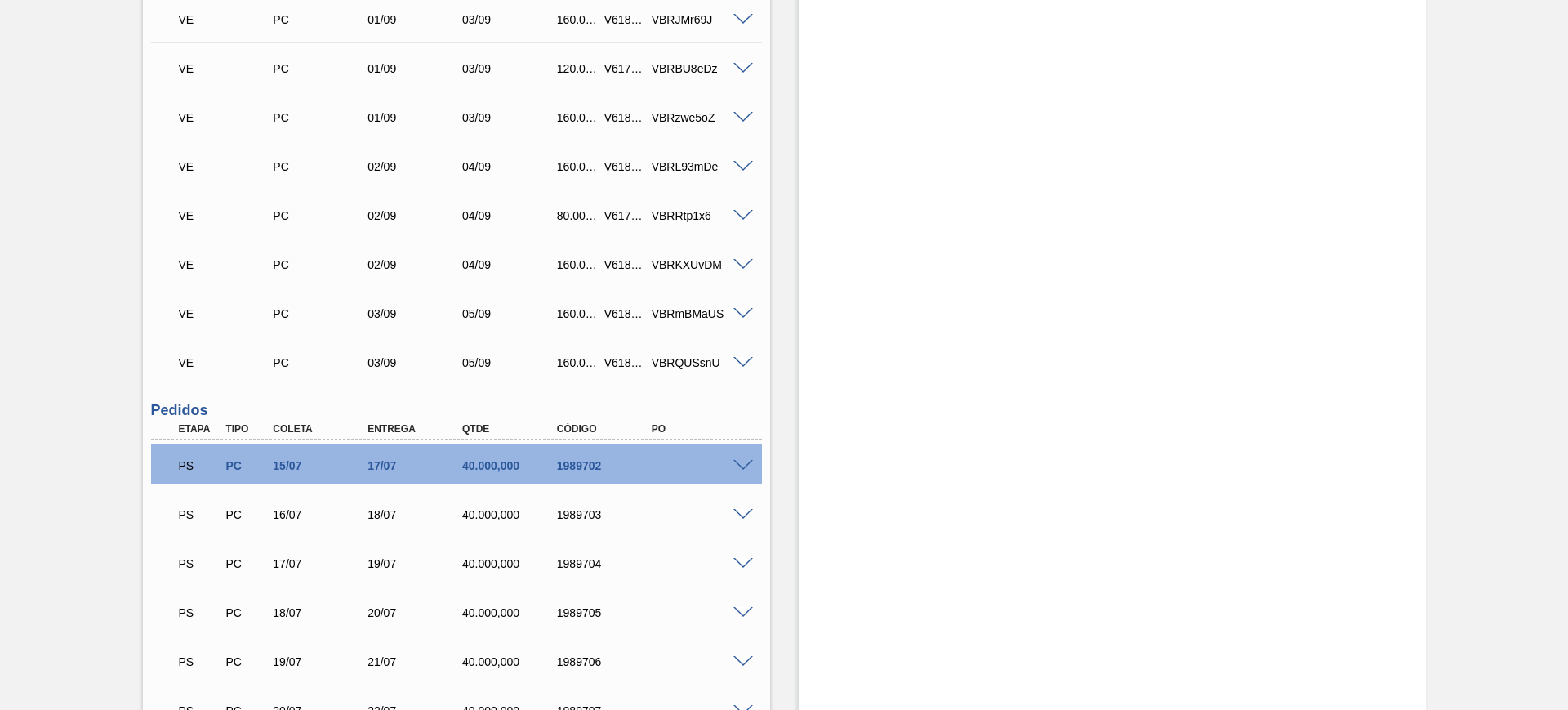
click at [743, 464] on span at bounding box center [743, 467] width 20 height 13
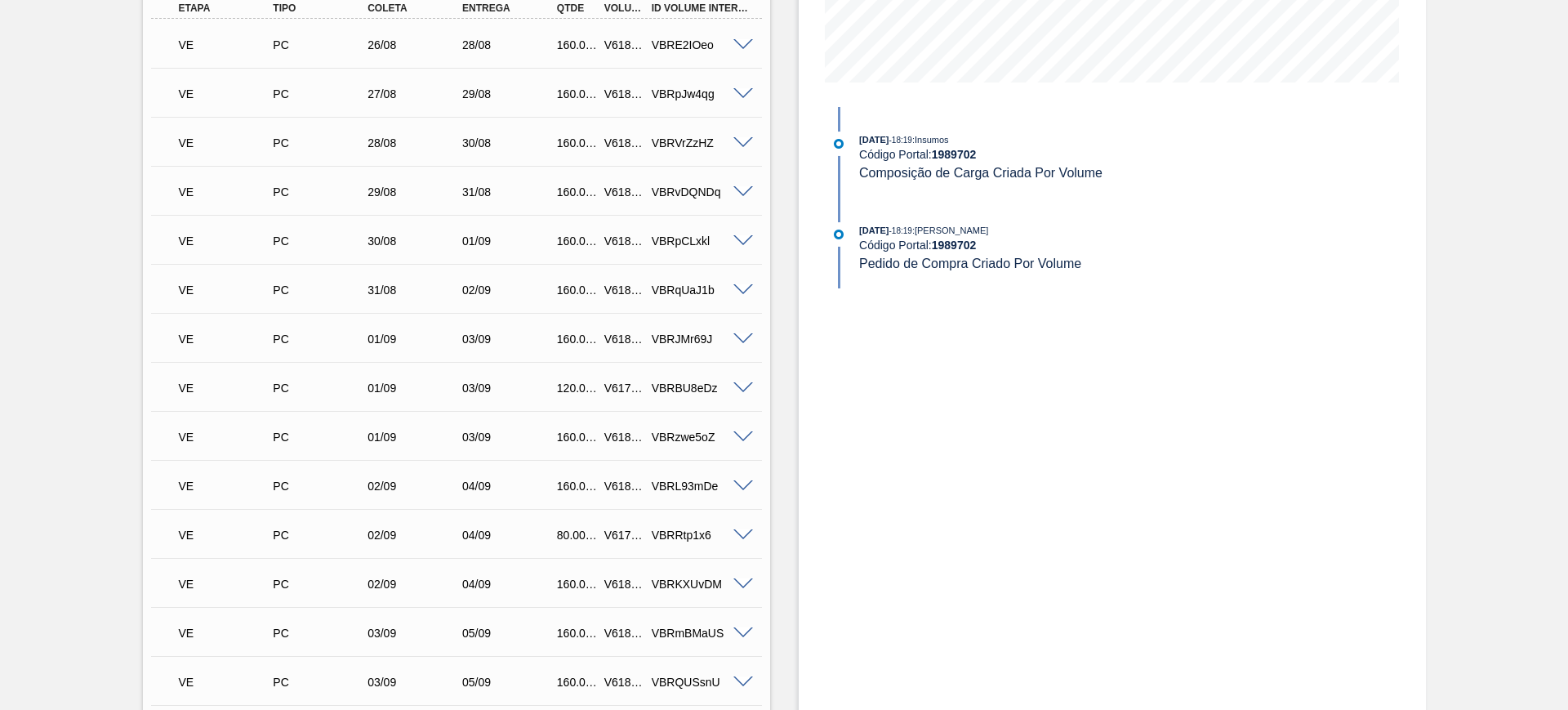
scroll to position [613, 0]
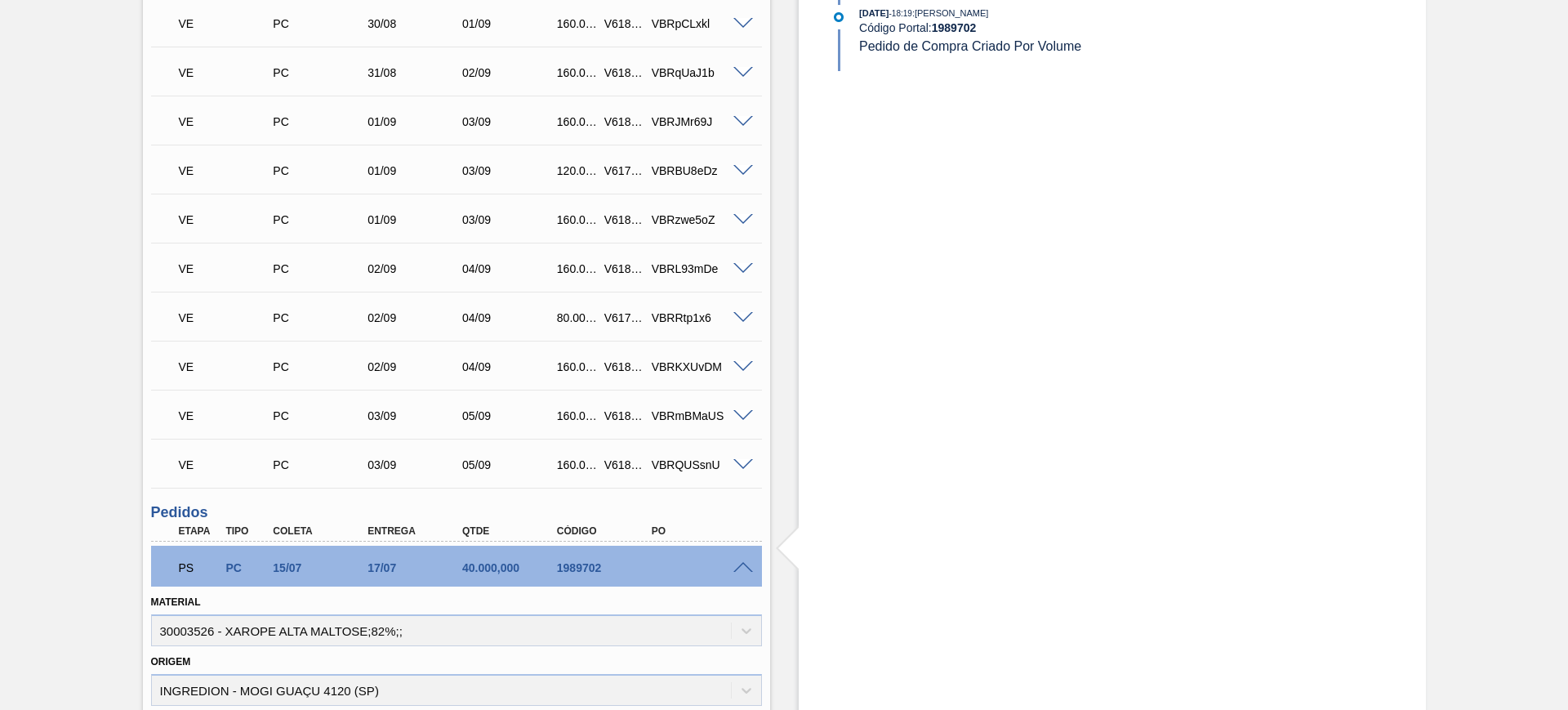
click at [738, 566] on span at bounding box center [743, 569] width 20 height 13
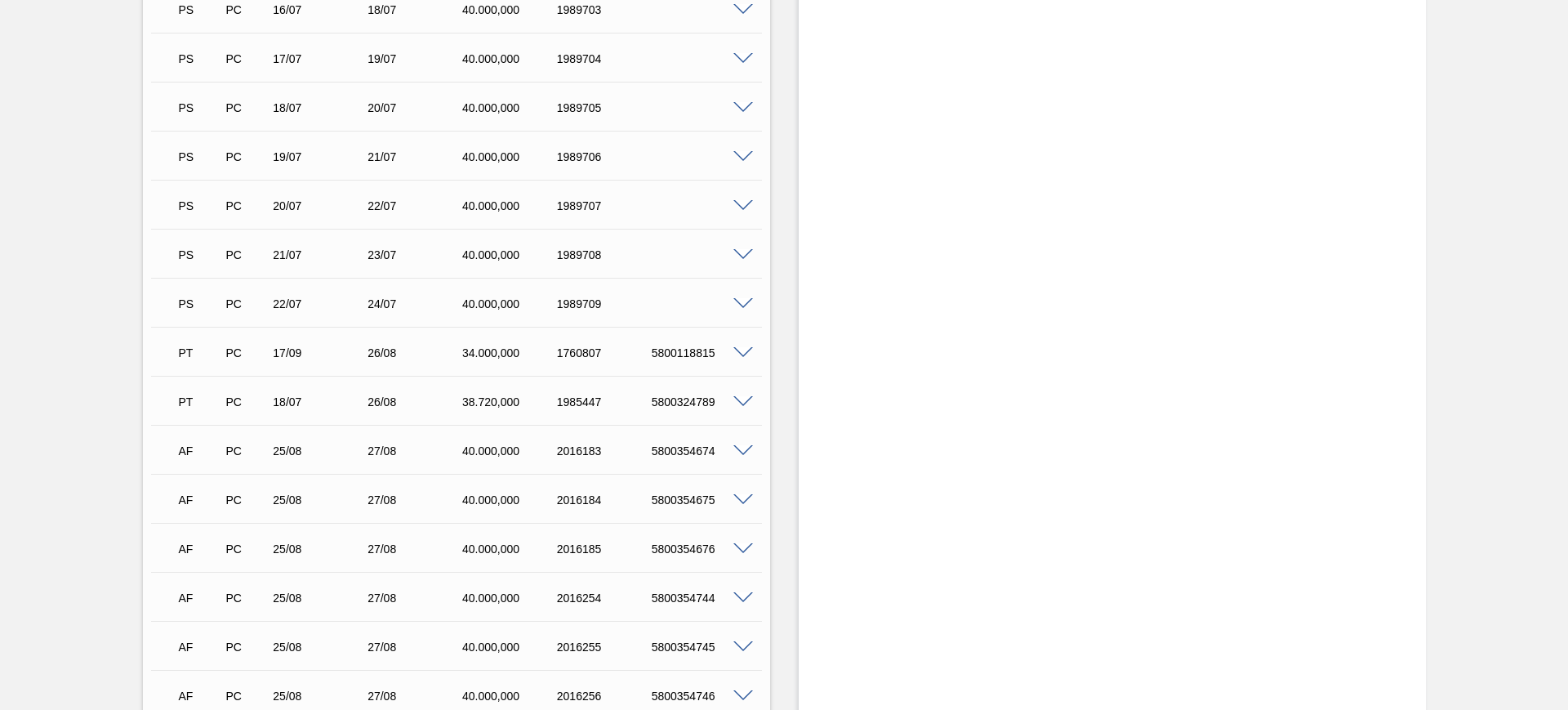
scroll to position [1328, 0]
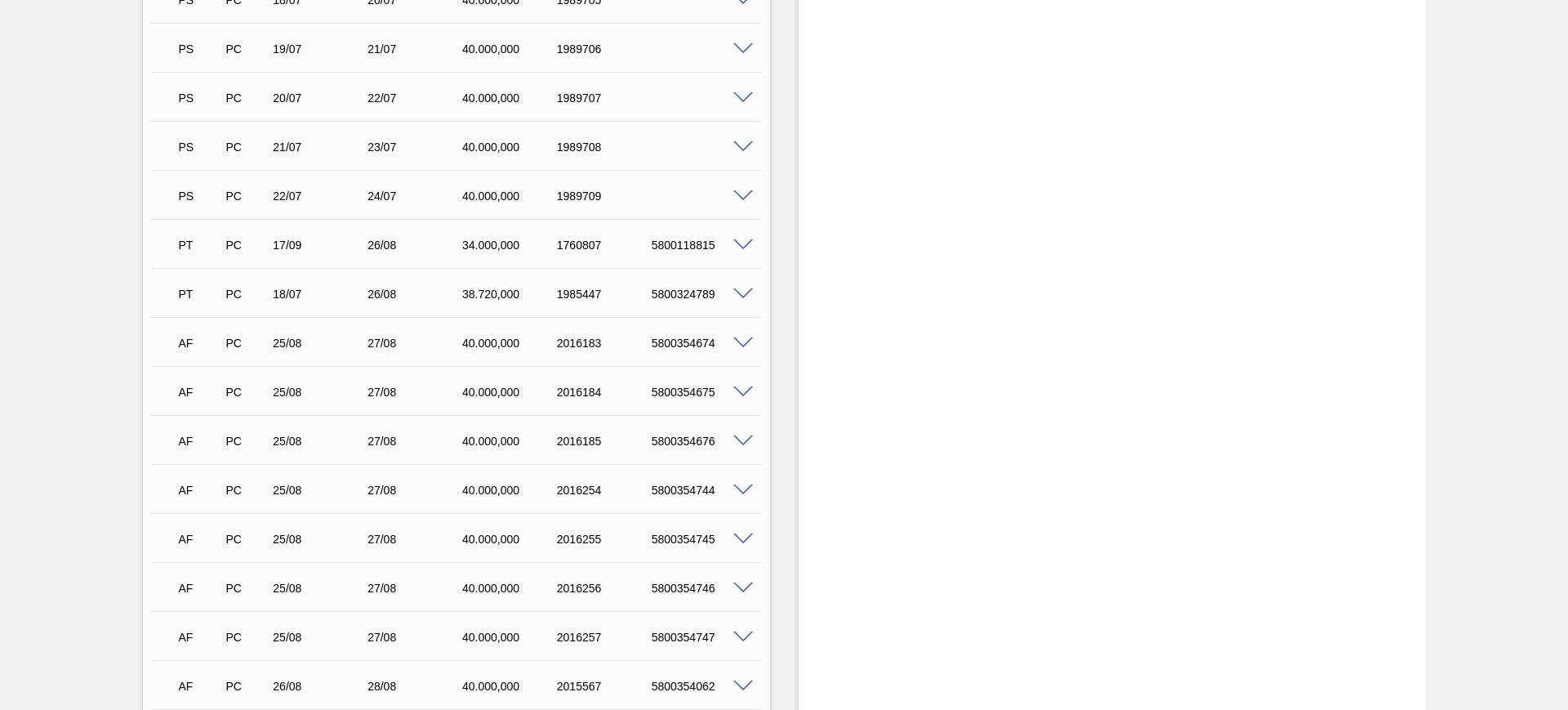
click at [743, 537] on span at bounding box center [743, 540] width 20 height 13
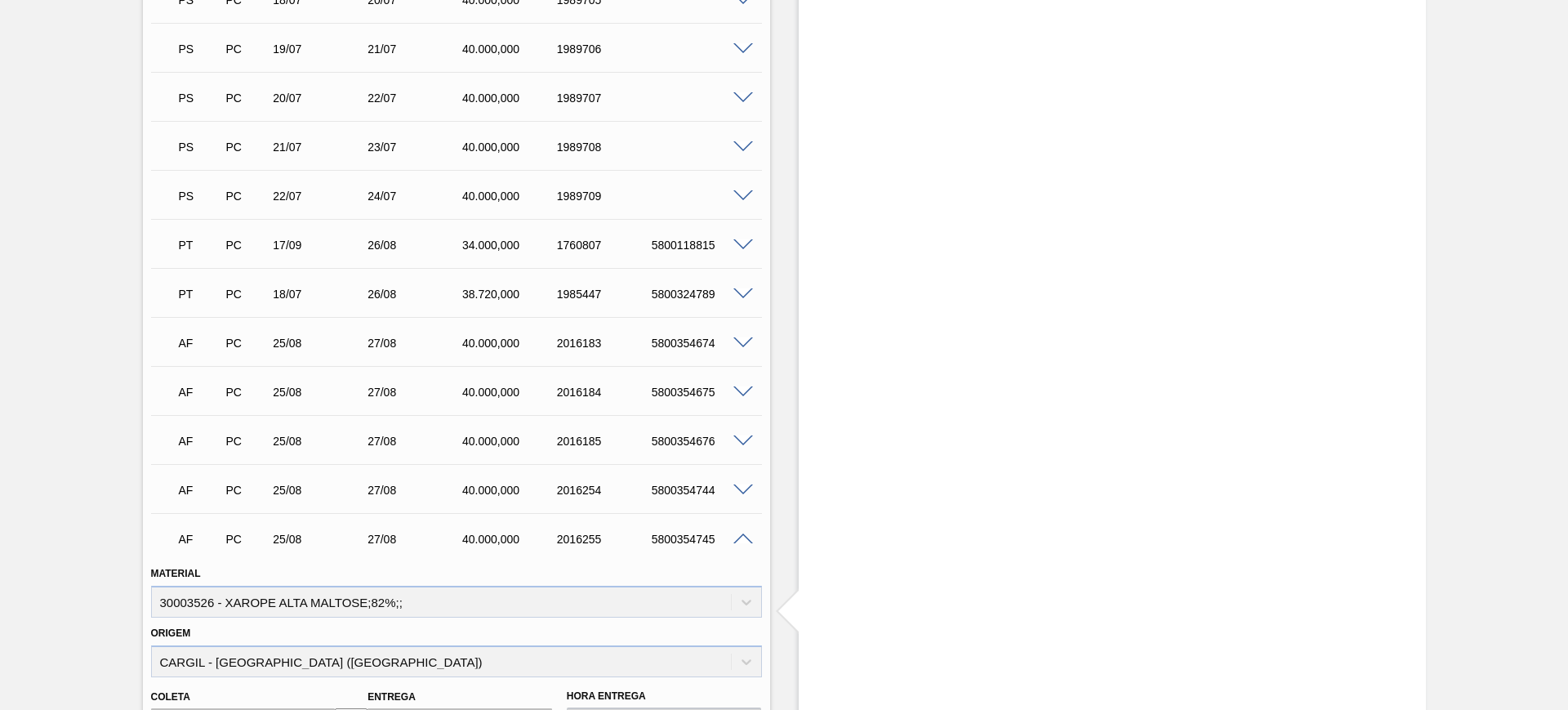
click at [743, 537] on span at bounding box center [743, 540] width 20 height 13
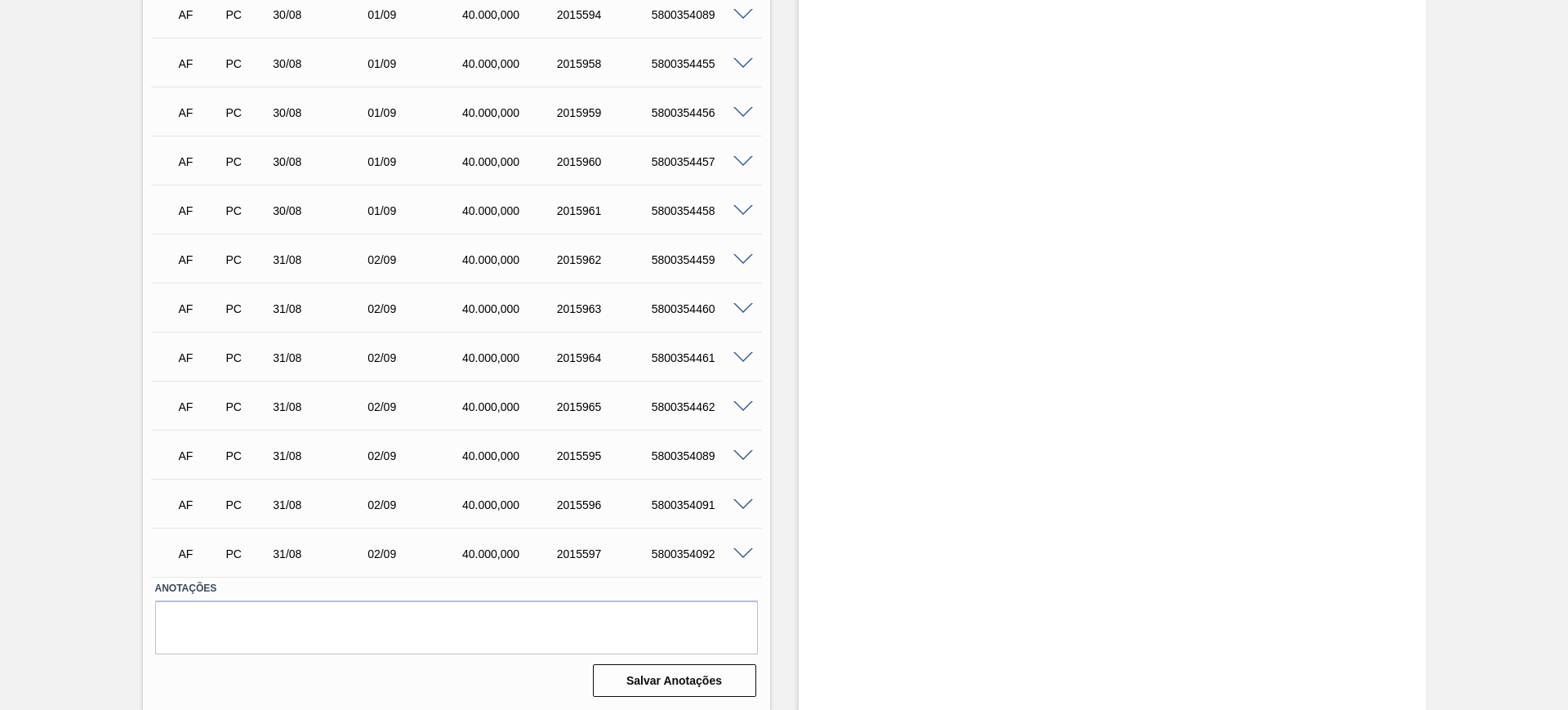
scroll to position [3275, 0]
click at [742, 551] on span at bounding box center [743, 554] width 20 height 13
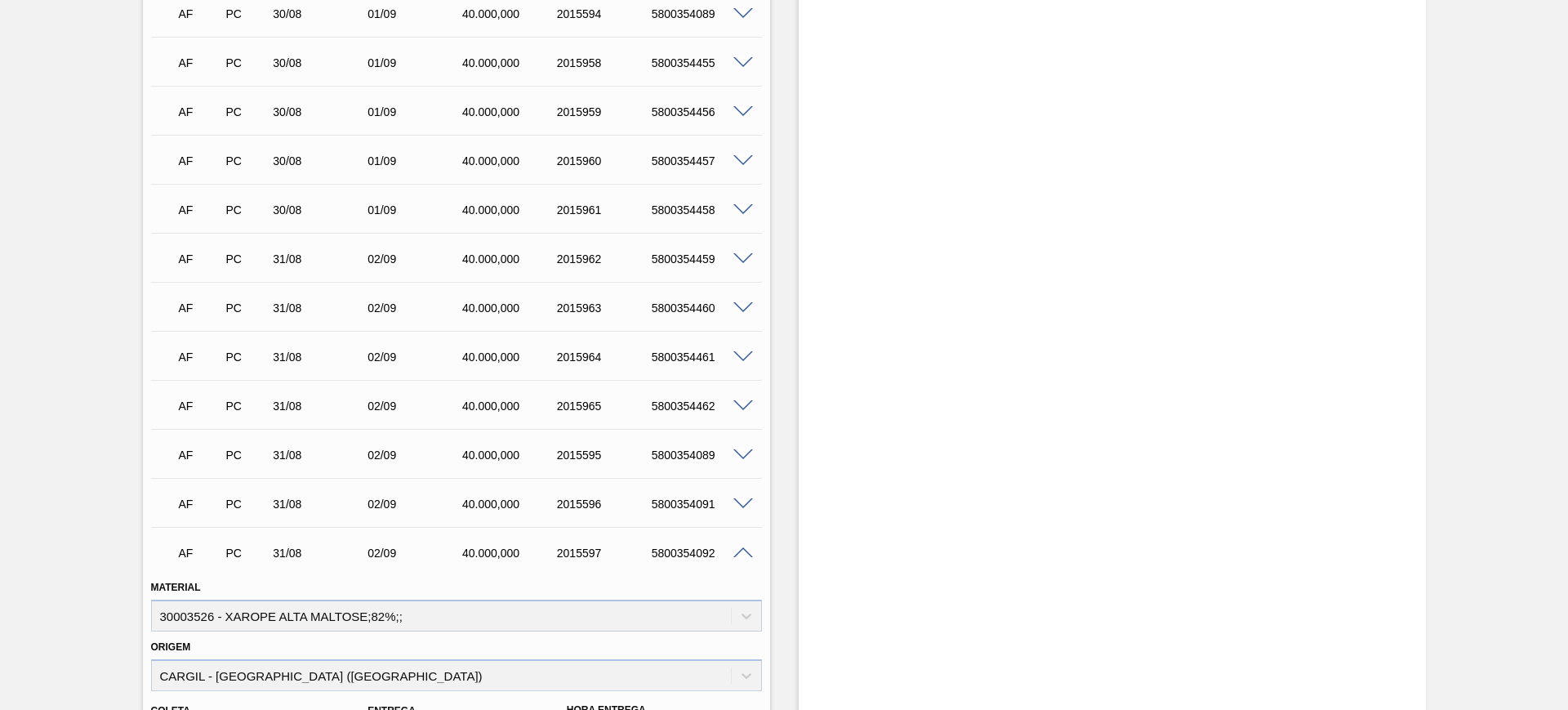
click at [742, 550] on span at bounding box center [743, 554] width 20 height 13
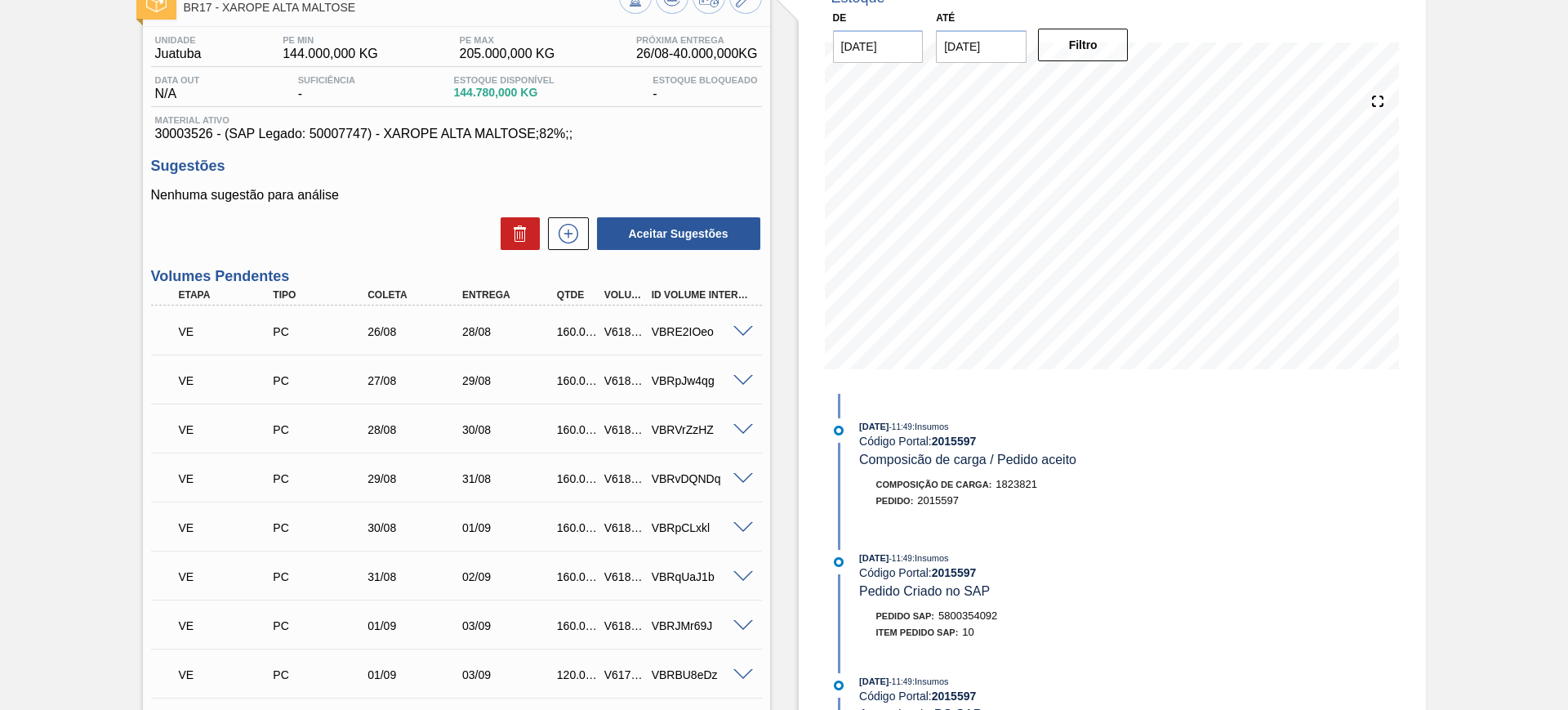
scroll to position [0, 0]
